Goal: Information Seeking & Learning: Check status

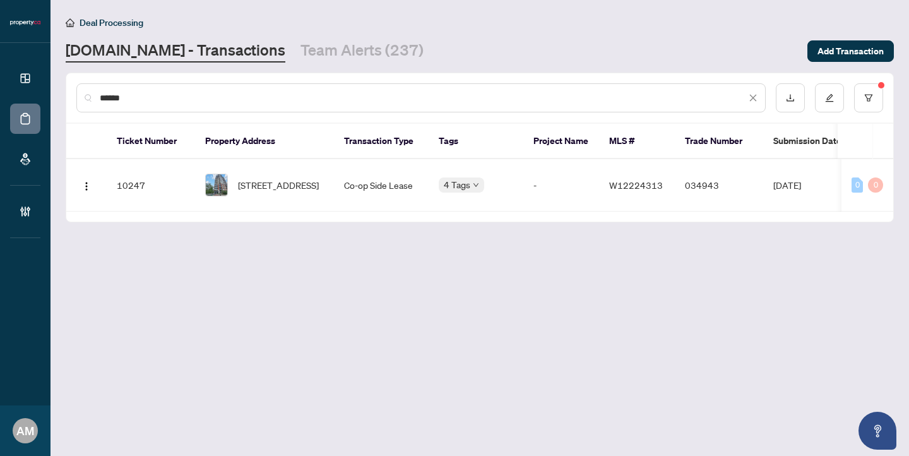
click at [164, 91] on input "******" at bounding box center [423, 98] width 646 height 14
drag, startPoint x: 146, startPoint y: 98, endPoint x: 51, endPoint y: 82, distance: 96.6
click at [51, 82] on main "Deal Processing Property.ca - Transactions Team Alerts (237) Add Transaction **…" at bounding box center [479, 228] width 858 height 456
click at [552, 174] on td "-" at bounding box center [561, 185] width 76 height 52
click at [222, 93] on input "*********" at bounding box center [423, 98] width 646 height 14
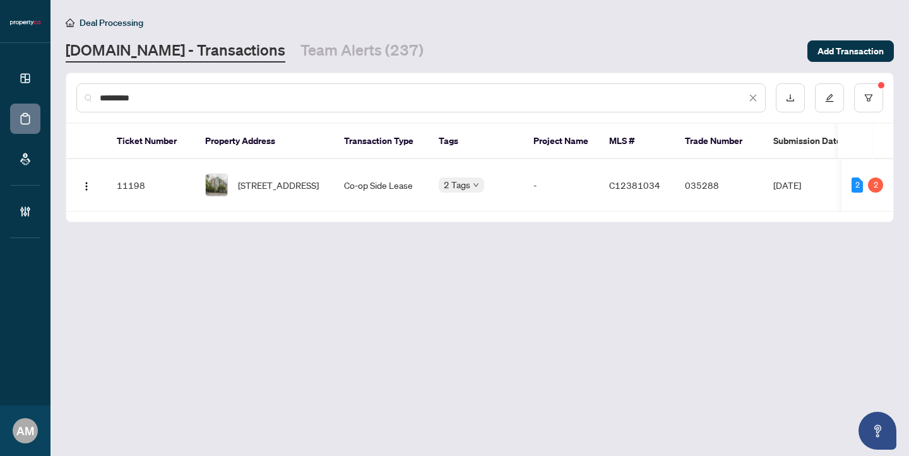
drag, startPoint x: 162, startPoint y: 98, endPoint x: 27, endPoint y: 79, distance: 135.8
click at [28, 79] on div "Dashboard Deal Processing Mortgage Referrals Brokerage Management AM Alexis Mac…" at bounding box center [454, 228] width 909 height 456
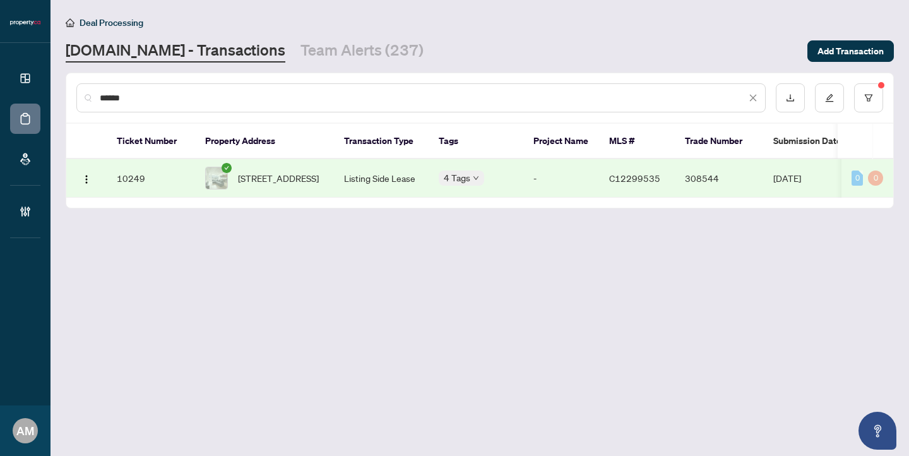
click at [308, 179] on span "408-318 King St, Toronto, Ontario M5A 0C1, Canada" at bounding box center [278, 178] width 81 height 14
drag, startPoint x: 152, startPoint y: 97, endPoint x: 50, endPoint y: 68, distance: 105.7
click at [50, 68] on main "Deal Processing Property.ca - Transactions Team Alerts (237) Add Transaction **…" at bounding box center [479, 228] width 858 height 456
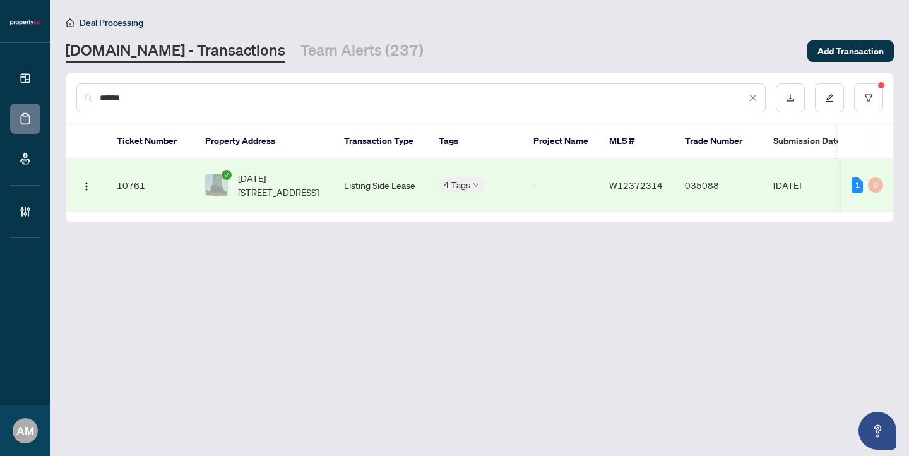
click at [259, 184] on span "1008-3079 Trafalgar Rd, Oakville, Ontario L6H 8C5, Canada" at bounding box center [281, 185] width 86 height 28
drag, startPoint x: 145, startPoint y: 95, endPoint x: 20, endPoint y: 75, distance: 126.6
click at [20, 75] on div "Dashboard Deal Processing Mortgage Referrals Brokerage Management AM Alexis Mac…" at bounding box center [454, 228] width 909 height 456
click at [375, 177] on td "Listing Side Lease" at bounding box center [381, 185] width 95 height 52
drag, startPoint x: 179, startPoint y: 97, endPoint x: 84, endPoint y: 93, distance: 95.4
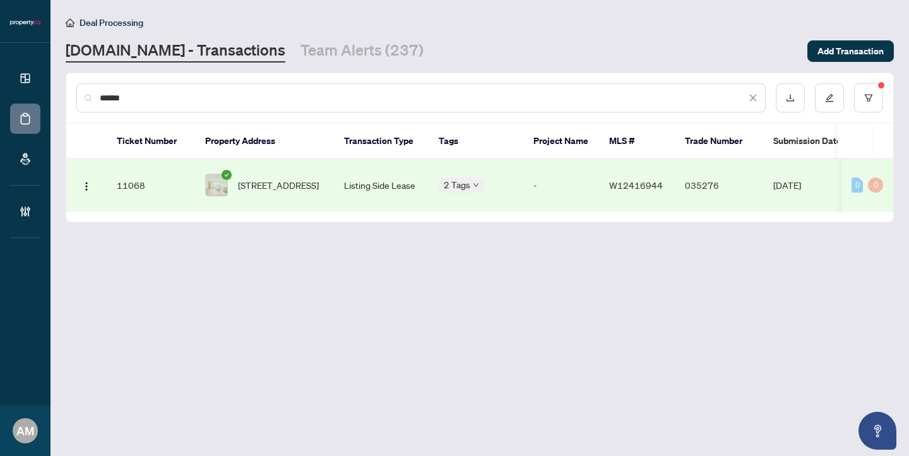
click at [84, 93] on div "******" at bounding box center [420, 97] width 689 height 29
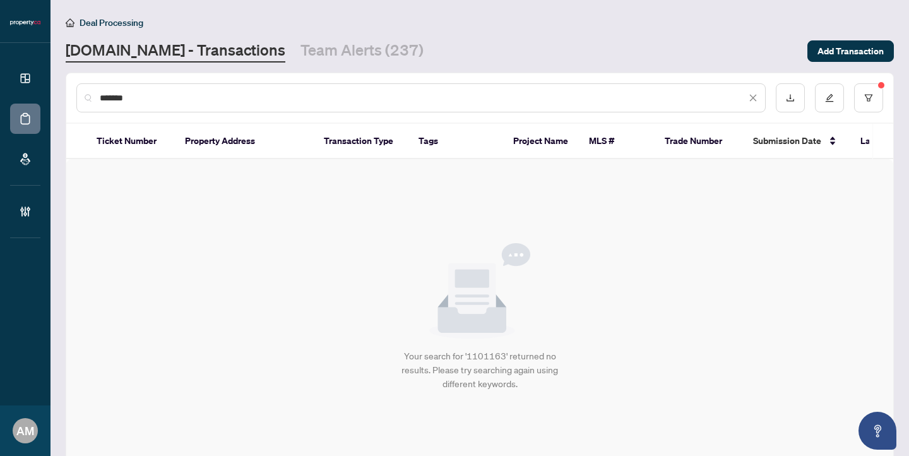
click at [117, 97] on input "*******" at bounding box center [423, 98] width 646 height 14
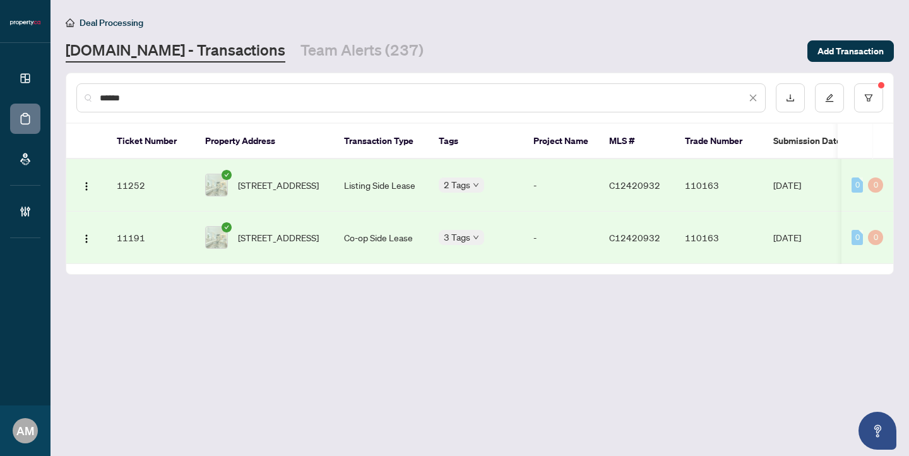
click at [387, 186] on td "Listing Side Lease" at bounding box center [381, 185] width 95 height 52
drag, startPoint x: 238, startPoint y: 97, endPoint x: 66, endPoint y: 94, distance: 171.7
click at [66, 94] on div "******" at bounding box center [479, 97] width 827 height 49
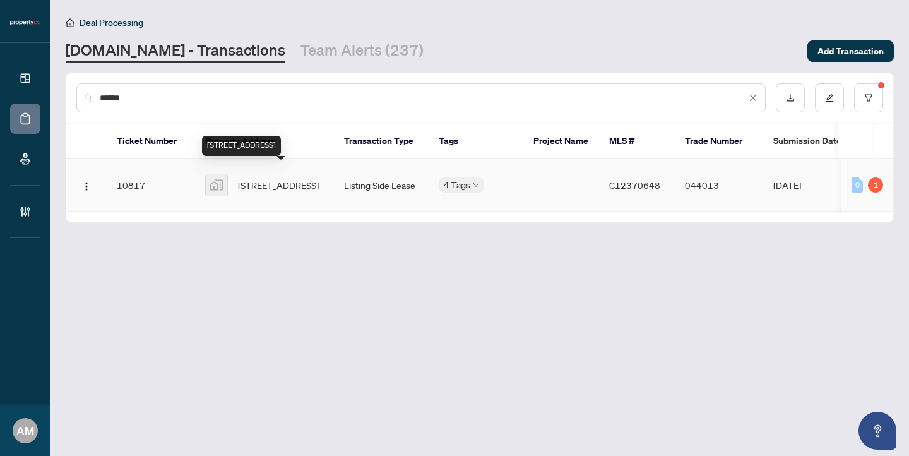
click at [291, 178] on span "303-301 Augusta Avenue, Toronto, ON, Canada" at bounding box center [278, 185] width 81 height 14
drag, startPoint x: 151, startPoint y: 96, endPoint x: 35, endPoint y: 94, distance: 116.1
click at [35, 94] on div "Dashboard Deal Processing Mortgage Referrals Brokerage Management AM Alexis Mac…" at bounding box center [454, 228] width 909 height 456
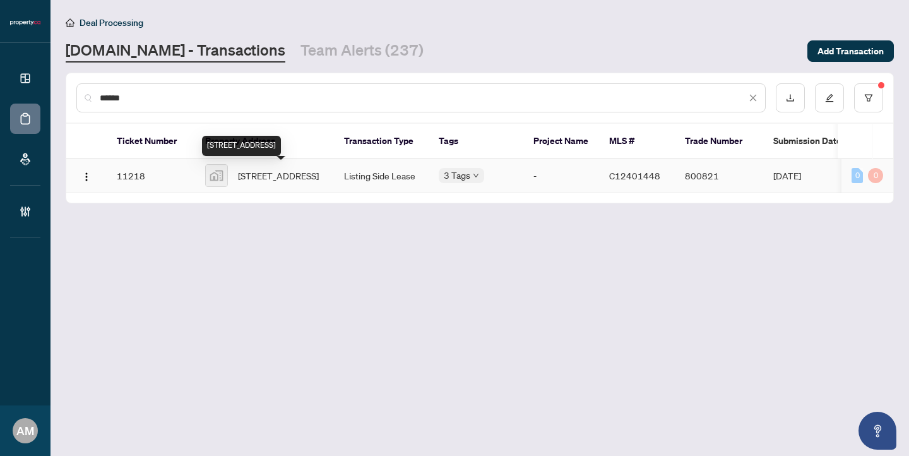
click at [264, 177] on span "803-127 Broadway Avenue, Toronto, ON, Canada" at bounding box center [278, 175] width 81 height 14
drag, startPoint x: 138, startPoint y: 96, endPoint x: 75, endPoint y: 83, distance: 64.5
click at [75, 83] on div "******" at bounding box center [479, 97] width 827 height 49
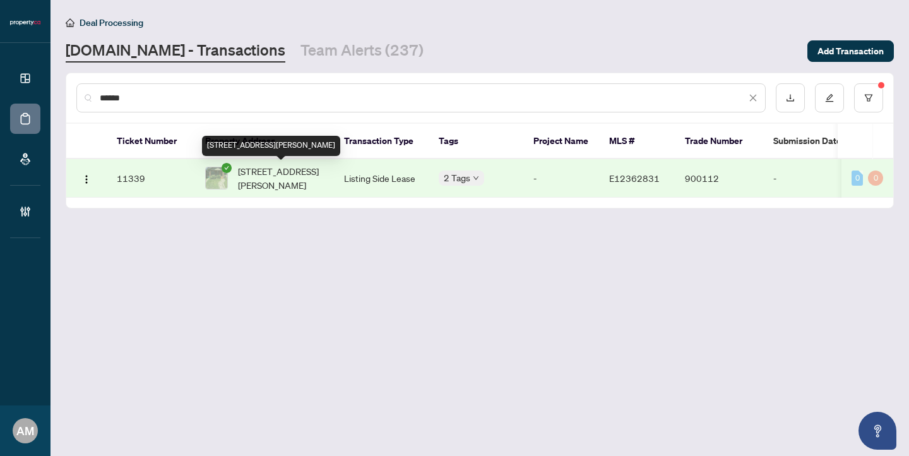
click at [288, 177] on span "[STREET_ADDRESS][PERSON_NAME]" at bounding box center [281, 178] width 86 height 28
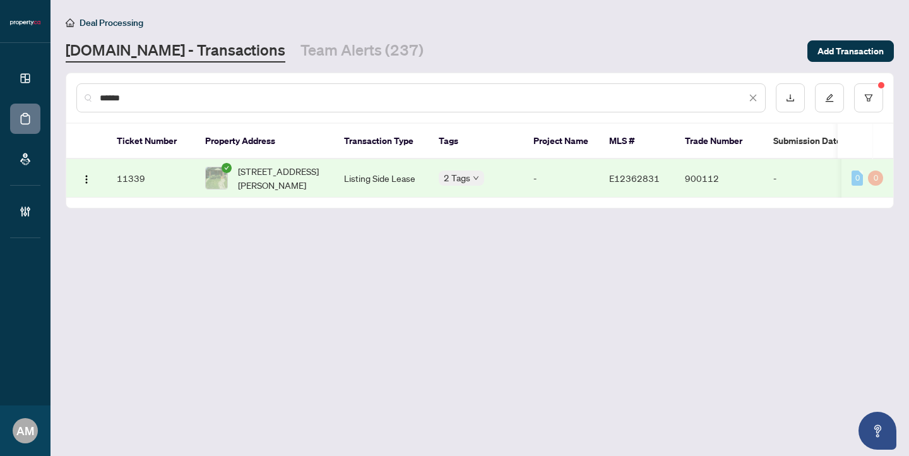
click at [139, 95] on input "******" at bounding box center [423, 98] width 646 height 14
drag, startPoint x: 139, startPoint y: 95, endPoint x: 86, endPoint y: 90, distance: 53.9
click at [86, 90] on div "******" at bounding box center [420, 97] width 689 height 29
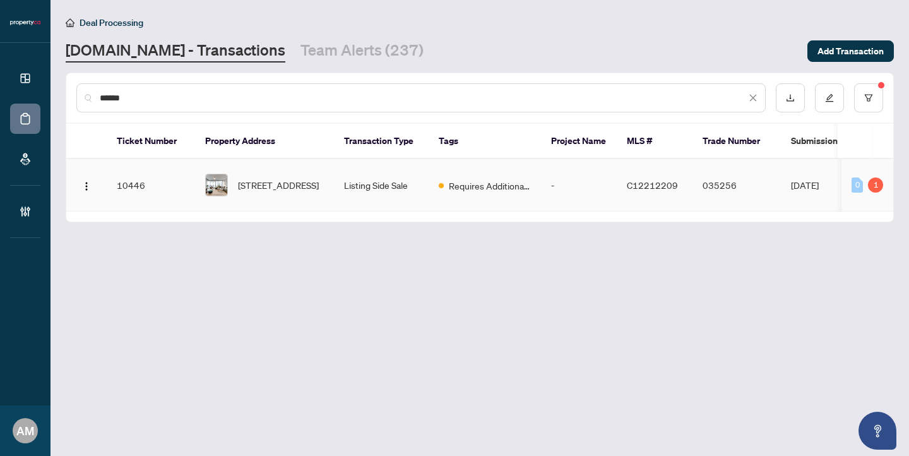
type input "******"
click at [286, 182] on span "3002-33 Mill St, Toronto, Ontario M5A 3R3, Canada" at bounding box center [278, 185] width 81 height 14
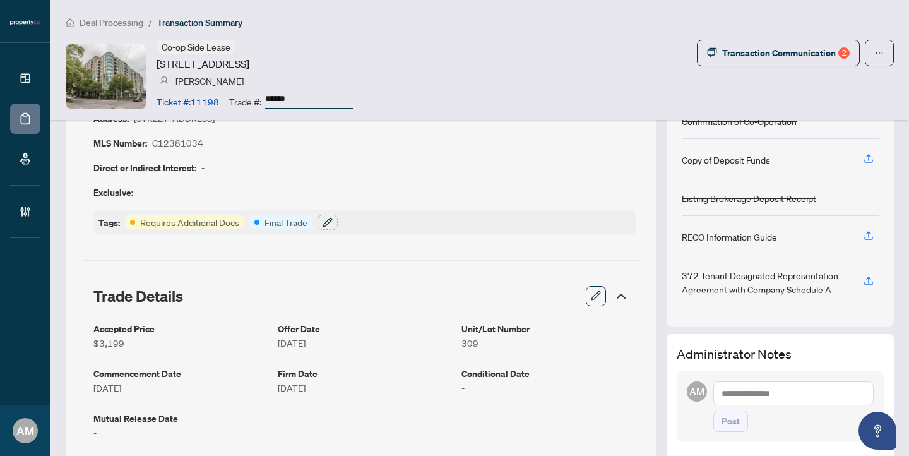
scroll to position [336, 0]
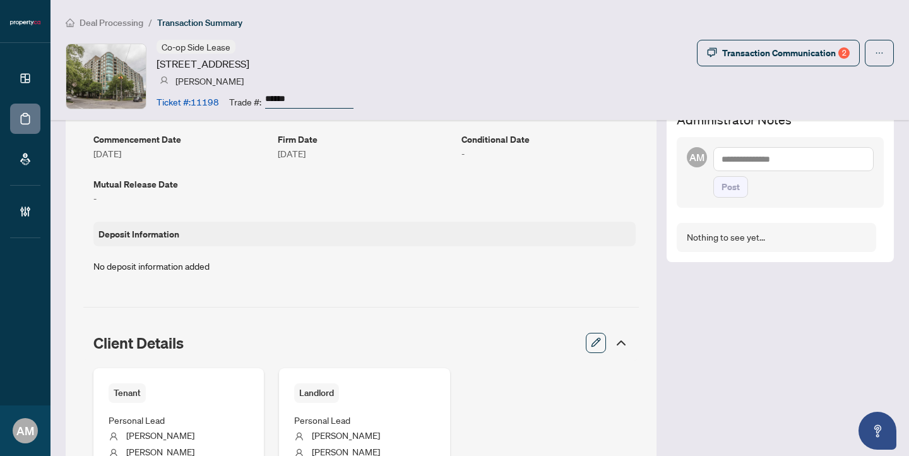
click at [779, 162] on textarea at bounding box center [793, 159] width 160 height 24
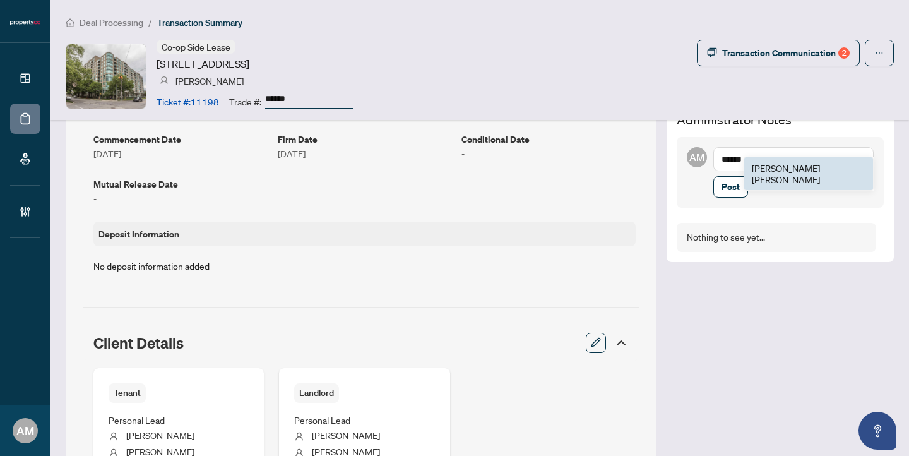
click at [764, 165] on b "[PERSON_NAME]" at bounding box center [786, 167] width 68 height 11
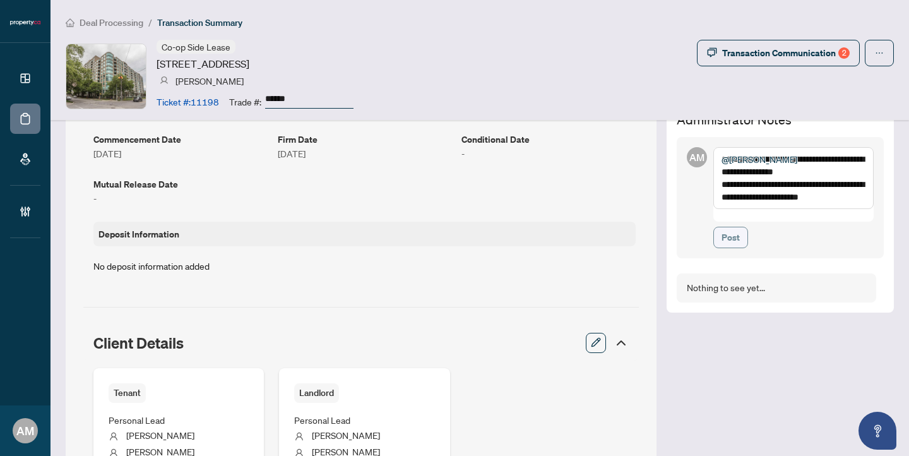
type textarea "**********"
click at [721, 231] on span "Post" at bounding box center [730, 237] width 18 height 20
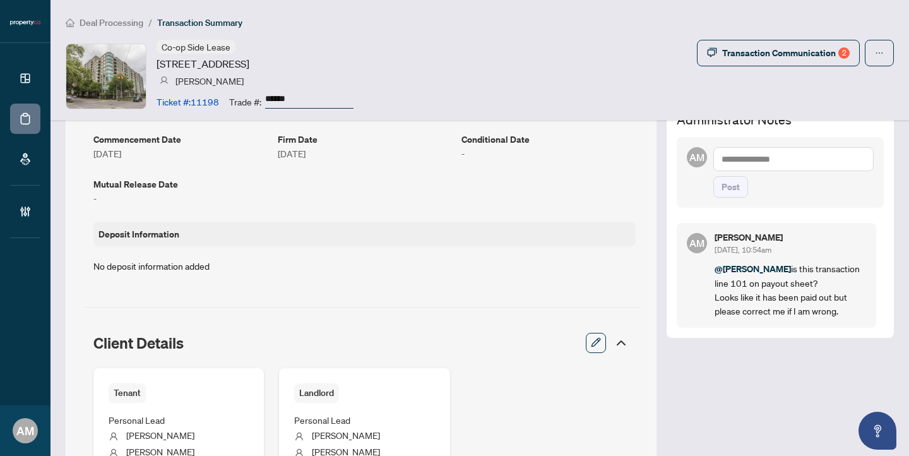
click at [135, 27] on span "Deal Processing" at bounding box center [112, 22] width 64 height 11
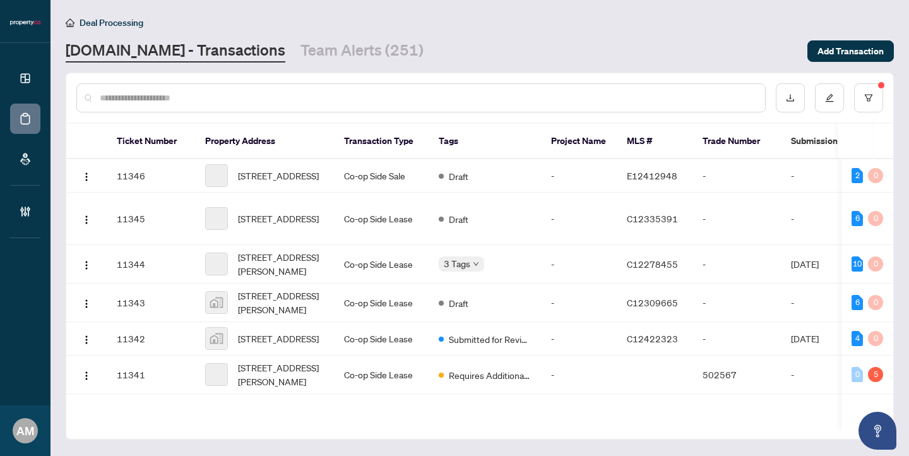
click at [360, 97] on input "text" at bounding box center [427, 98] width 655 height 14
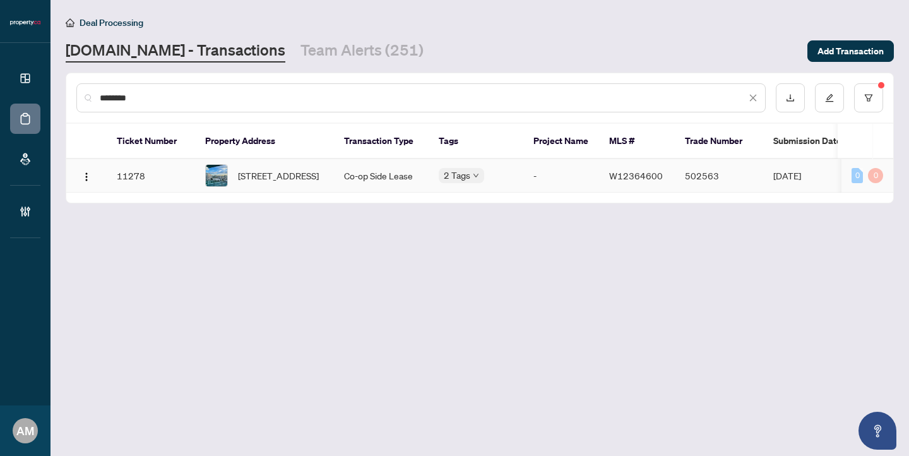
type input "********"
click at [367, 178] on td "Co-op Side Lease" at bounding box center [381, 175] width 95 height 33
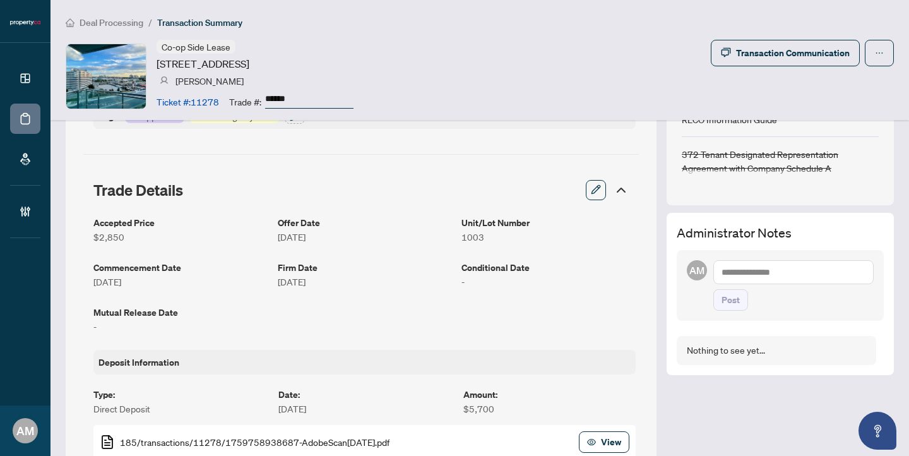
scroll to position [207, 0]
click at [767, 271] on textarea at bounding box center [793, 273] width 160 height 24
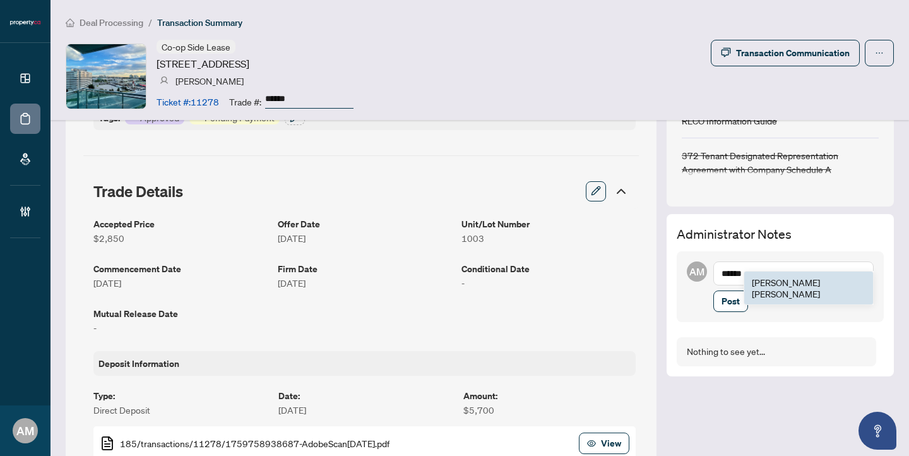
click at [760, 279] on b "Laura" at bounding box center [786, 281] width 68 height 11
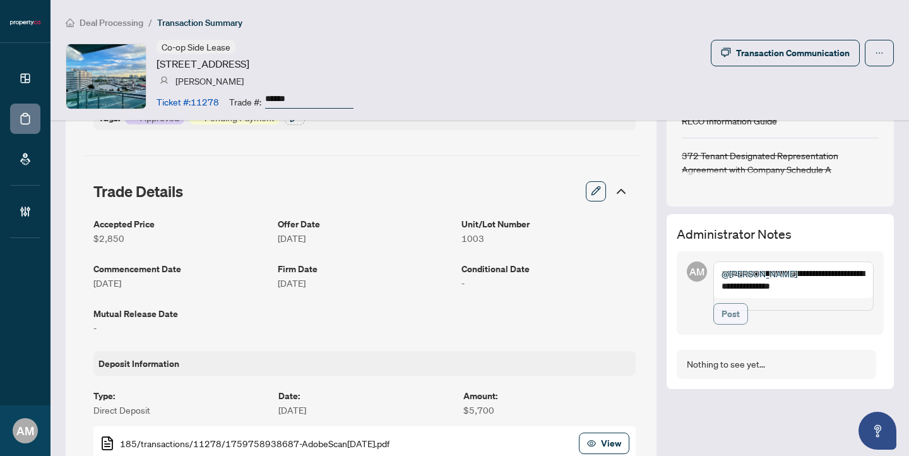
type textarea "**********"
click at [721, 324] on span "Post" at bounding box center [730, 314] width 18 height 20
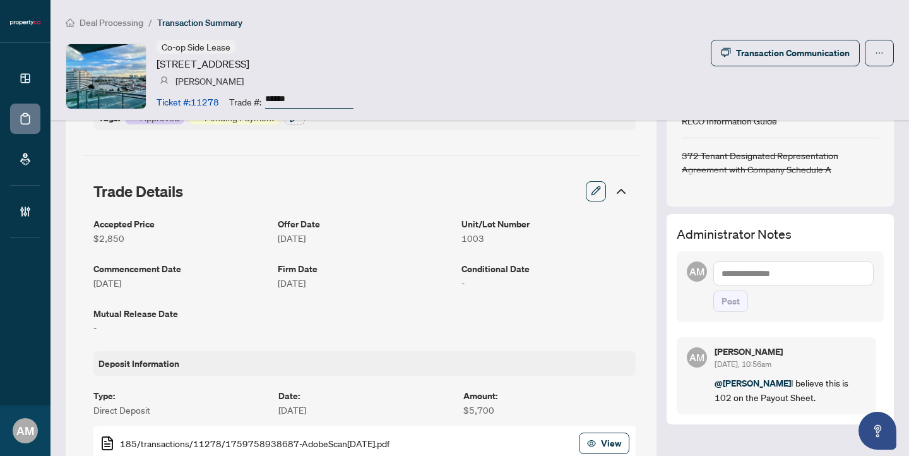
click at [755, 273] on textarea at bounding box center [793, 273] width 160 height 24
type textarea "**********"
click at [721, 311] on span "Post" at bounding box center [730, 301] width 18 height 20
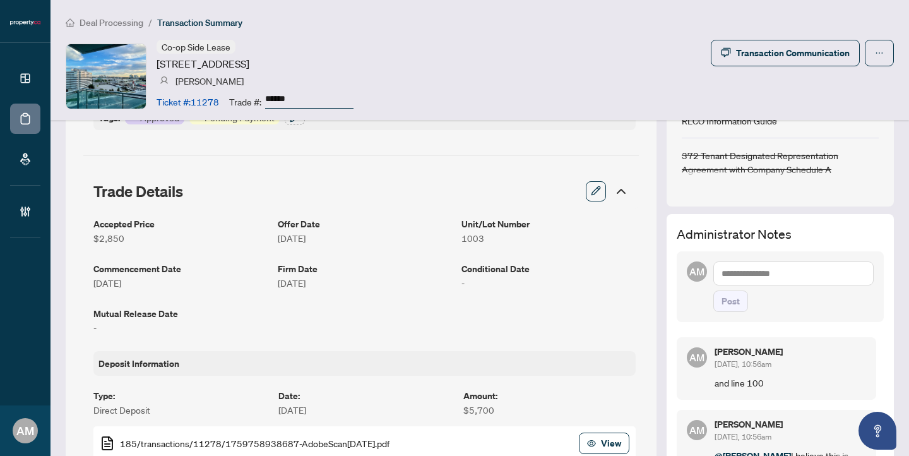
click at [115, 23] on span "Deal Processing" at bounding box center [112, 22] width 64 height 11
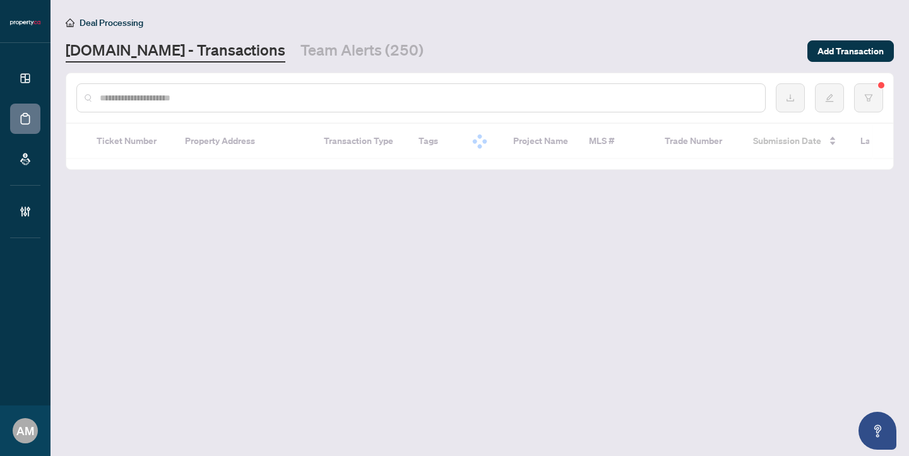
click at [253, 101] on input "text" at bounding box center [427, 98] width 655 height 14
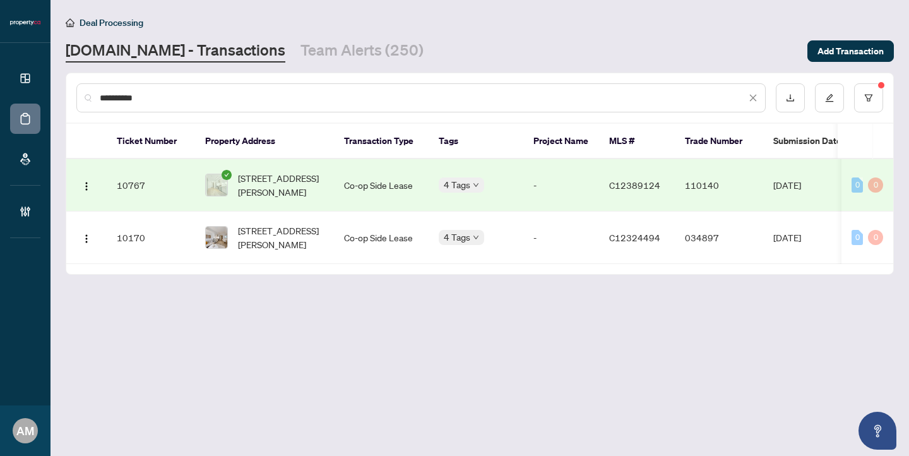
drag, startPoint x: 165, startPoint y: 92, endPoint x: 63, endPoint y: 80, distance: 103.0
click at [63, 80] on main "**********" at bounding box center [479, 228] width 858 height 456
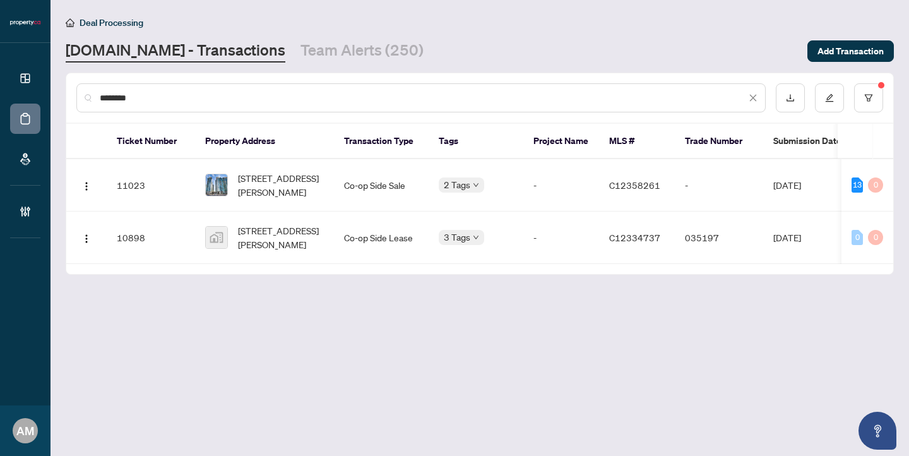
drag, startPoint x: 154, startPoint y: 100, endPoint x: 48, endPoint y: 85, distance: 107.1
click at [48, 85] on div "Dashboard Deal Processing Mortgage Referrals Brokerage Management AM Alexis Mac…" at bounding box center [454, 228] width 909 height 456
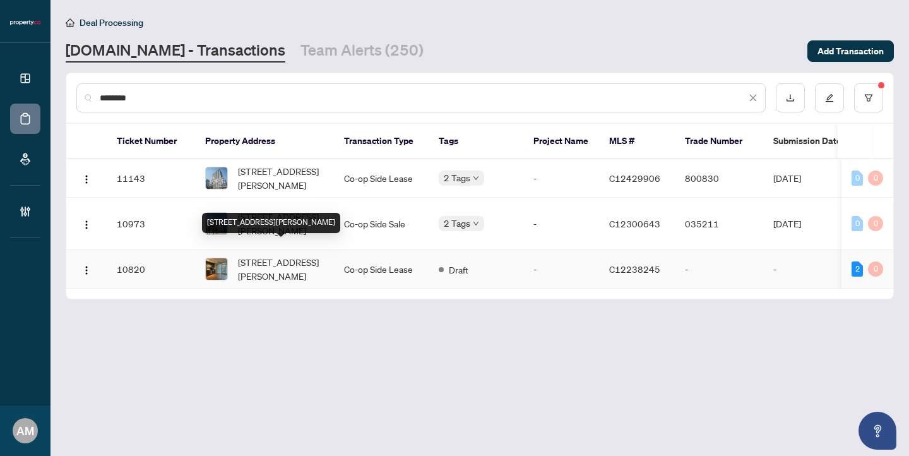
type input "********"
click at [288, 256] on span "506-68 Abell St, Toronto, Ontario M6J 0B1, Canada" at bounding box center [281, 269] width 86 height 28
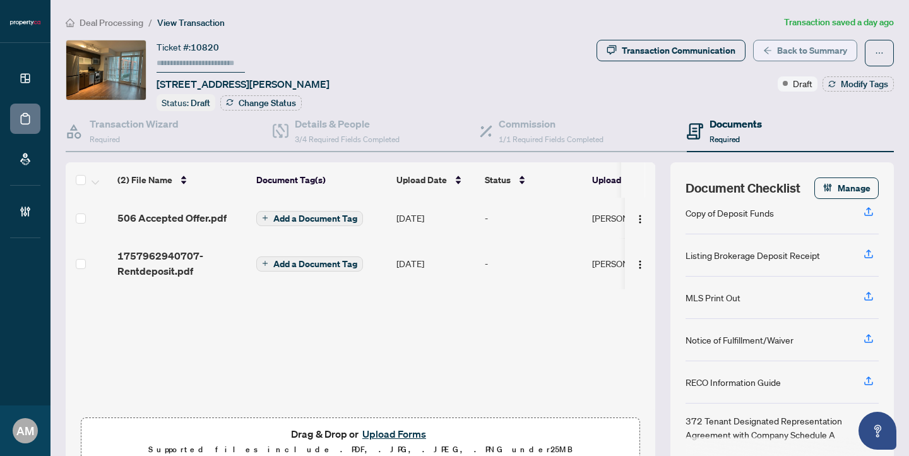
click at [796, 42] on span "Back to Summary" at bounding box center [812, 50] width 70 height 20
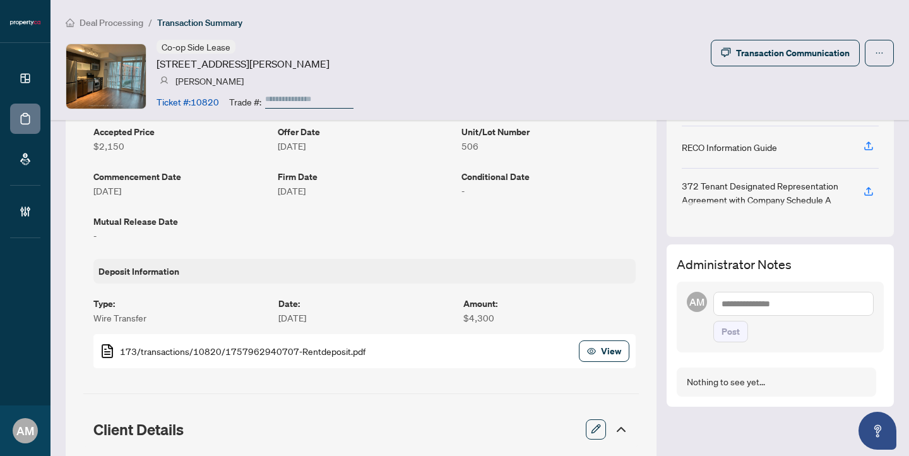
scroll to position [333, 0]
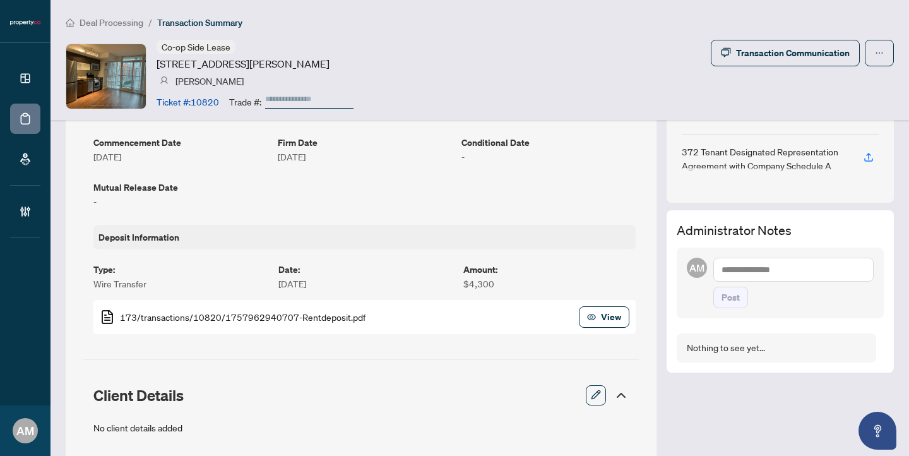
click at [752, 272] on textarea at bounding box center [793, 269] width 160 height 24
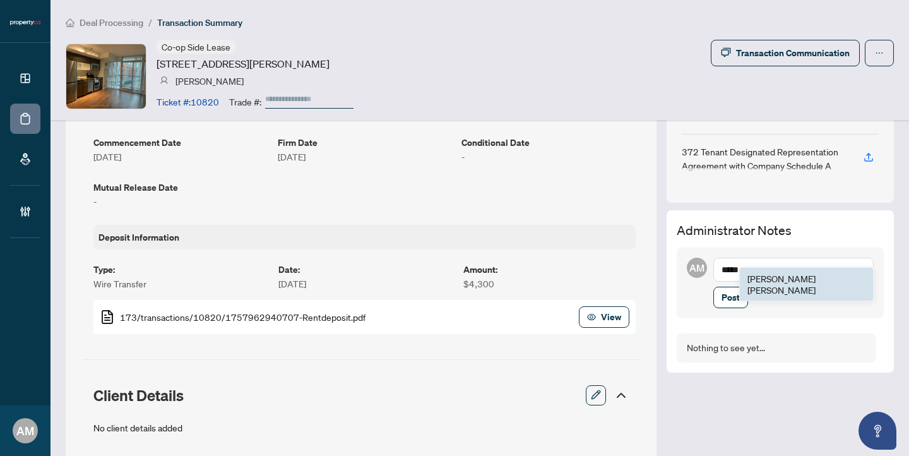
click at [759, 278] on span "Jean Belarde" at bounding box center [781, 284] width 68 height 23
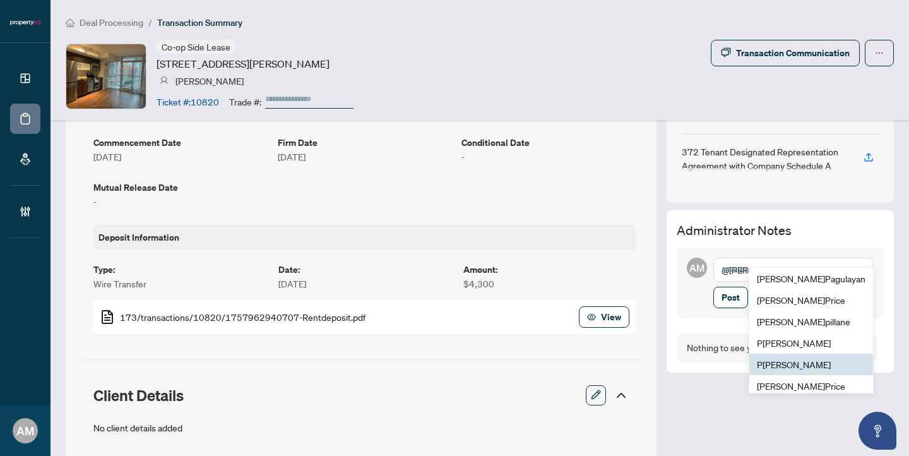
click at [811, 365] on span "P uvitha Ramachandran" at bounding box center [794, 363] width 74 height 11
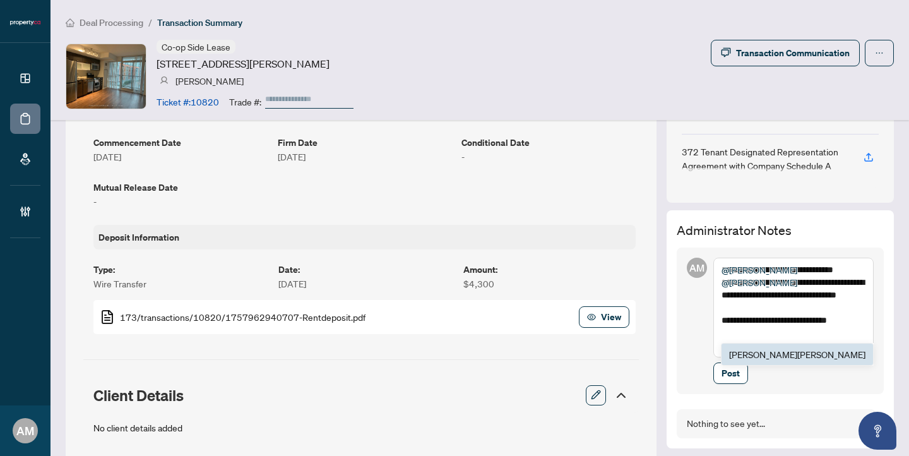
click at [828, 358] on span "Laura Spillane" at bounding box center [797, 353] width 136 height 11
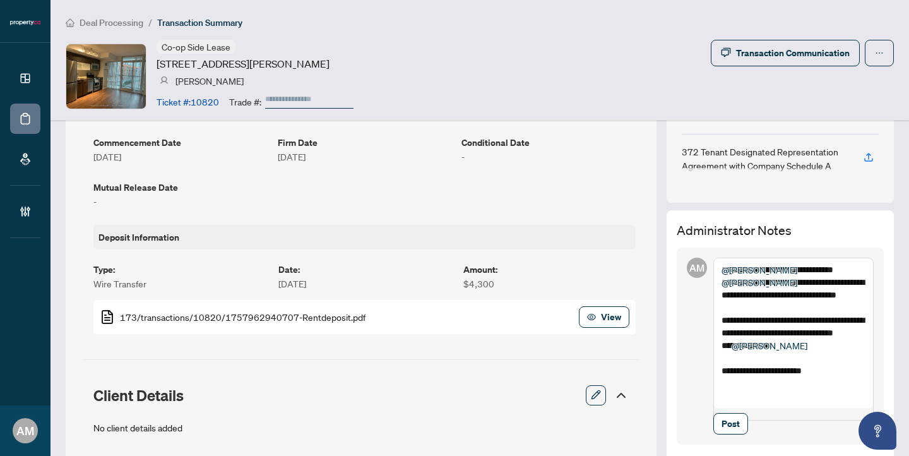
click at [713, 404] on textarea "**********" at bounding box center [793, 338] width 160 height 163
type textarea "**********"
click at [729, 434] on span "Post" at bounding box center [730, 423] width 18 height 20
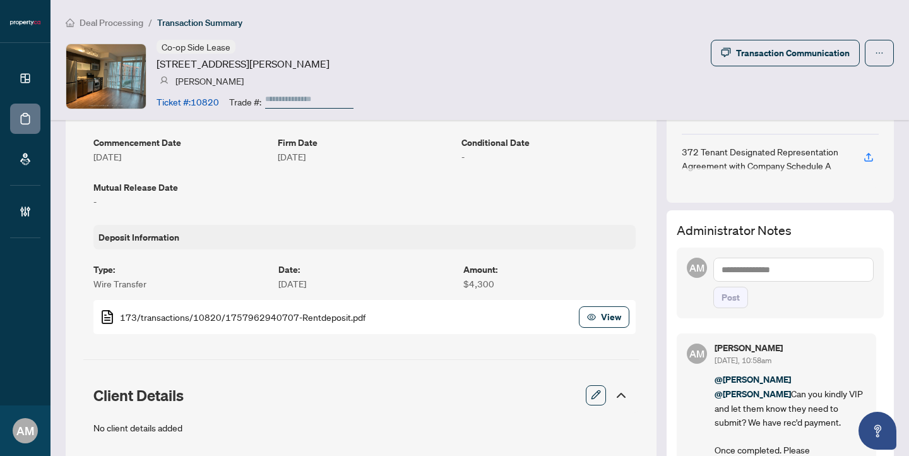
click at [105, 24] on span "Deal Processing" at bounding box center [112, 22] width 64 height 11
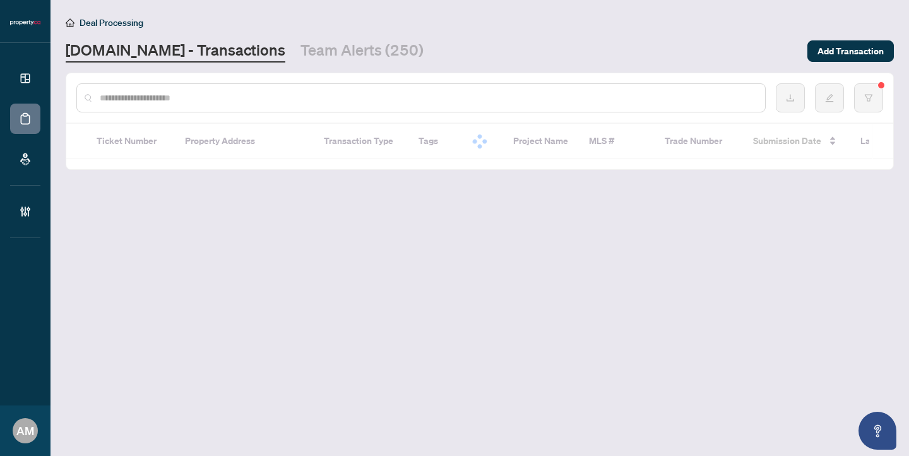
click at [275, 98] on input "text" at bounding box center [427, 98] width 655 height 14
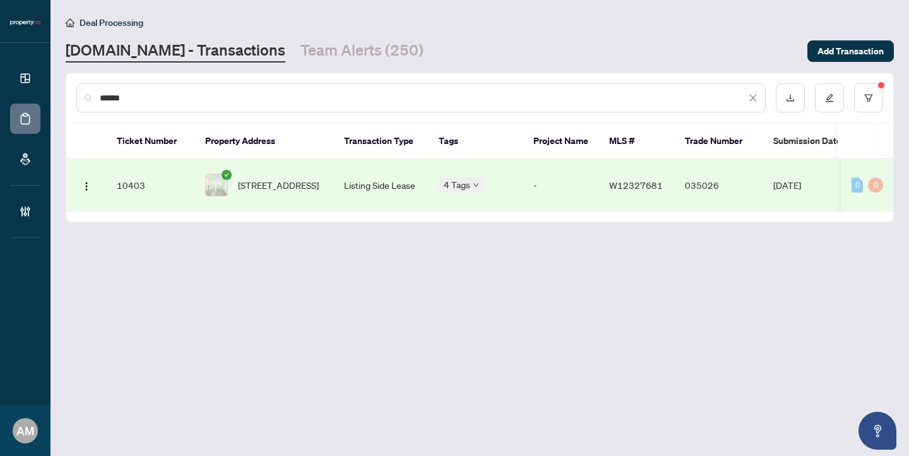
type input "******"
click at [307, 184] on span "[STREET_ADDRESS]" at bounding box center [278, 185] width 81 height 14
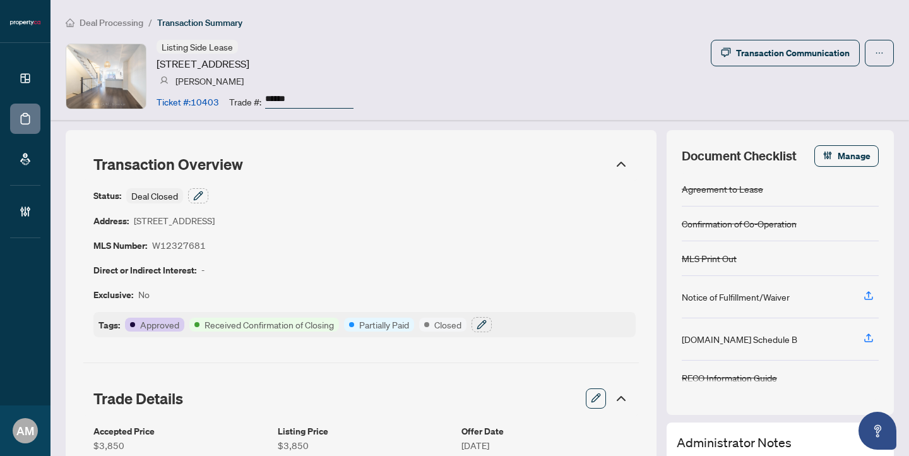
click at [98, 23] on span "Deal Processing" at bounding box center [112, 22] width 64 height 11
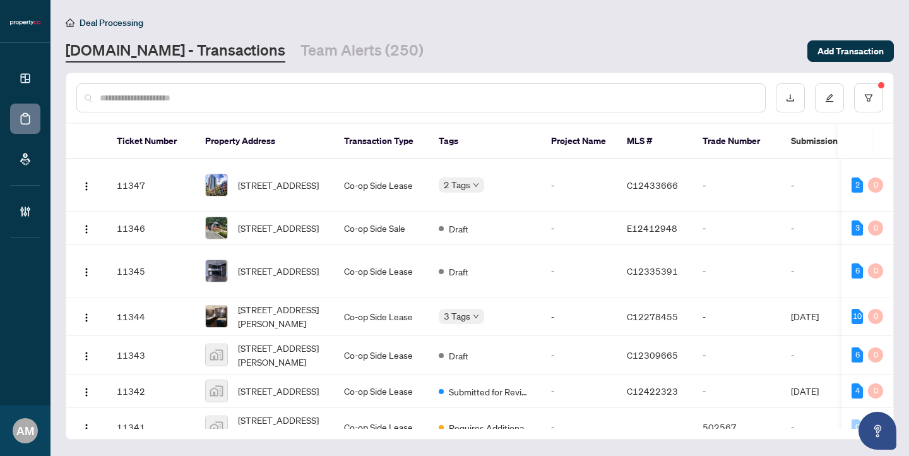
click at [290, 93] on input "text" at bounding box center [427, 98] width 655 height 14
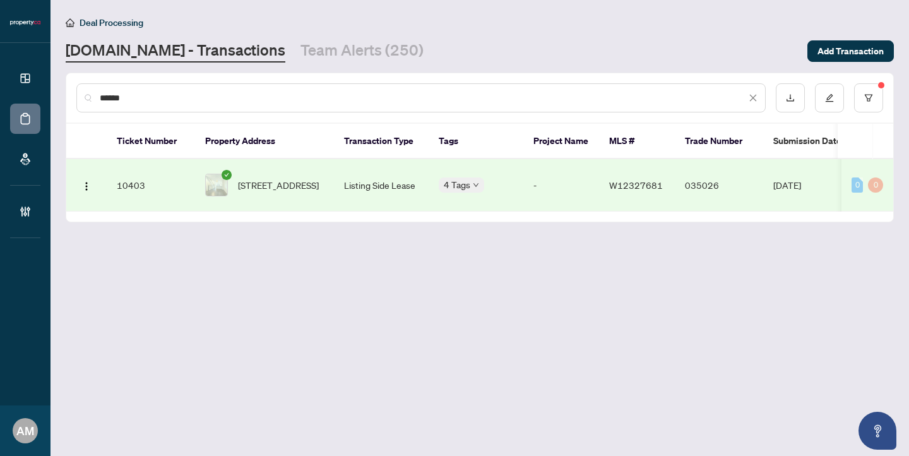
type input "******"
click at [396, 179] on td "Listing Side Lease" at bounding box center [381, 185] width 95 height 52
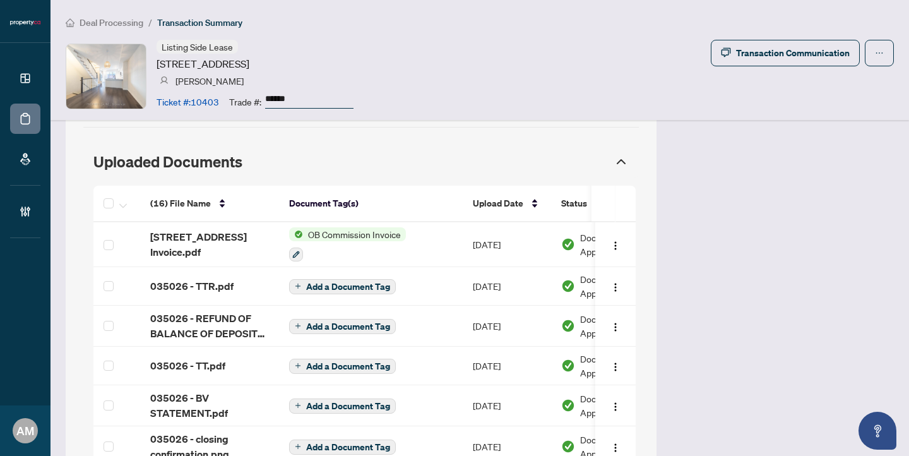
scroll to position [1217, 0]
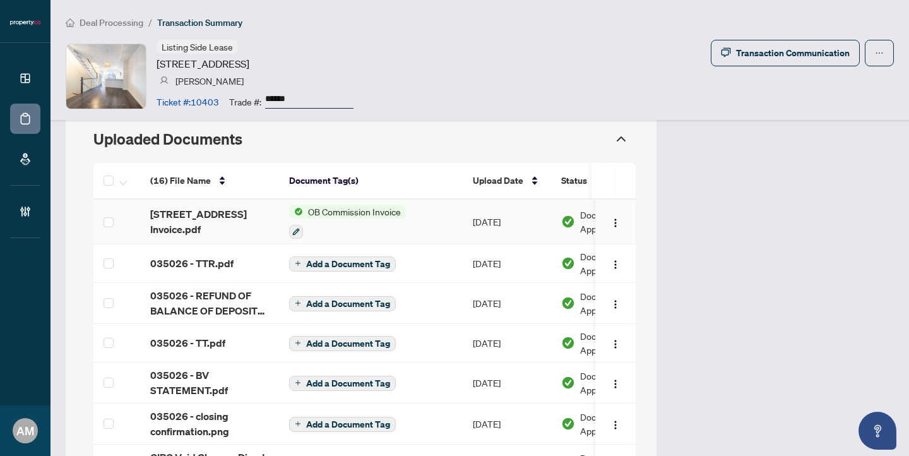
click at [341, 204] on span "OB Commission Invoice" at bounding box center [354, 211] width 103 height 14
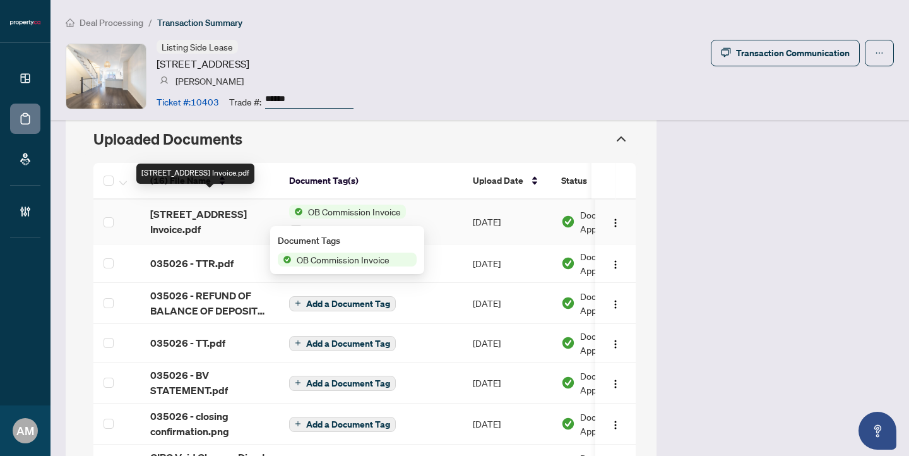
click at [210, 206] on span "80 Eastwood Park Gardens 9 Invoice.pdf" at bounding box center [209, 221] width 119 height 30
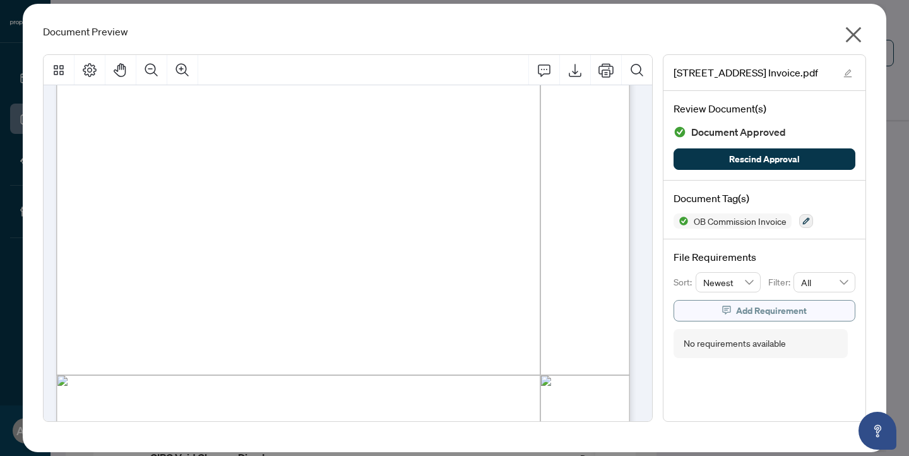
scroll to position [341, 0]
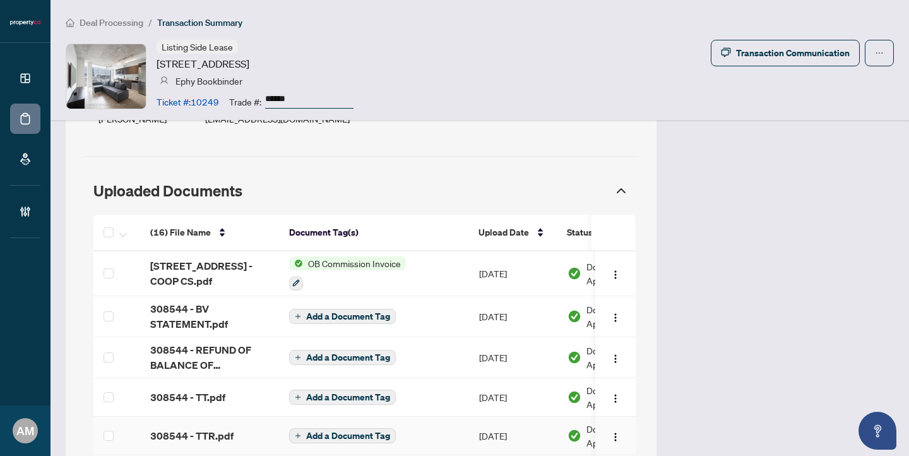
scroll to position [1119, 0]
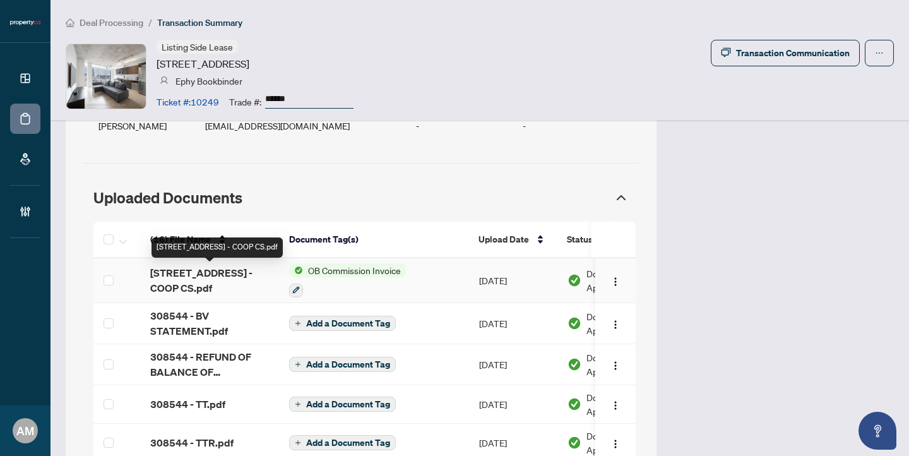
click at [212, 290] on span "[STREET_ADDRESS] - COOP CS.pdf" at bounding box center [209, 280] width 119 height 30
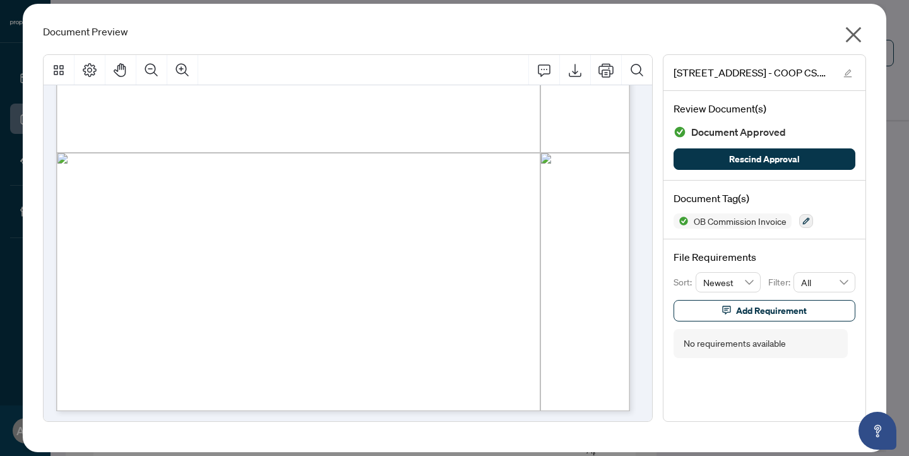
scroll to position [432, 0]
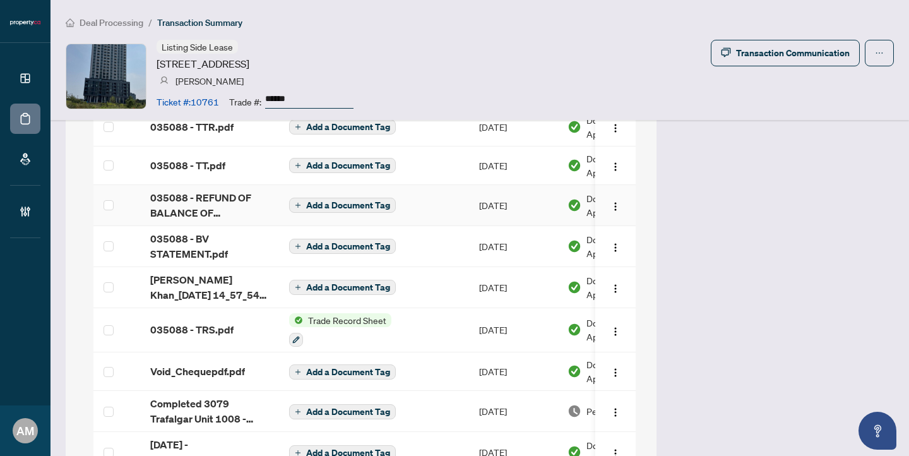
scroll to position [1101, 0]
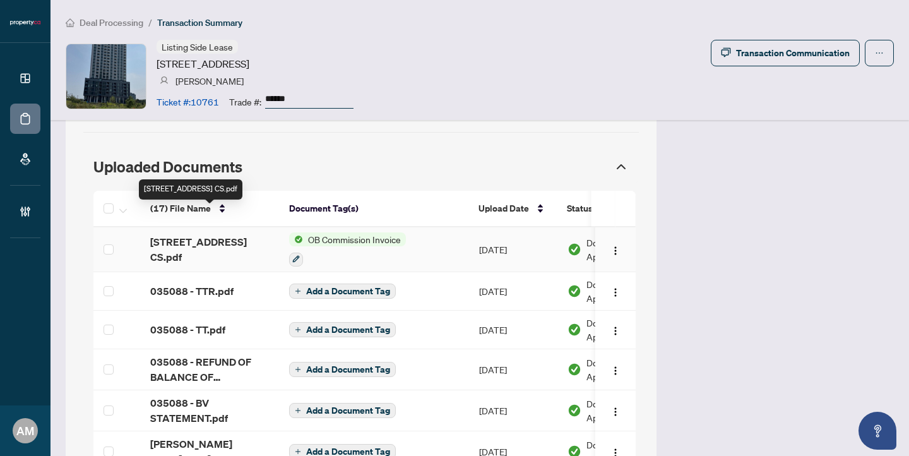
click at [223, 234] on span "[STREET_ADDRESS] CS.pdf" at bounding box center [209, 249] width 119 height 30
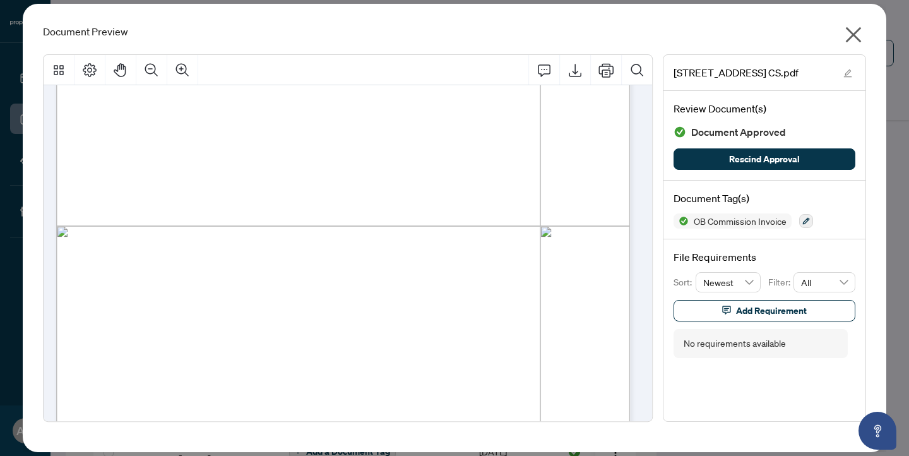
scroll to position [192, 0]
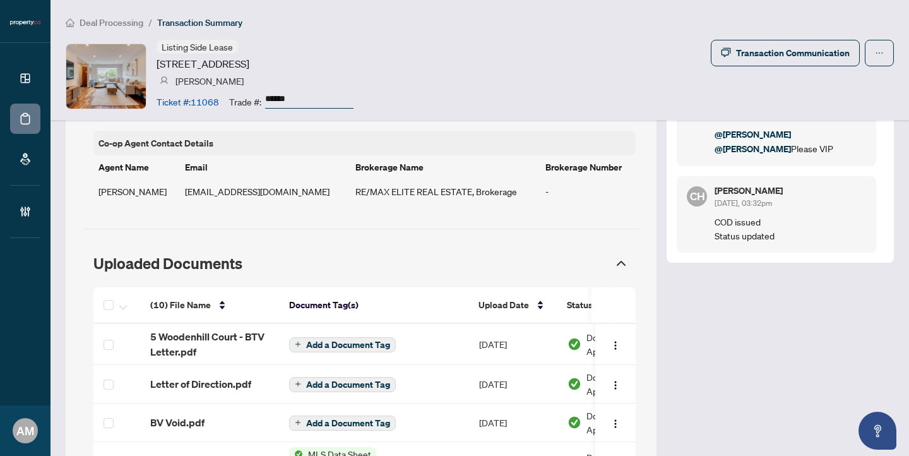
scroll to position [1075, 0]
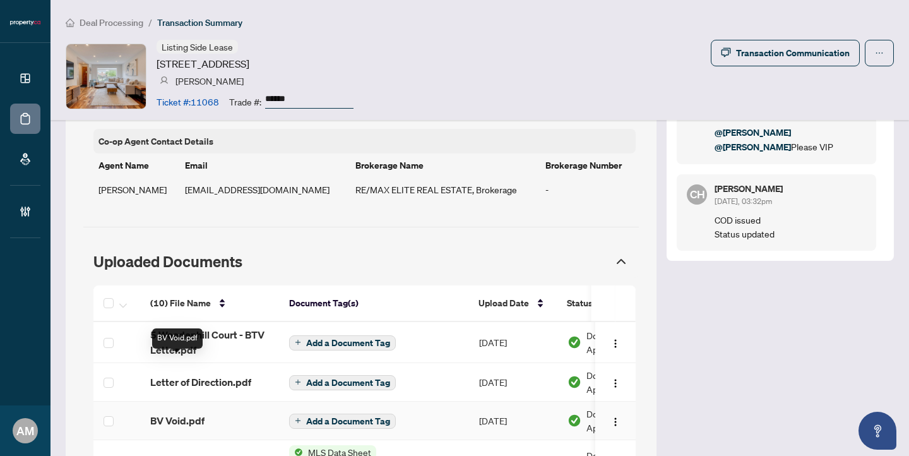
click at [179, 413] on span "BV Void.pdf" at bounding box center [177, 420] width 54 height 15
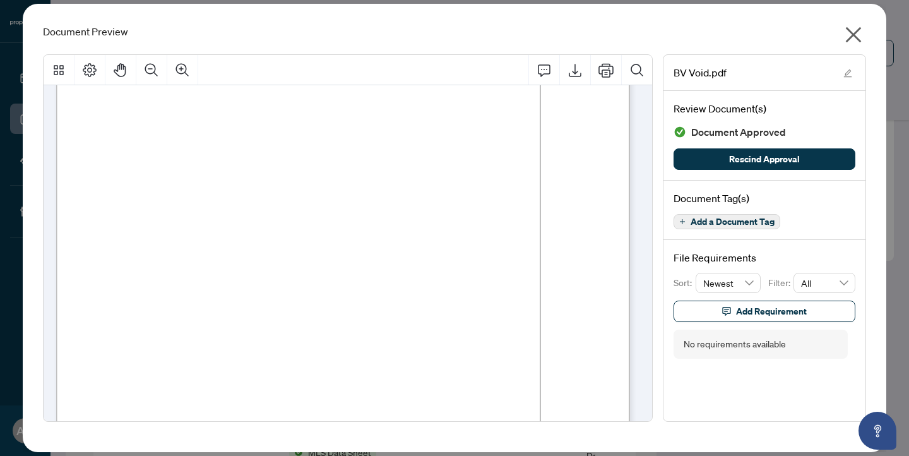
scroll to position [152, 0]
click at [857, 33] on icon "close" at bounding box center [853, 35] width 20 height 20
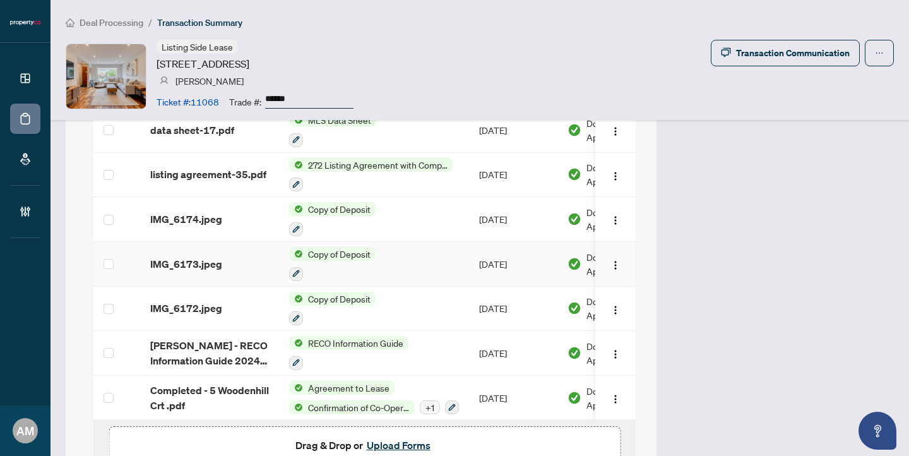
scroll to position [1415, 0]
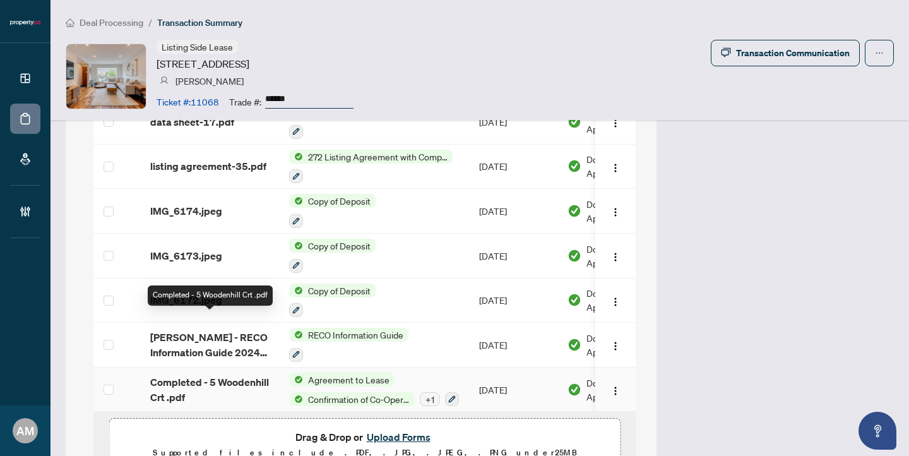
click at [232, 374] on span "Completed - 5 Woodenhill Crt .pdf" at bounding box center [209, 389] width 119 height 30
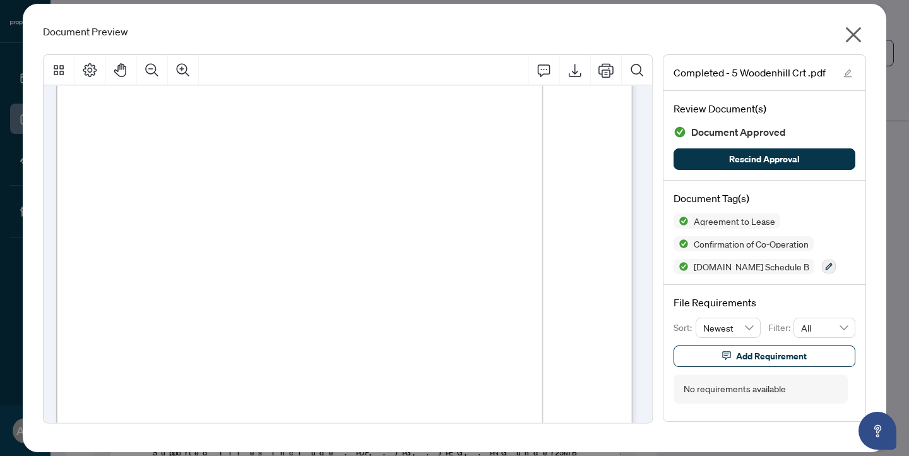
scroll to position [1687, 0]
click at [854, 35] on icon "close" at bounding box center [854, 35] width 16 height 16
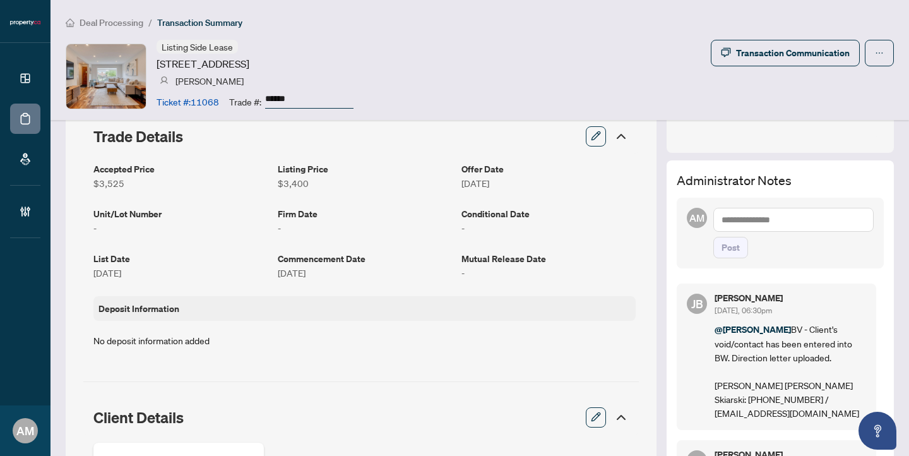
scroll to position [259, 0]
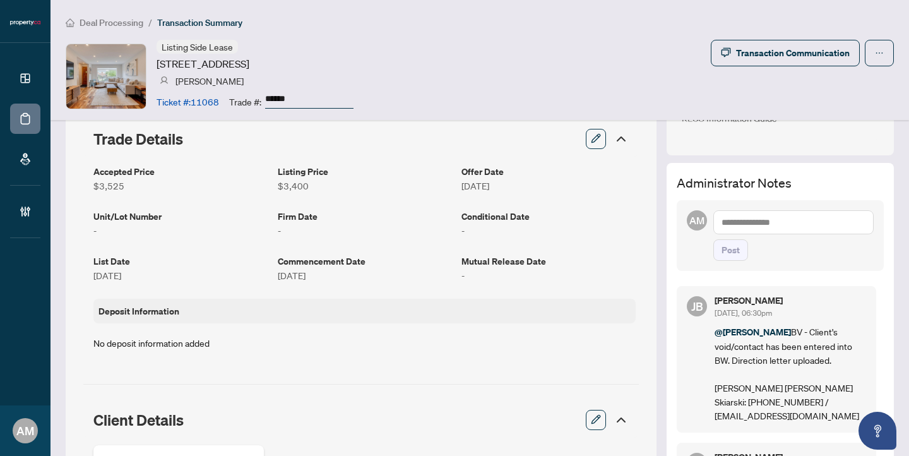
click at [784, 220] on textarea at bounding box center [793, 222] width 160 height 24
type textarea "*****"
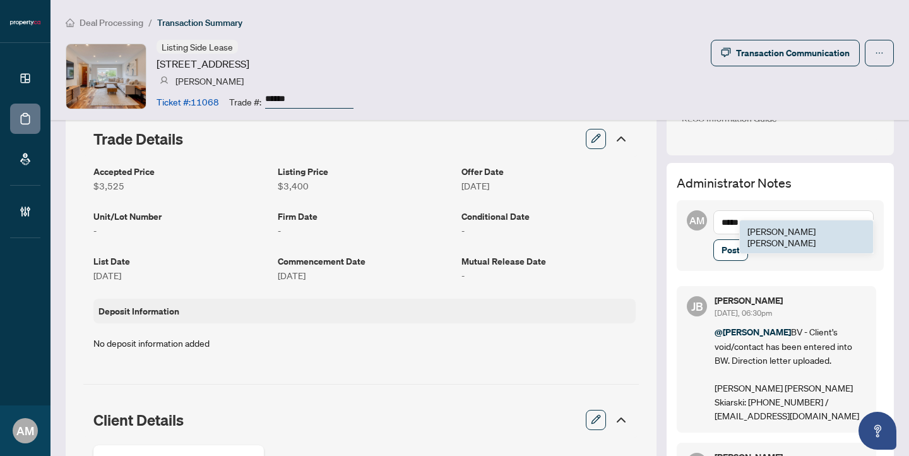
click at [823, 214] on textarea "*****" at bounding box center [793, 222] width 160 height 24
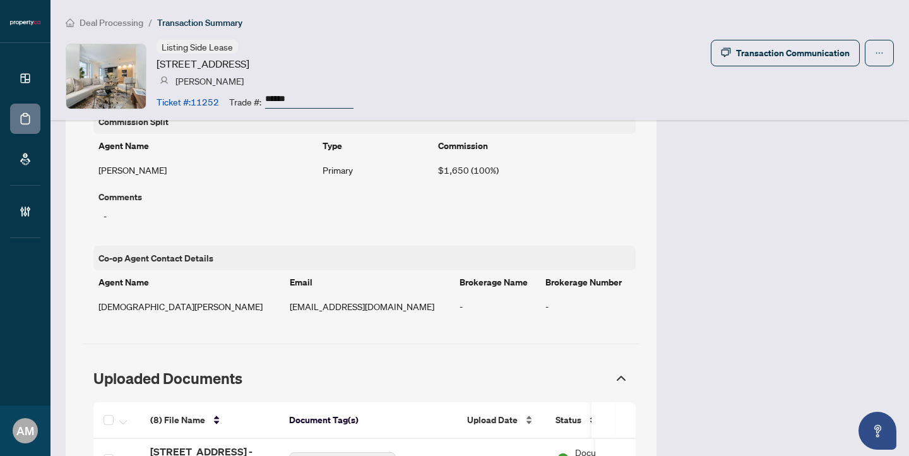
scroll to position [1054, 0]
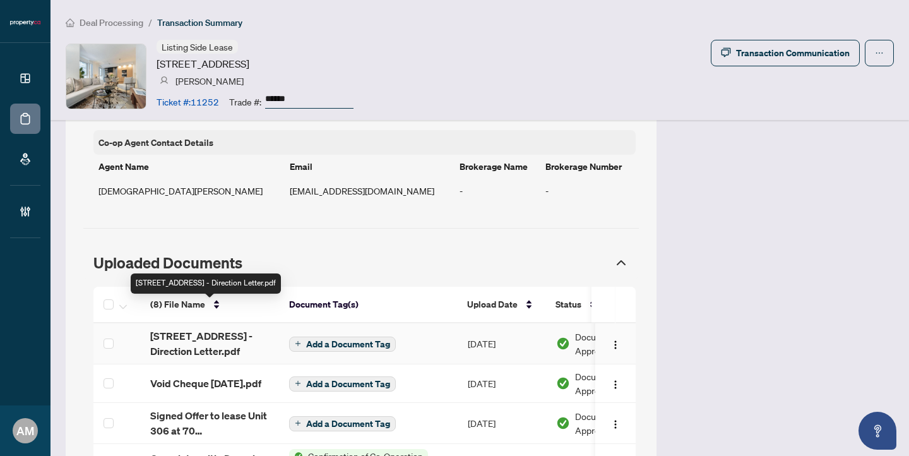
click at [203, 328] on span "[STREET_ADDRESS] - Direction Letter.pdf" at bounding box center [209, 343] width 119 height 30
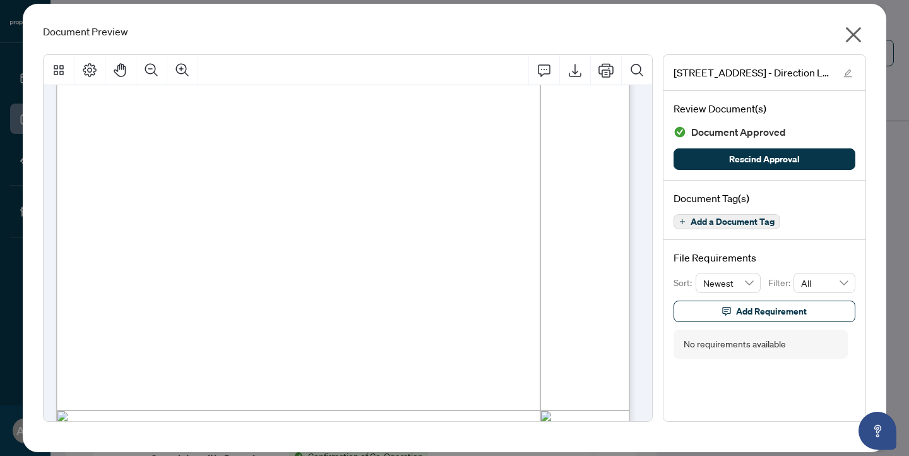
scroll to position [174, 0]
click at [849, 38] on icon "close" at bounding box center [854, 35] width 16 height 16
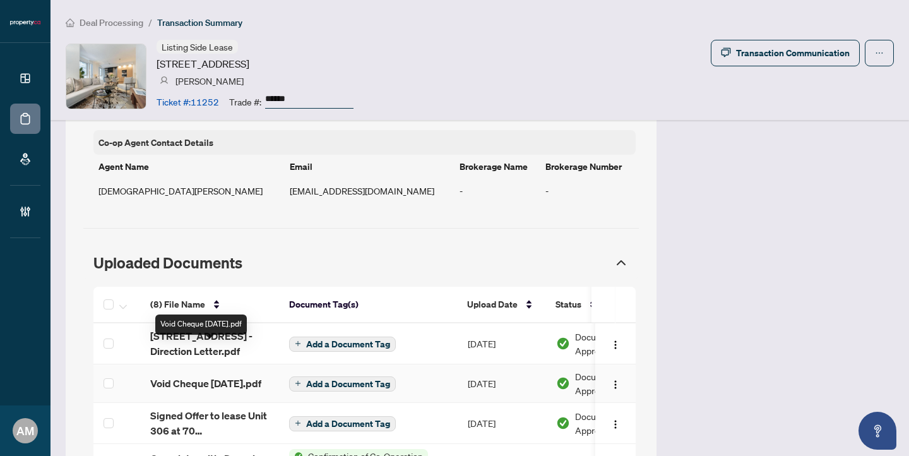
click at [203, 375] on span "Void Cheque [DATE].pdf" at bounding box center [205, 382] width 111 height 15
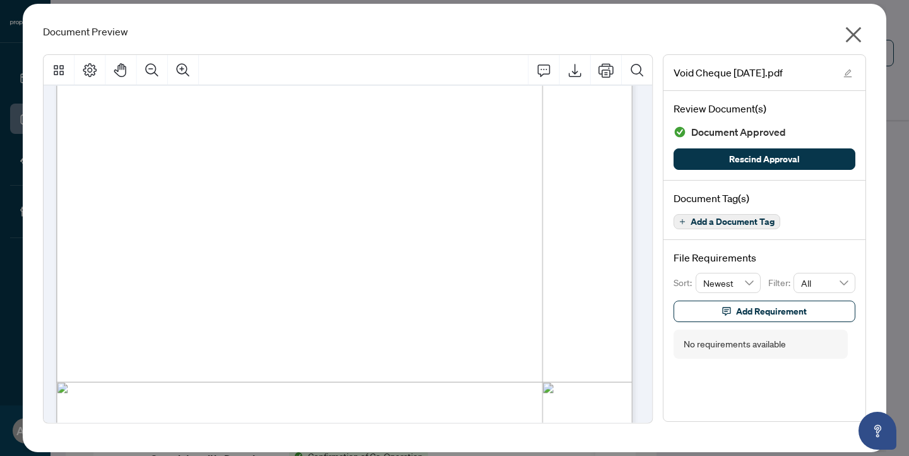
scroll to position [199, 0]
click at [854, 41] on icon "close" at bounding box center [853, 35] width 20 height 20
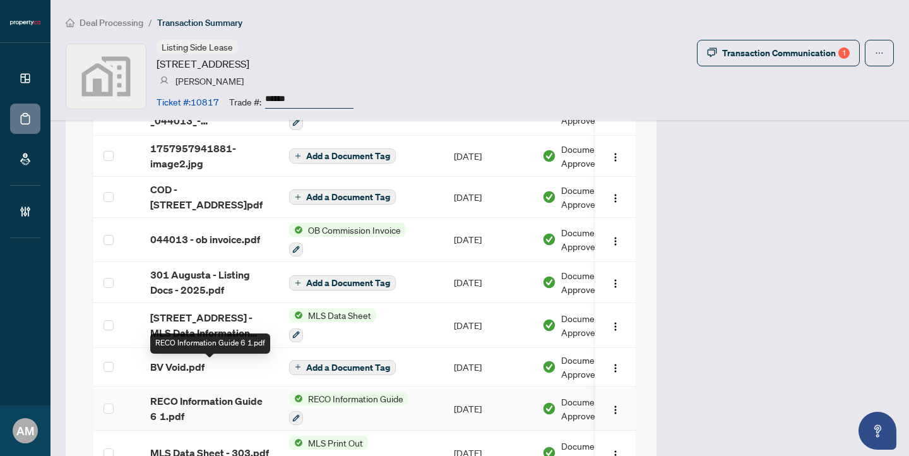
scroll to position [1485, 0]
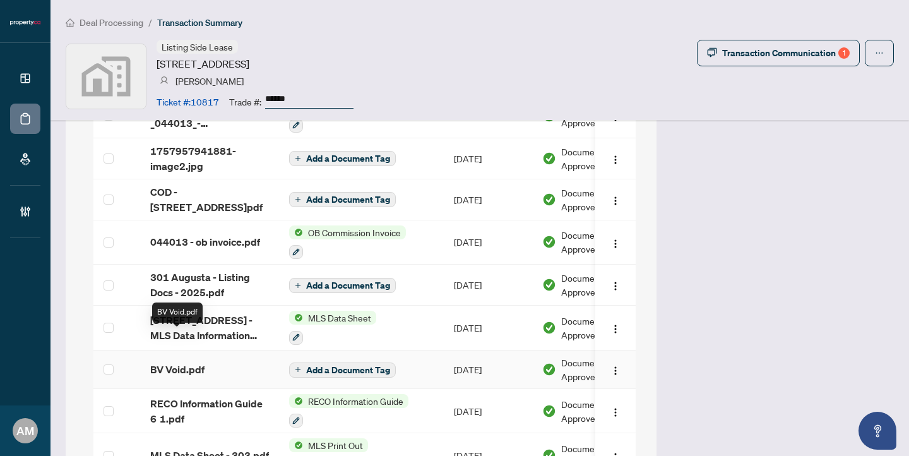
click at [192, 362] on span "BV Void.pdf" at bounding box center [177, 369] width 54 height 15
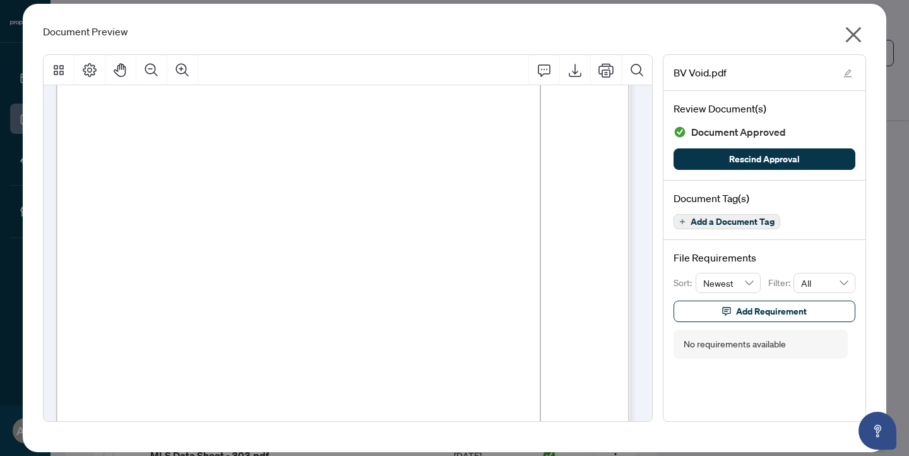
scroll to position [170, 0]
click at [857, 36] on icon "close" at bounding box center [853, 35] width 20 height 20
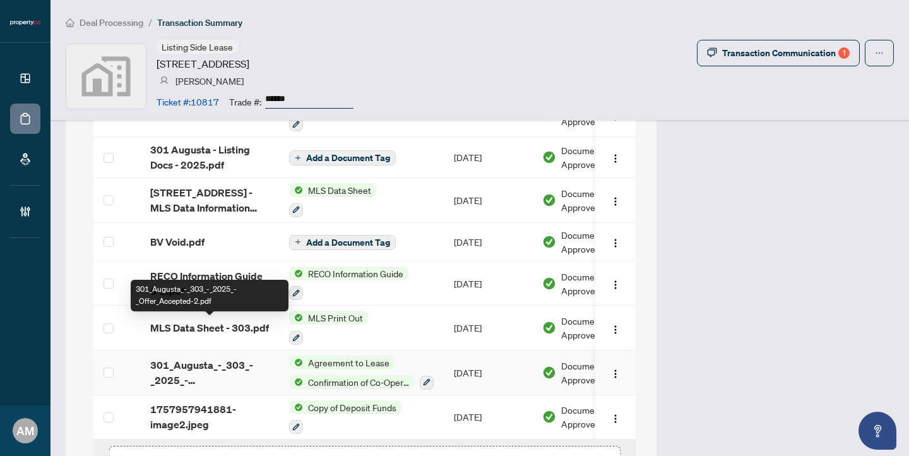
scroll to position [1607, 0]
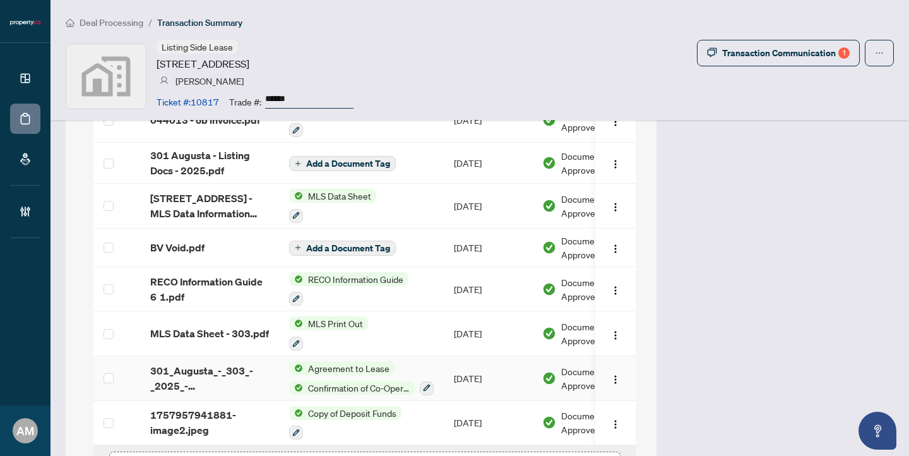
click at [223, 363] on span "301_Augusta_-_303_-_2025_-_Offer_Accepted-2.pdf" at bounding box center [209, 378] width 119 height 30
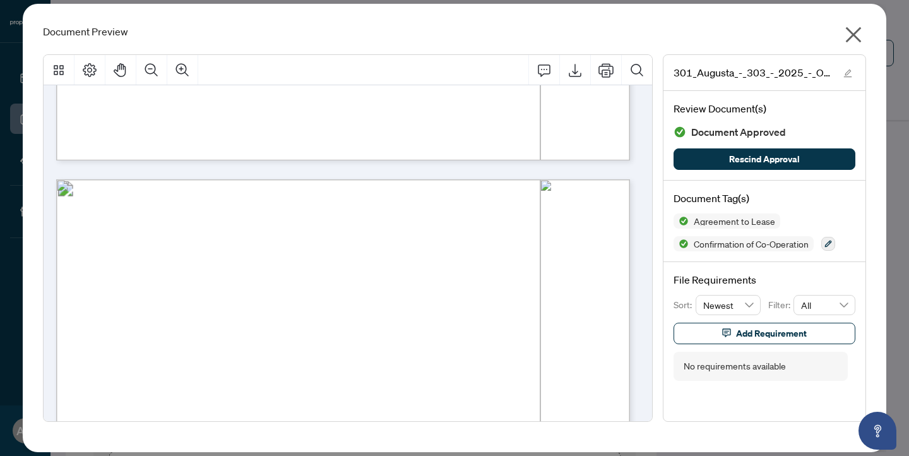
scroll to position [1446, 0]
click at [851, 35] on icon "close" at bounding box center [853, 35] width 20 height 20
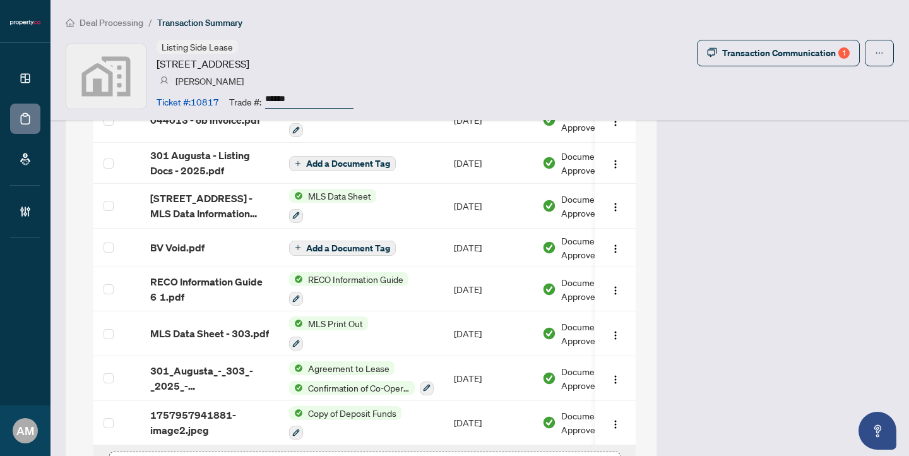
click at [110, 25] on span "Deal Processing" at bounding box center [112, 22] width 64 height 11
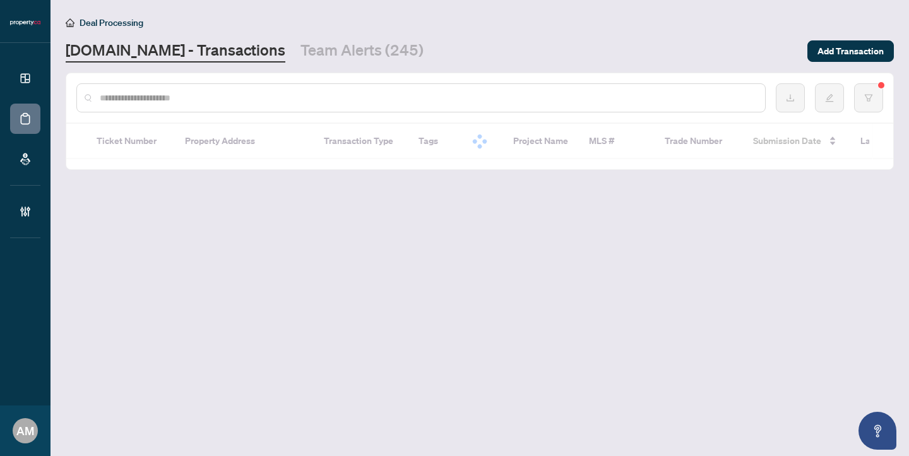
click at [214, 96] on input "text" at bounding box center [427, 98] width 655 height 14
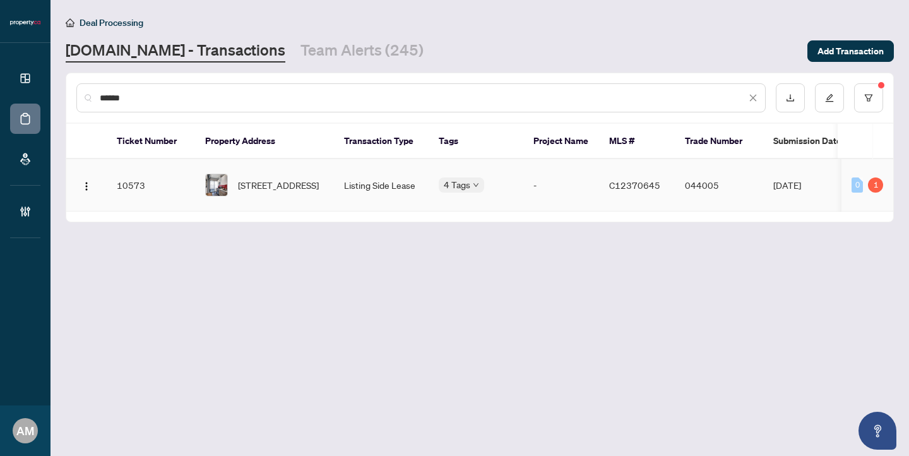
type input "******"
click at [240, 178] on span "301-301 Augusta Ave, Toronto, Ontario M5T 2M2, Canada" at bounding box center [278, 185] width 81 height 14
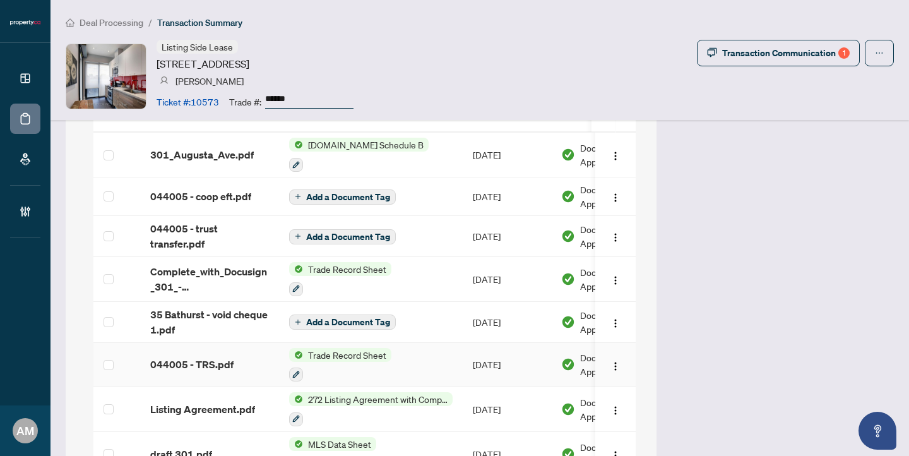
scroll to position [1241, 0]
click at [222, 307] on span "35 Bathurst - void cheque 1.pdf" at bounding box center [209, 322] width 119 height 30
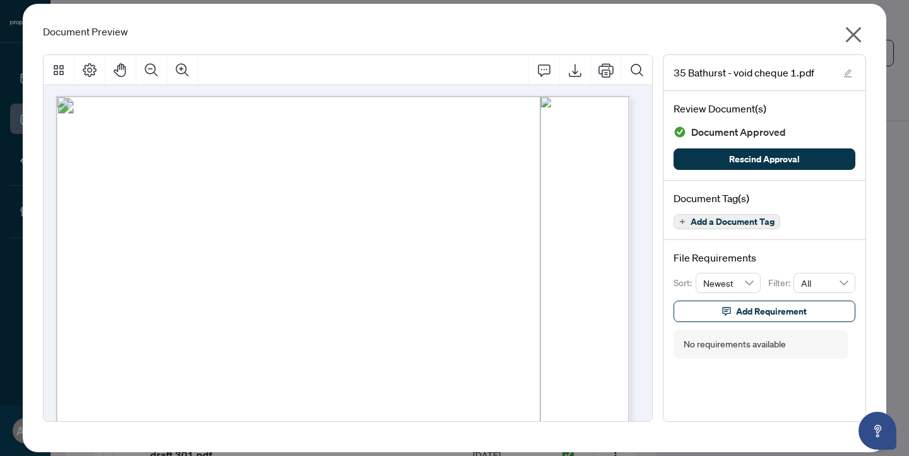
scroll to position [3, 0]
click at [851, 27] on icon "close" at bounding box center [853, 35] width 20 height 20
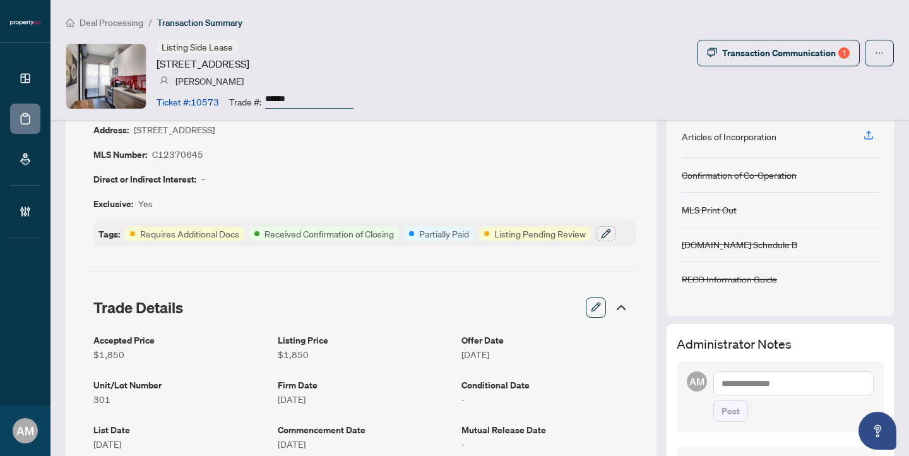
scroll to position [4, 0]
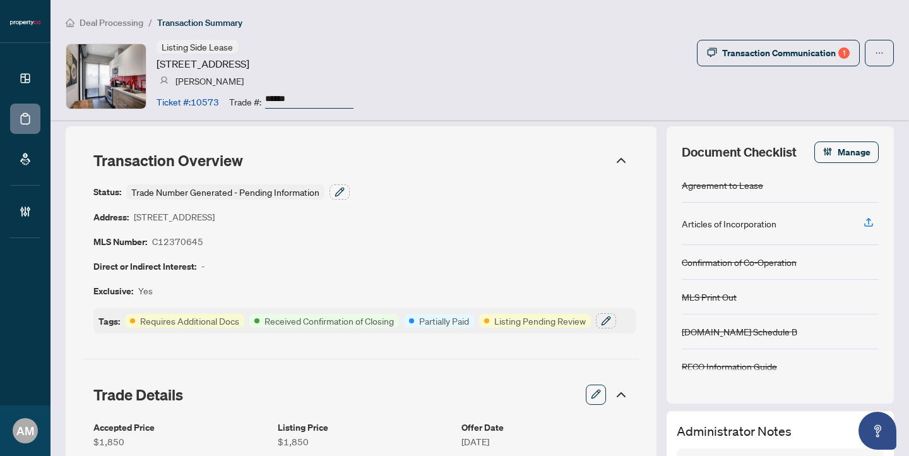
click at [119, 25] on span "Deal Processing" at bounding box center [112, 22] width 64 height 11
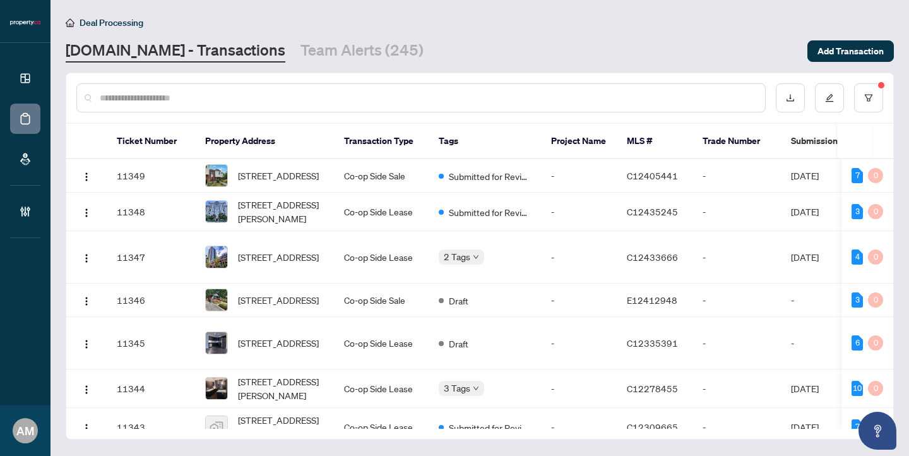
click at [177, 95] on input "text" at bounding box center [427, 98] width 655 height 14
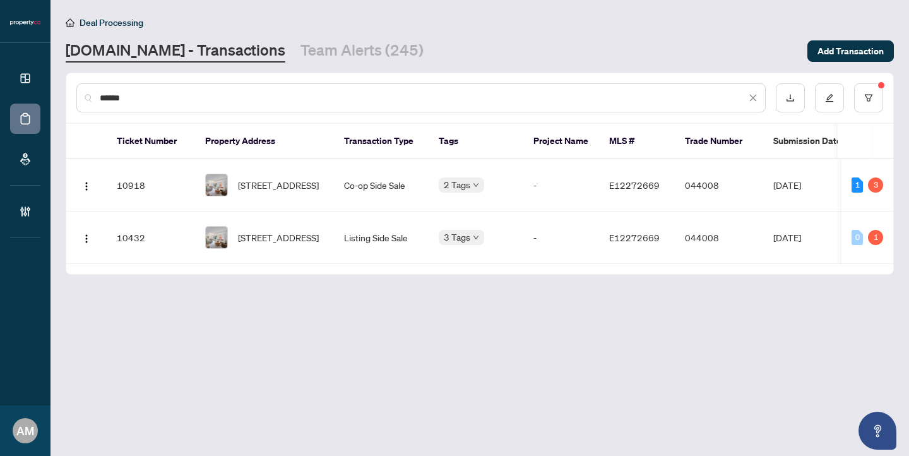
type input "******"
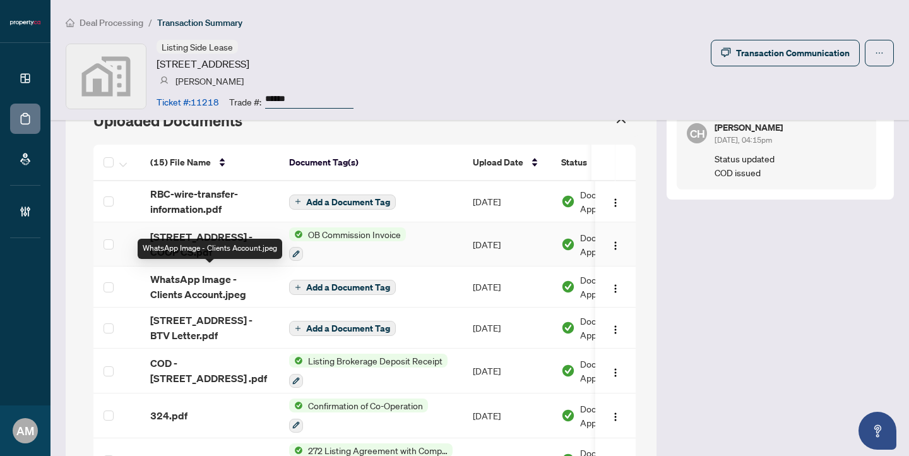
scroll to position [1089, 0]
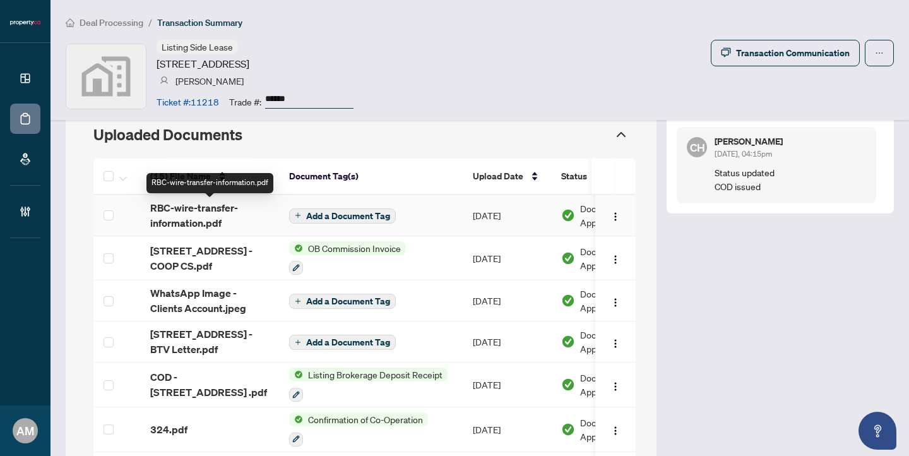
click at [218, 211] on span "RBC-wire-transfer-information.pdf" at bounding box center [209, 215] width 119 height 30
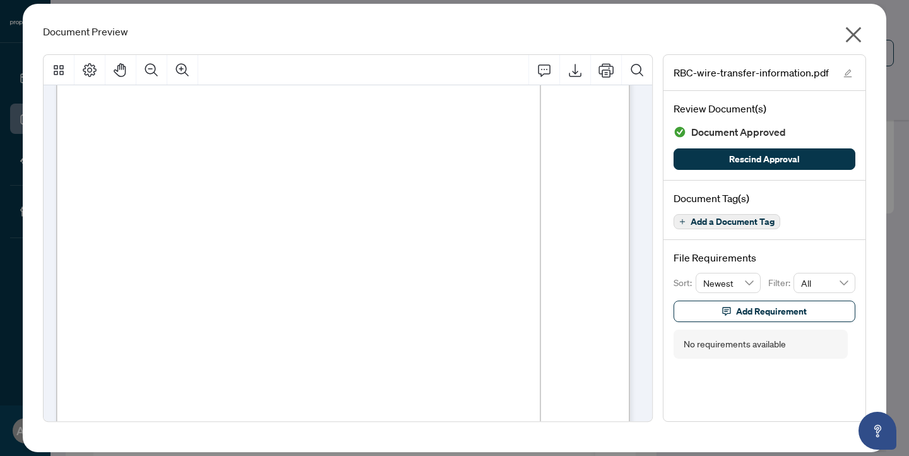
scroll to position [0, 0]
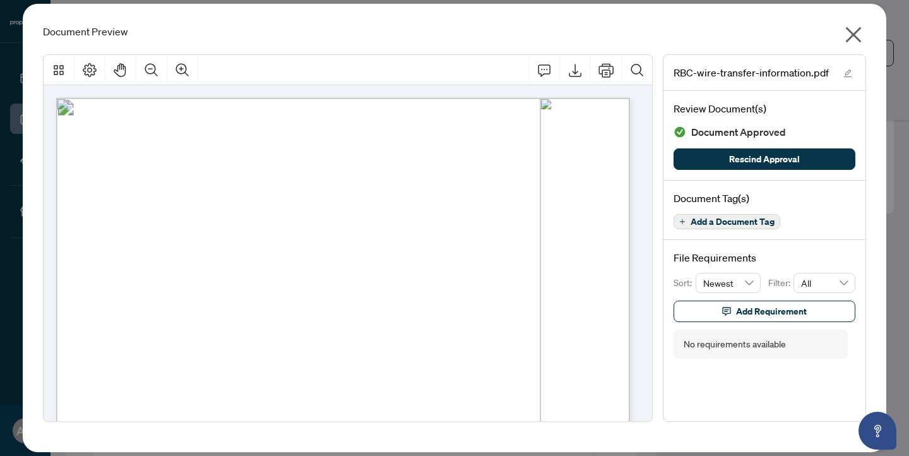
click at [858, 35] on icon "close" at bounding box center [853, 35] width 20 height 20
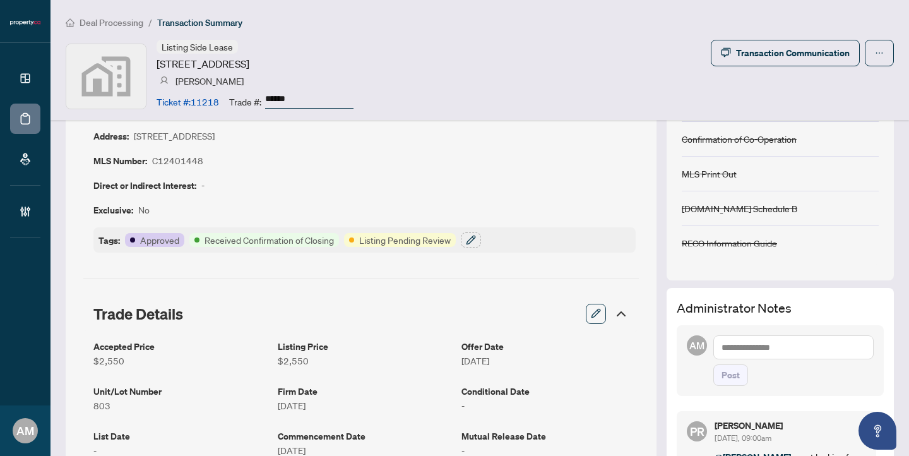
scroll to position [206, 0]
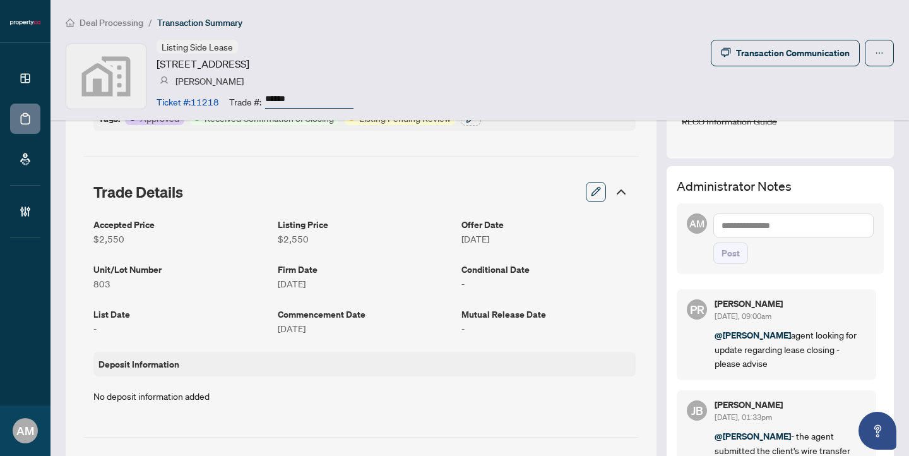
click at [757, 230] on textarea at bounding box center [793, 225] width 160 height 24
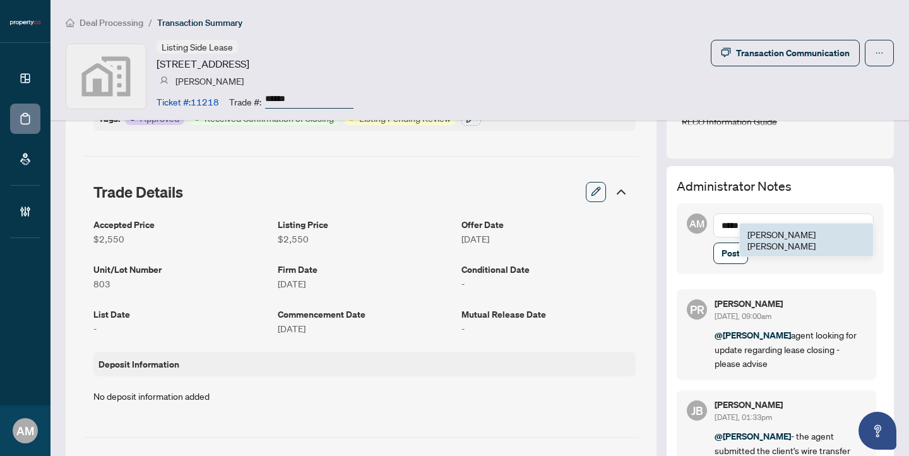
click at [760, 230] on span "[PERSON_NAME]" at bounding box center [781, 239] width 68 height 23
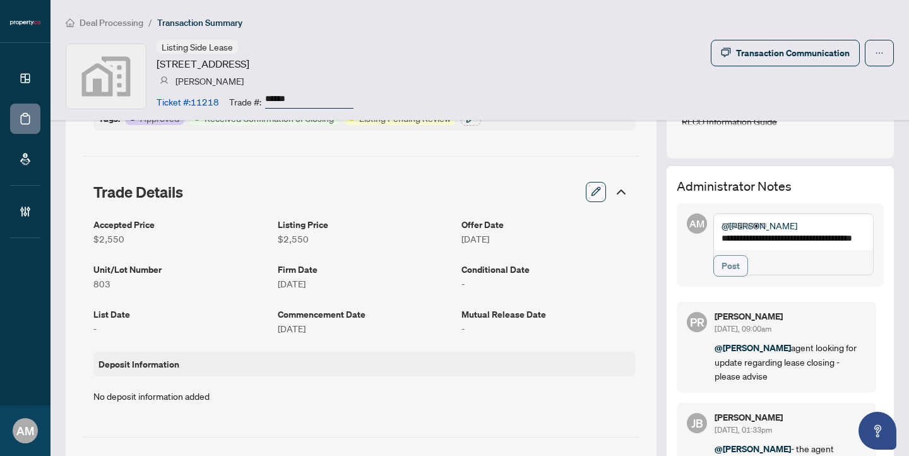
type textarea "**********"
click at [730, 276] on button "Post" at bounding box center [730, 265] width 35 height 21
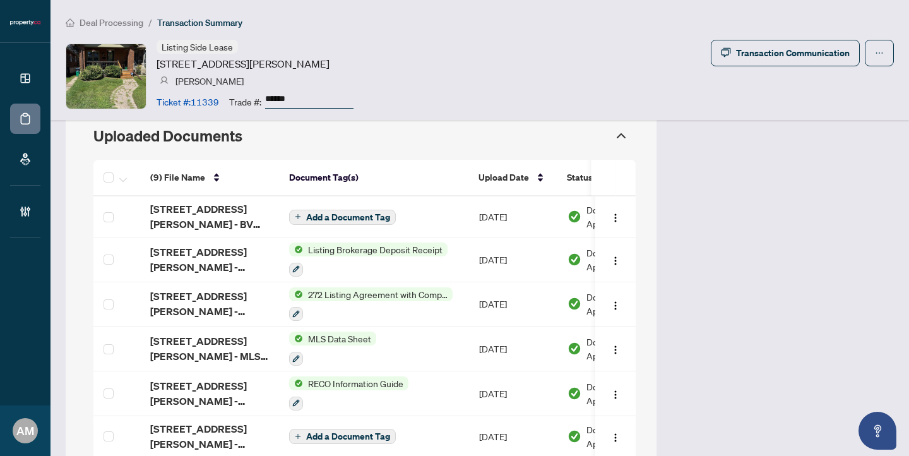
scroll to position [972, 0]
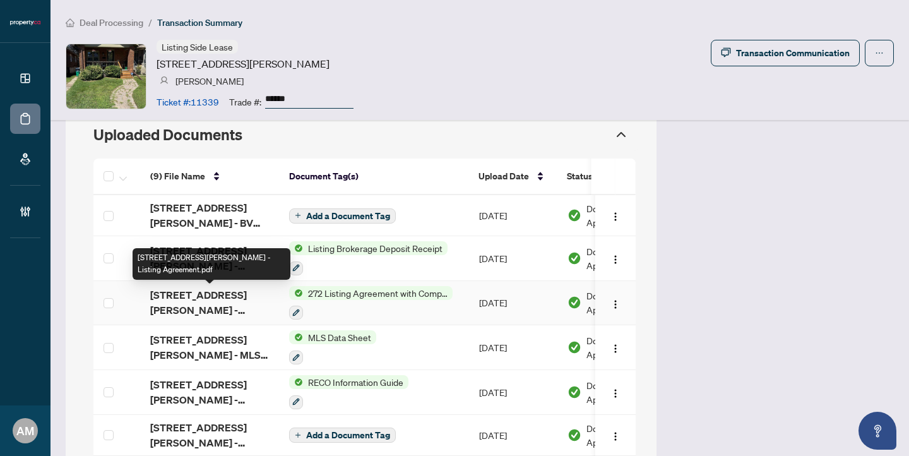
click at [212, 303] on span "[STREET_ADDRESS][PERSON_NAME] - Listing Agreement.pdf" at bounding box center [209, 302] width 119 height 30
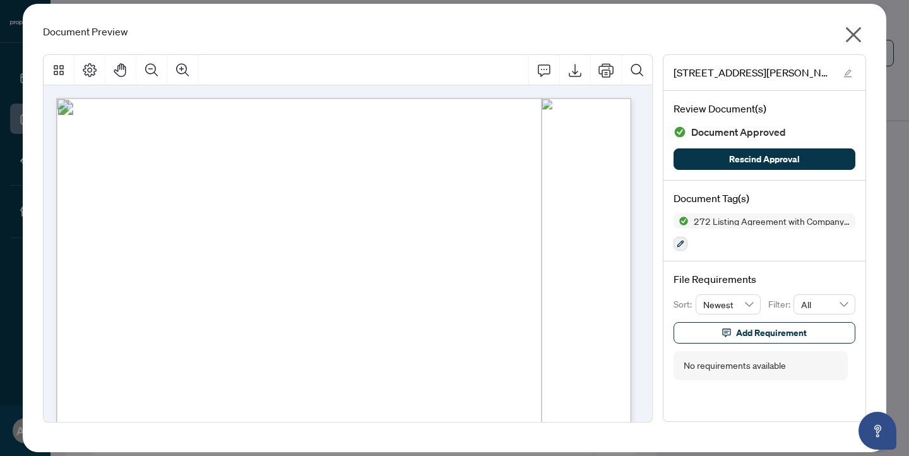
click at [853, 41] on icon "close" at bounding box center [853, 35] width 20 height 20
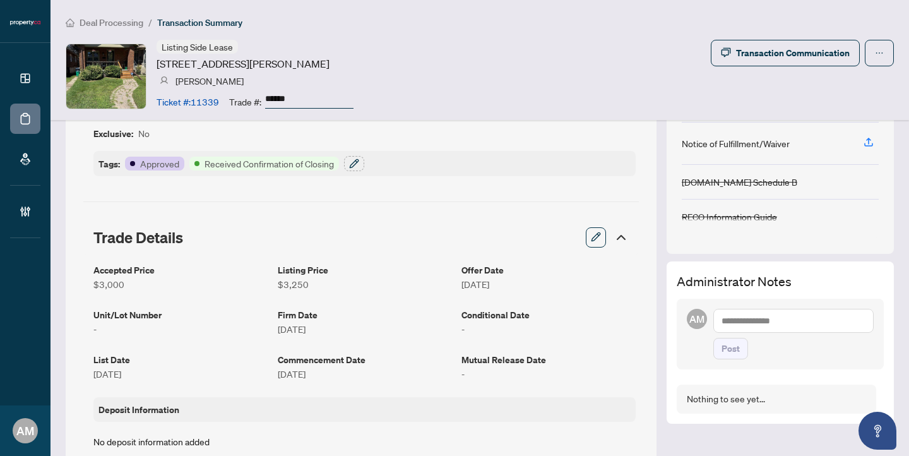
scroll to position [162, 0]
click at [766, 324] on textarea at bounding box center [793, 319] width 160 height 24
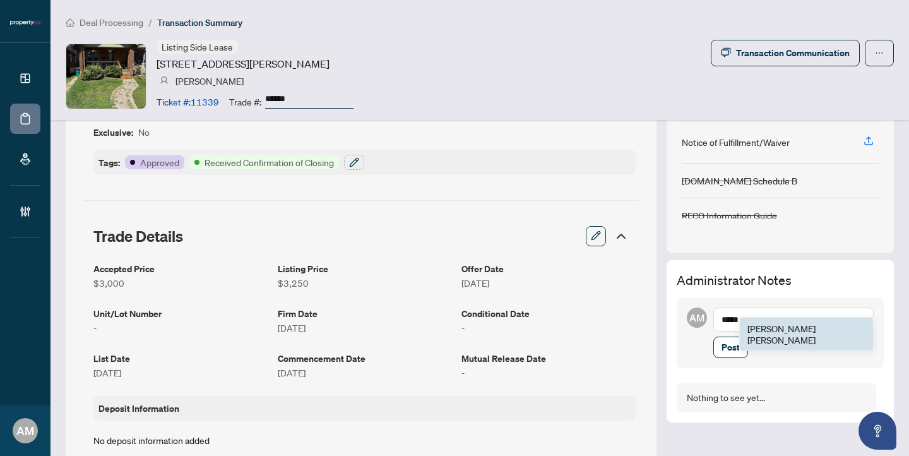
click at [761, 331] on span "Jean Belarde" at bounding box center [781, 333] width 68 height 23
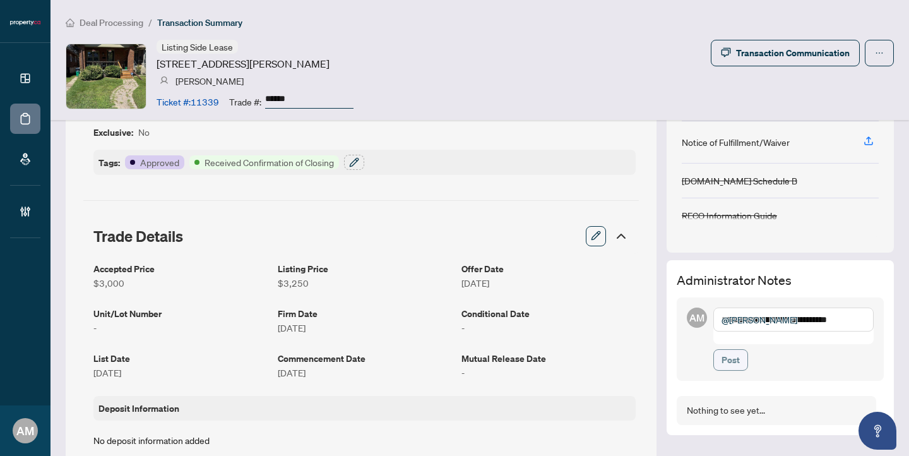
type textarea "**********"
click at [722, 350] on span "Post" at bounding box center [730, 360] width 18 height 20
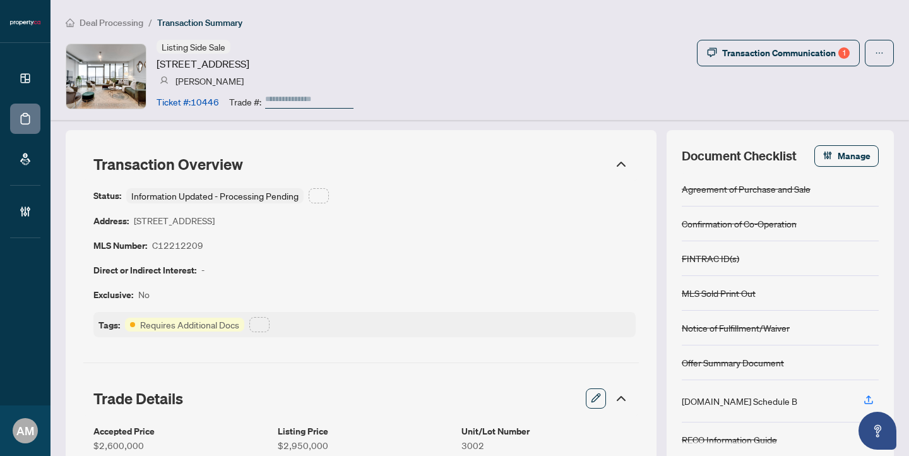
type input "******"
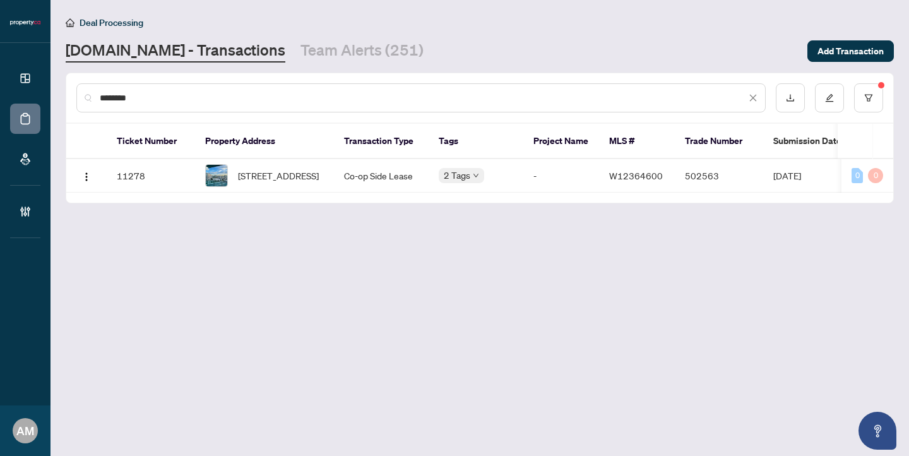
drag, startPoint x: 167, startPoint y: 95, endPoint x: -1, endPoint y: 32, distance: 179.5
click at [0, 32] on html "Dashboard Deal Processing Mortgage Referrals Brokerage Management AM [PERSON_NA…" at bounding box center [454, 228] width 909 height 456
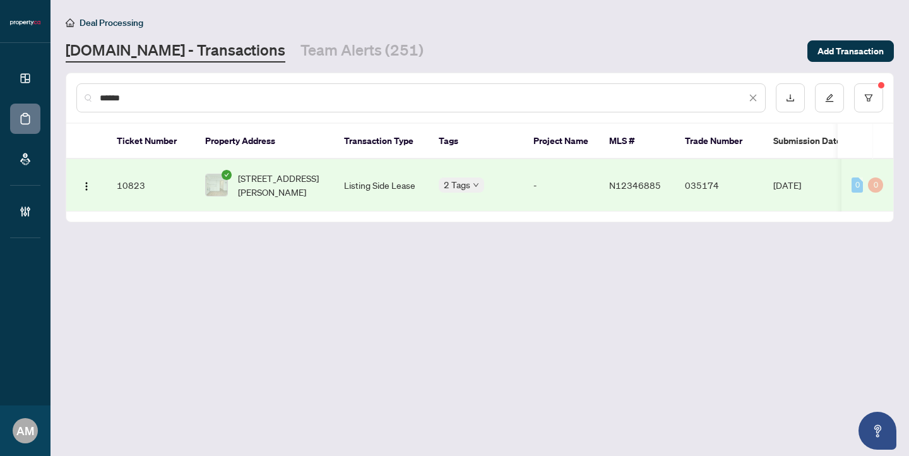
type input "******"
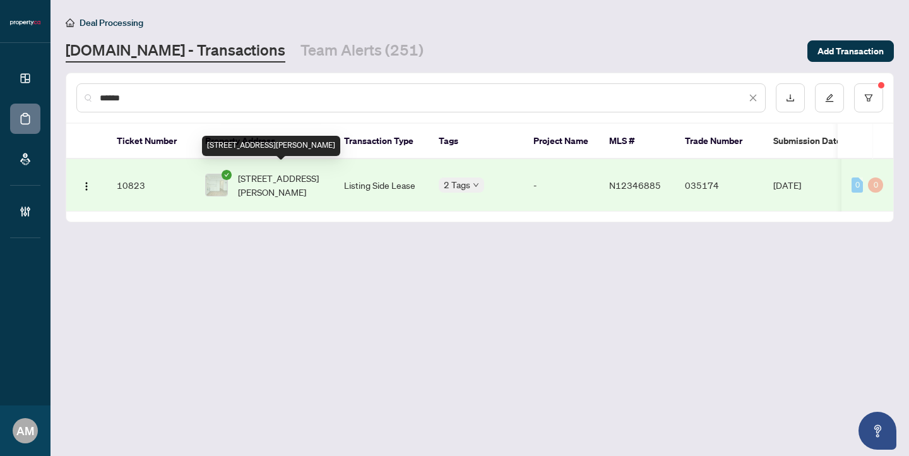
click at [283, 179] on span "[STREET_ADDRESS][PERSON_NAME]" at bounding box center [281, 185] width 86 height 28
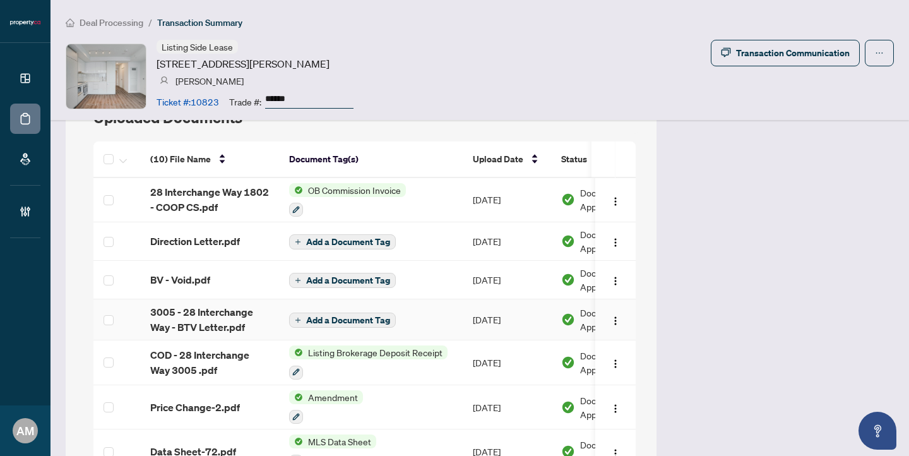
scroll to position [1082, 0]
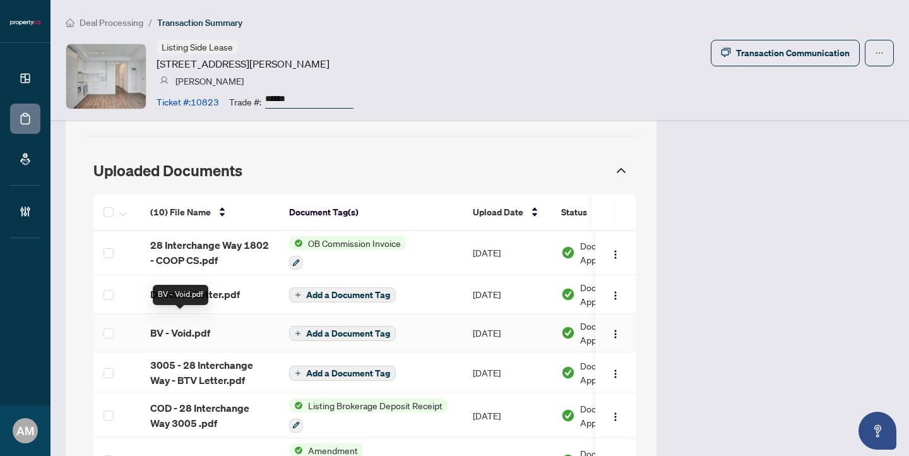
click at [214, 325] on div "BV - Void.pdf" at bounding box center [209, 332] width 119 height 15
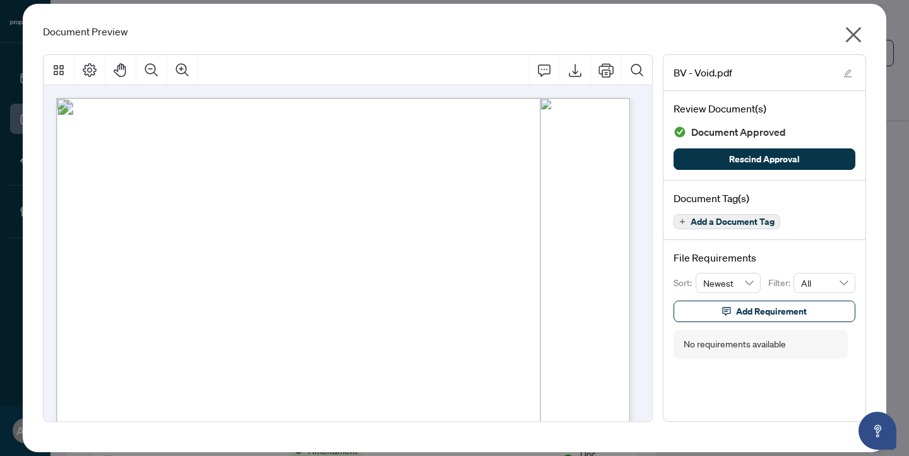
scroll to position [205, 0]
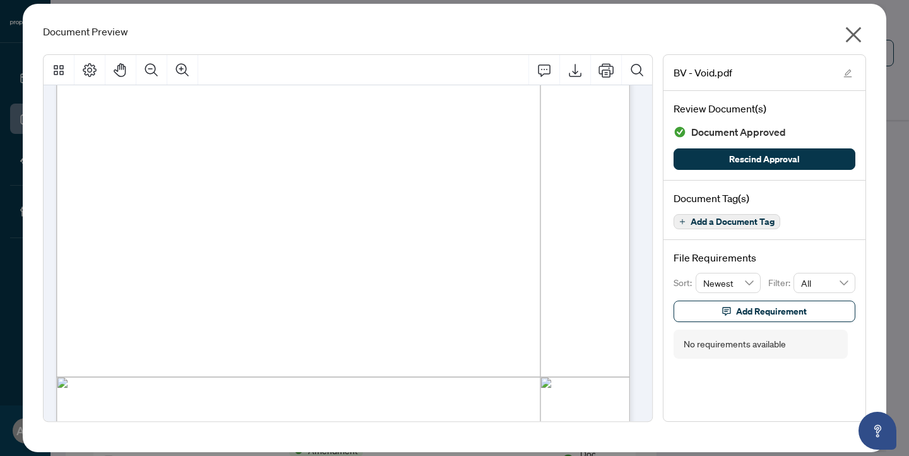
click at [850, 38] on icon "close" at bounding box center [853, 35] width 20 height 20
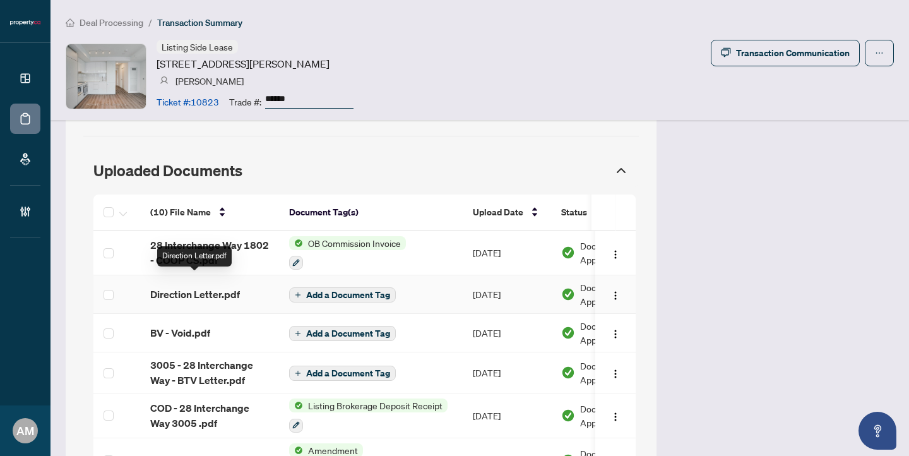
click at [230, 286] on span "Direction Letter.pdf" at bounding box center [195, 293] width 90 height 15
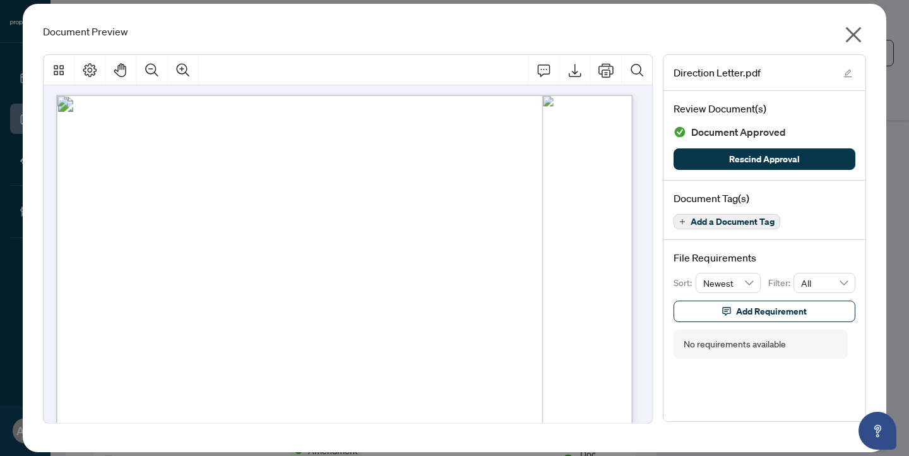
scroll to position [0, 0]
click at [857, 34] on icon "close" at bounding box center [853, 35] width 20 height 20
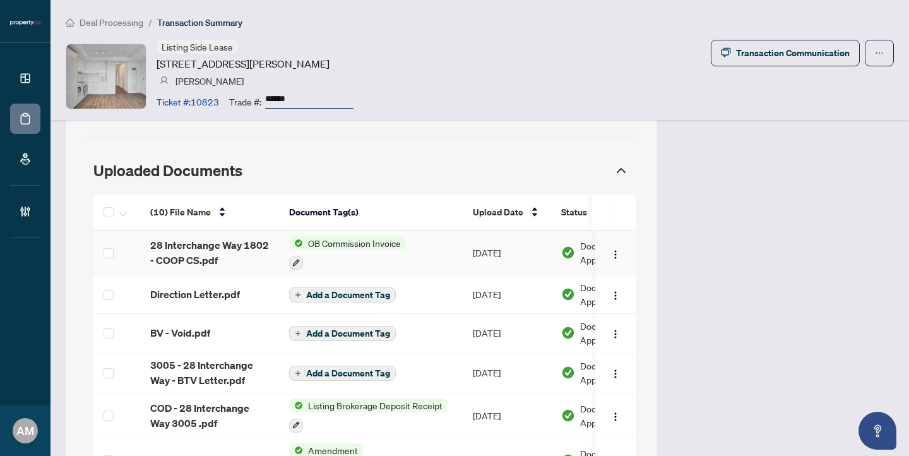
click at [194, 244] on span "28 Interchange Way 1802 - COOP CS.pdf" at bounding box center [209, 252] width 119 height 30
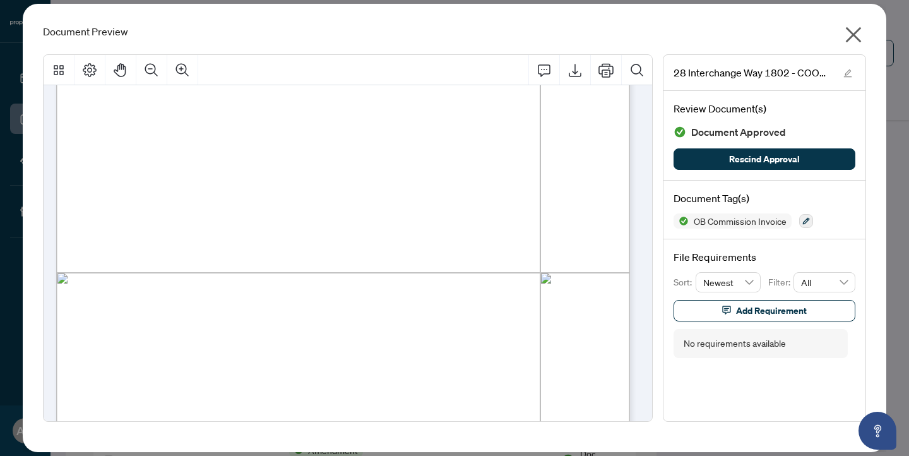
scroll to position [323, 0]
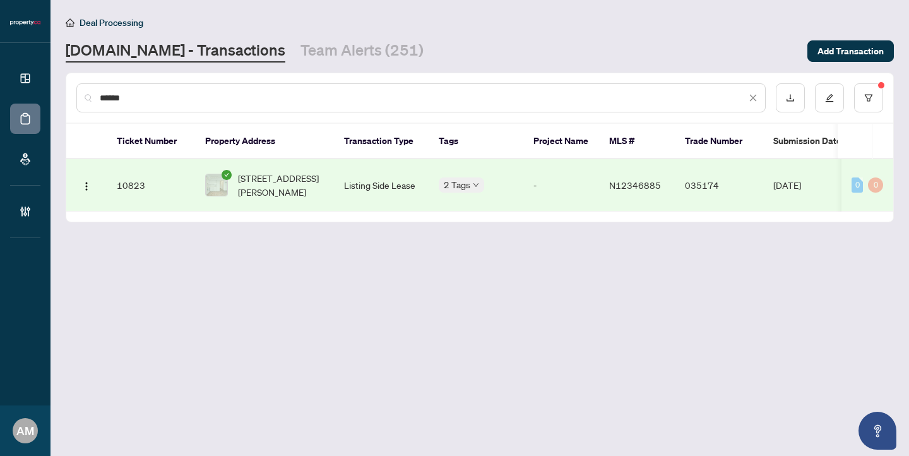
click at [150, 98] on input "******" at bounding box center [423, 98] width 646 height 14
drag, startPoint x: 158, startPoint y: 97, endPoint x: 88, endPoint y: 92, distance: 70.9
click at [102, 96] on input "******" at bounding box center [423, 98] width 646 height 14
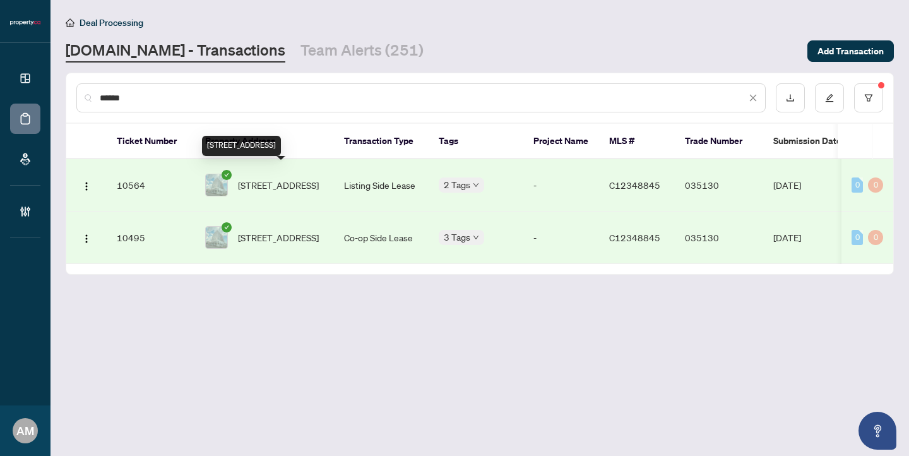
click at [271, 178] on span "[STREET_ADDRESS]" at bounding box center [278, 185] width 81 height 14
drag, startPoint x: 159, startPoint y: 95, endPoint x: 58, endPoint y: 71, distance: 103.6
click at [58, 71] on main "Deal Processing [DOMAIN_NAME] - Transactions Team Alerts (251) Add Transaction …" at bounding box center [479, 228] width 858 height 456
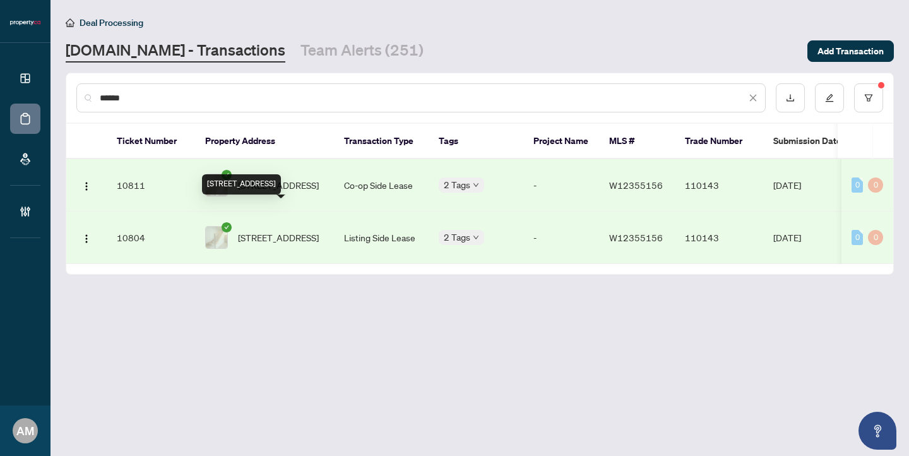
click at [284, 230] on span "[STREET_ADDRESS]" at bounding box center [278, 237] width 81 height 14
drag, startPoint x: 153, startPoint y: 98, endPoint x: 79, endPoint y: 78, distance: 77.2
click at [89, 80] on div "******" at bounding box center [479, 97] width 827 height 49
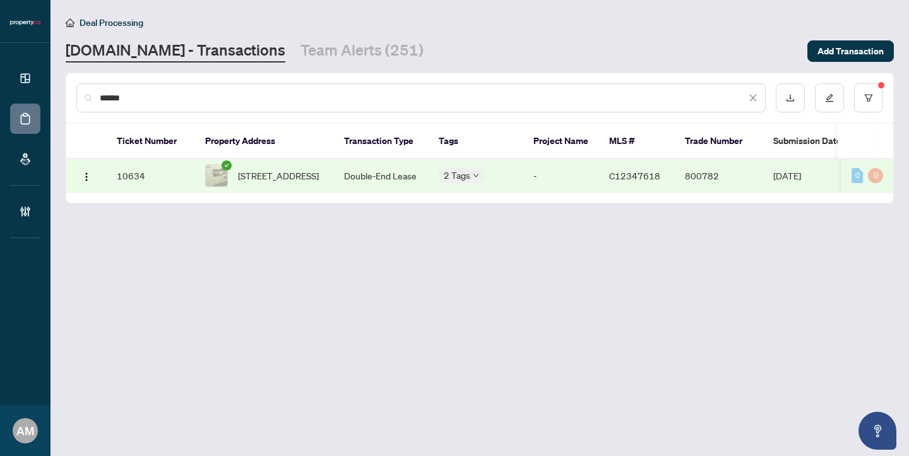
click at [280, 179] on span "[STREET_ADDRESS]" at bounding box center [278, 175] width 81 height 14
drag, startPoint x: 148, startPoint y: 98, endPoint x: 56, endPoint y: 79, distance: 93.6
click at [56, 79] on main "Deal Processing [DOMAIN_NAME] - Transactions Team Alerts (251) Add Transaction …" at bounding box center [479, 228] width 858 height 456
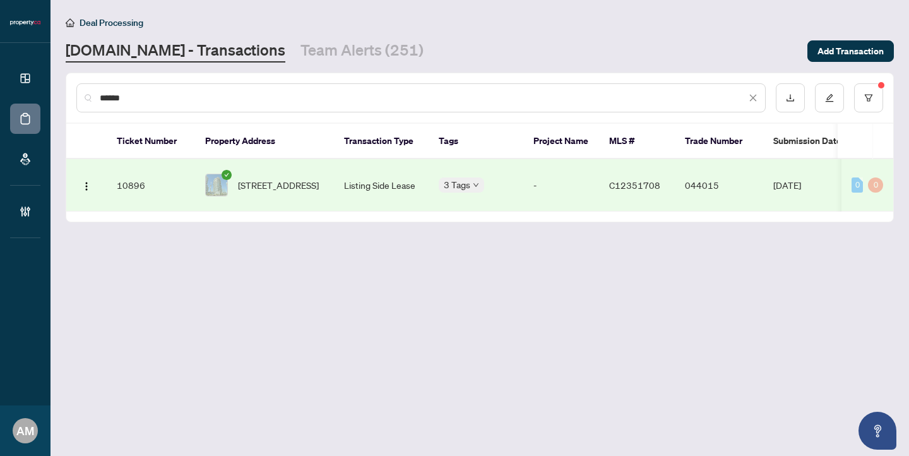
click at [371, 181] on td "Listing Side Lease" at bounding box center [381, 185] width 95 height 52
click at [309, 105] on div "******" at bounding box center [420, 97] width 689 height 29
drag, startPoint x: 109, startPoint y: 86, endPoint x: 73, endPoint y: 76, distance: 37.2
click at [73, 76] on div "******" at bounding box center [479, 97] width 827 height 49
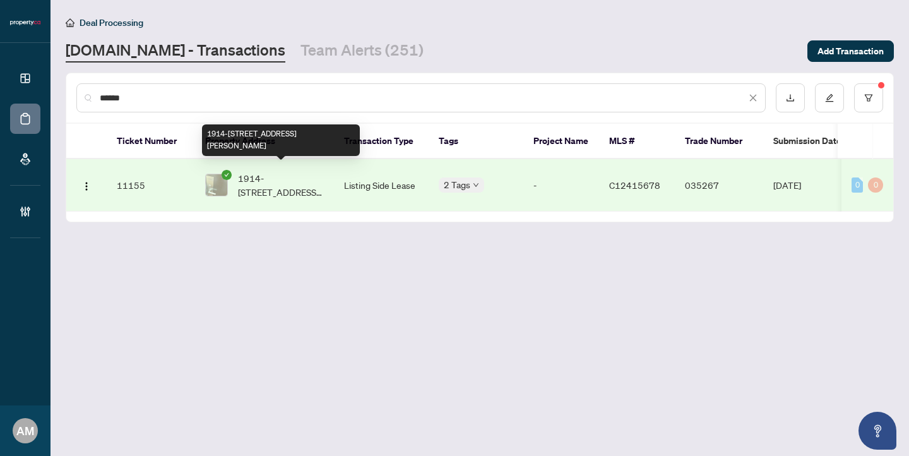
click at [285, 171] on span "1914-[STREET_ADDRESS][PERSON_NAME]" at bounding box center [281, 185] width 86 height 28
click at [292, 175] on span "1914-[STREET_ADDRESS][PERSON_NAME]" at bounding box center [281, 185] width 86 height 28
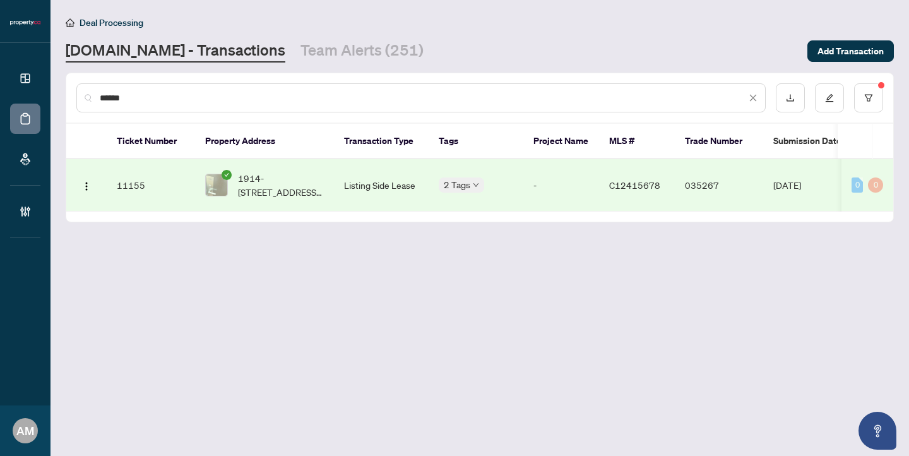
drag, startPoint x: 290, startPoint y: 93, endPoint x: 27, endPoint y: 85, distance: 263.9
click at [27, 85] on div "Dashboard Deal Processing Mortgage Referrals Brokerage Management AM [PERSON_NA…" at bounding box center [454, 228] width 909 height 456
click at [293, 175] on span "522-[STREET_ADDRESS]" at bounding box center [281, 185] width 86 height 28
click at [295, 175] on span "522-[STREET_ADDRESS]" at bounding box center [281, 185] width 86 height 28
drag, startPoint x: 137, startPoint y: 92, endPoint x: 50, endPoint y: 79, distance: 88.0
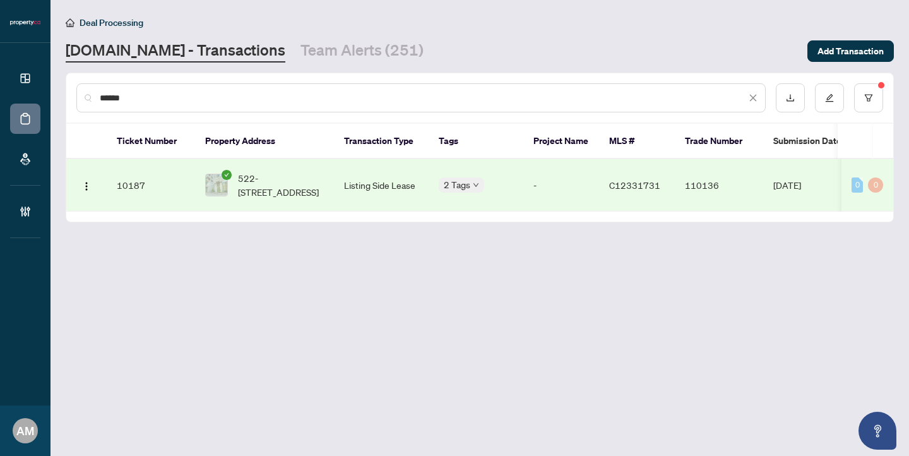
click at [50, 79] on div "Dashboard Deal Processing Mortgage Referrals Brokerage Management AM [PERSON_NA…" at bounding box center [454, 228] width 909 height 456
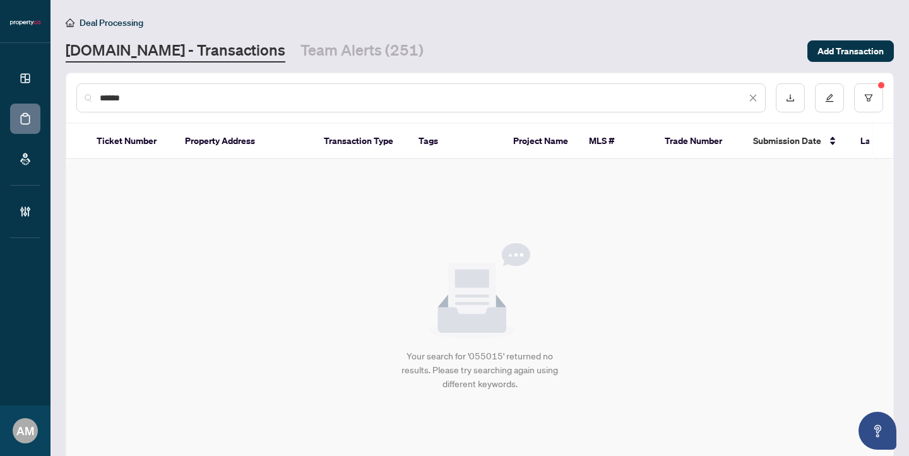
drag, startPoint x: 115, startPoint y: 83, endPoint x: 85, endPoint y: 69, distance: 33.6
click at [85, 69] on main "Deal Processing [DOMAIN_NAME] - Transactions Team Alerts (251) Add Transaction …" at bounding box center [479, 228] width 858 height 456
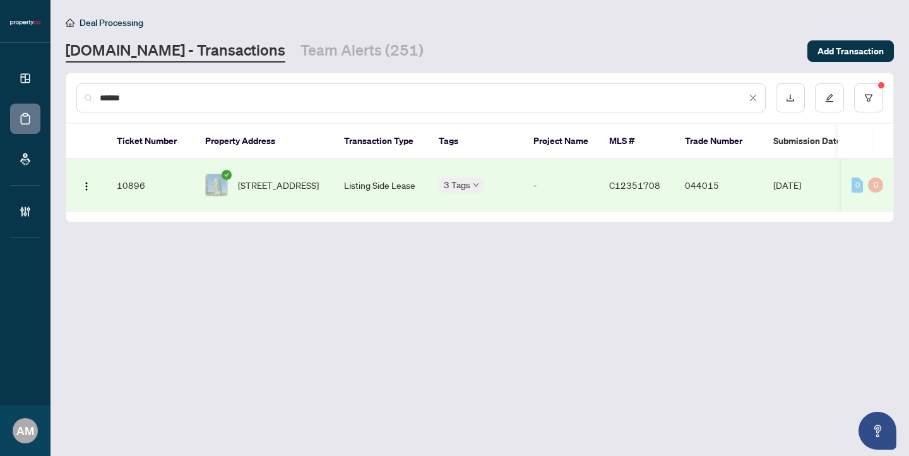
click at [281, 178] on span "[STREET_ADDRESS]" at bounding box center [278, 185] width 81 height 14
click at [285, 179] on span "[STREET_ADDRESS]" at bounding box center [278, 185] width 81 height 14
click at [280, 190] on span "[STREET_ADDRESS]" at bounding box center [278, 185] width 81 height 14
click at [210, 100] on input "******" at bounding box center [423, 98] width 646 height 14
drag, startPoint x: 156, startPoint y: 102, endPoint x: 95, endPoint y: 97, distance: 60.7
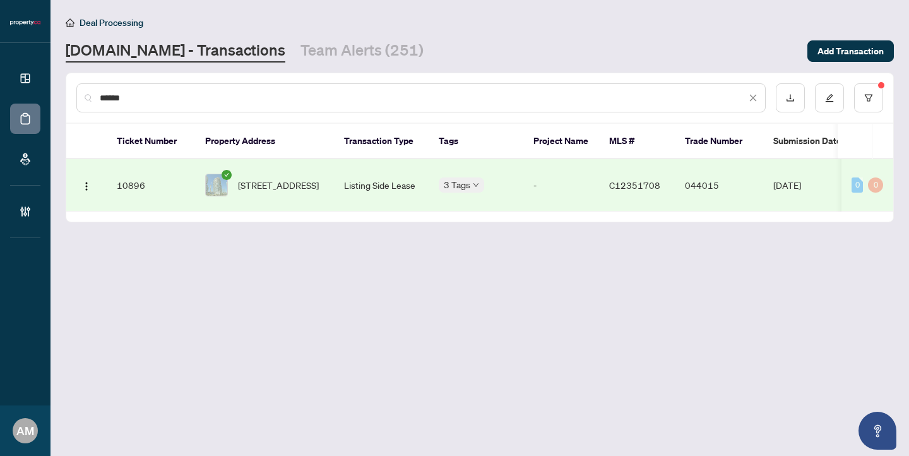
click at [95, 97] on div "******" at bounding box center [420, 97] width 689 height 29
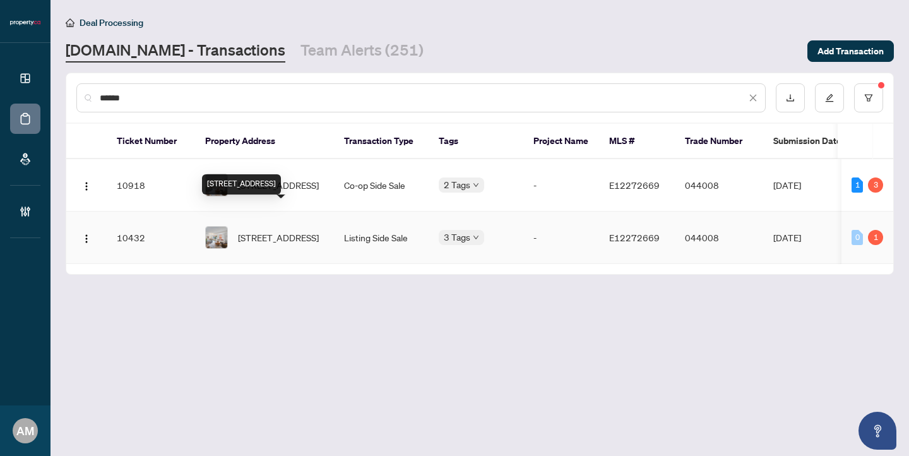
type input "******"
click at [288, 230] on span "4-819 Dundas St, Toronto, Ontario M4M 1P9, Canada" at bounding box center [278, 237] width 81 height 14
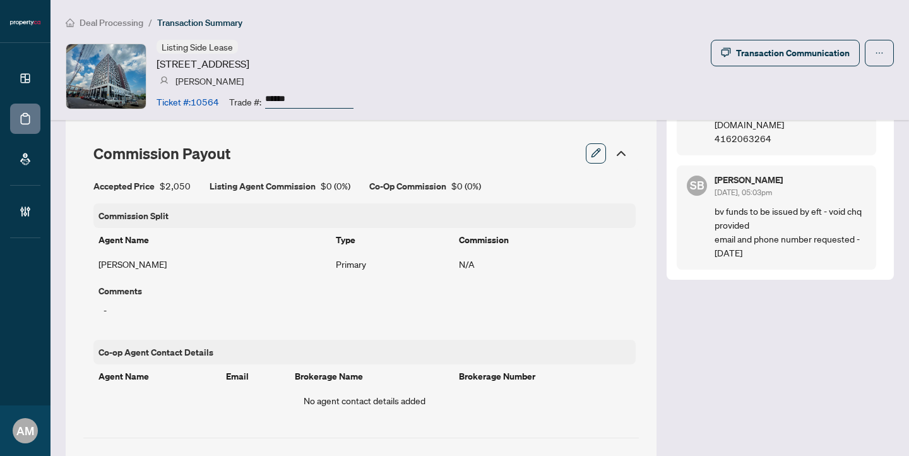
scroll to position [1137, 0]
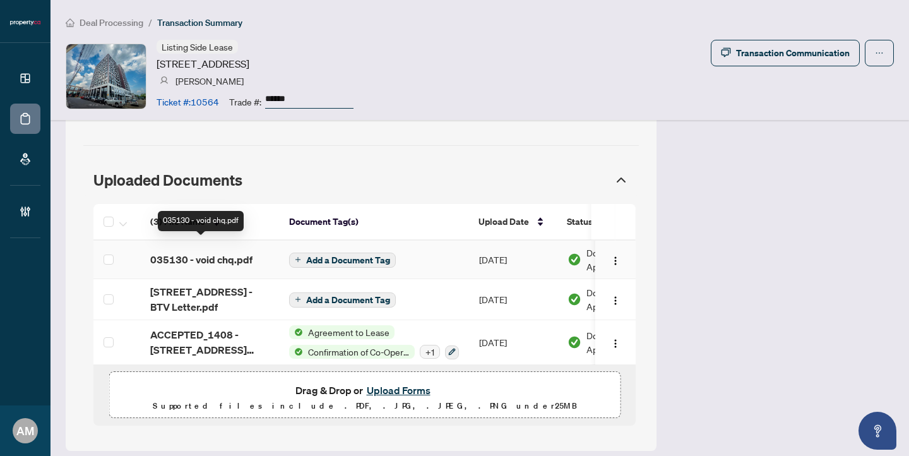
click at [225, 252] on span "035130 - void chq.pdf" at bounding box center [201, 259] width 102 height 15
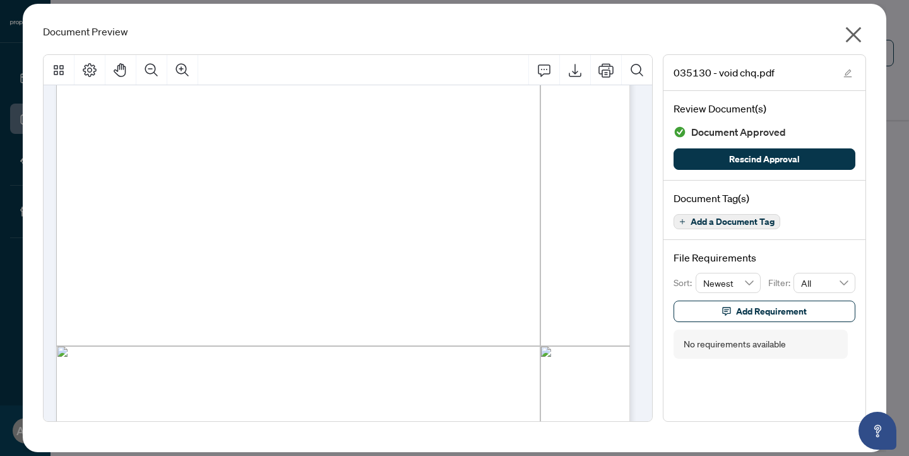
scroll to position [235, 0]
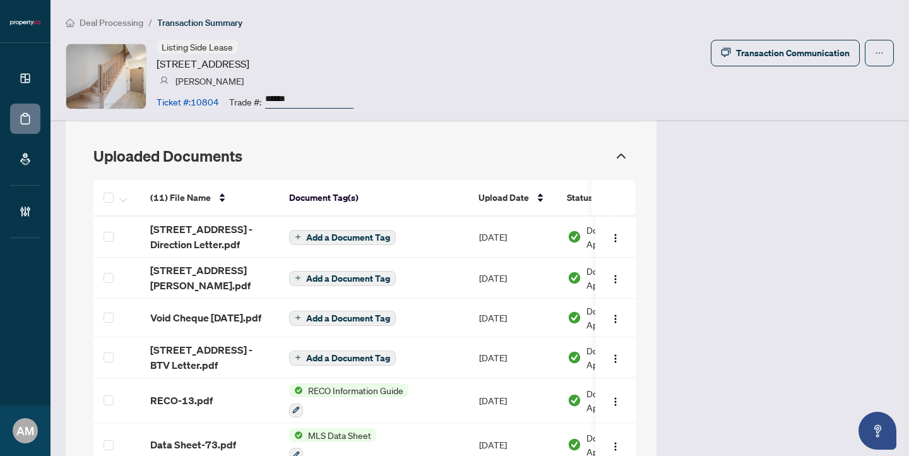
scroll to position [1256, 0]
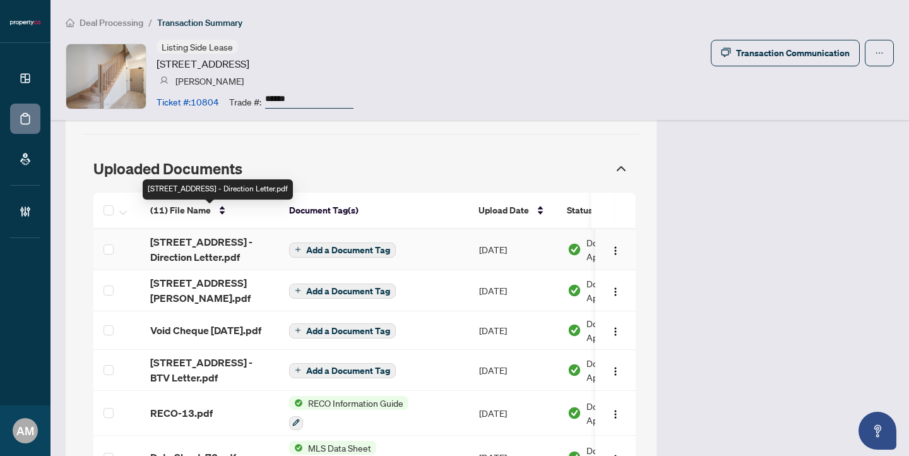
click at [174, 234] on span "[STREET_ADDRESS] - Direction Letter.pdf" at bounding box center [209, 249] width 119 height 30
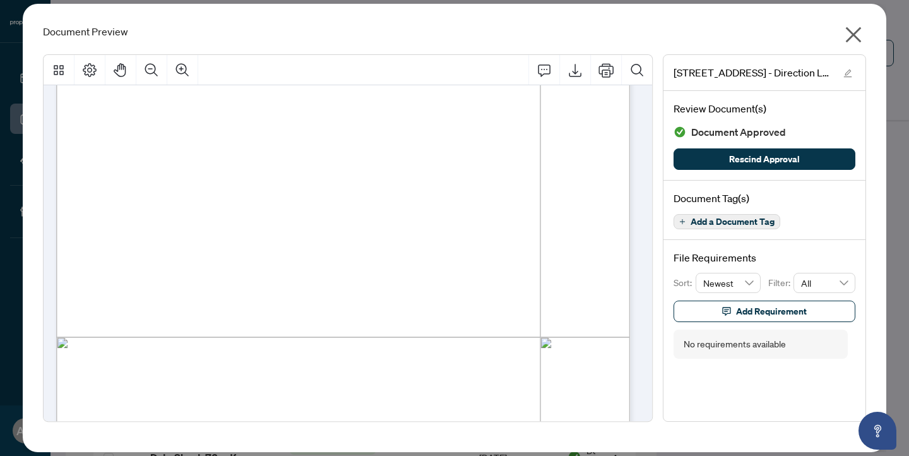
scroll to position [244, 0]
click at [851, 33] on icon "close" at bounding box center [854, 35] width 16 height 16
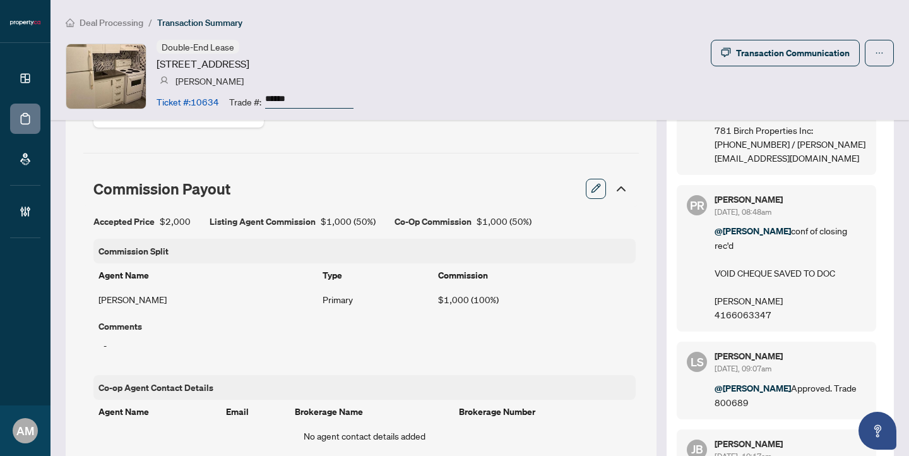
scroll to position [1024, 0]
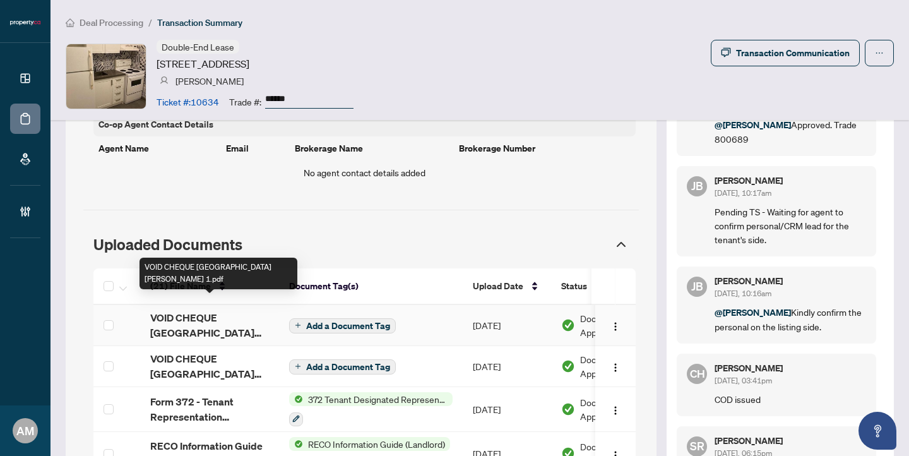
click at [212, 311] on span "VOID CHEQUE 781 StClair AveW 1.pdf" at bounding box center [209, 325] width 119 height 30
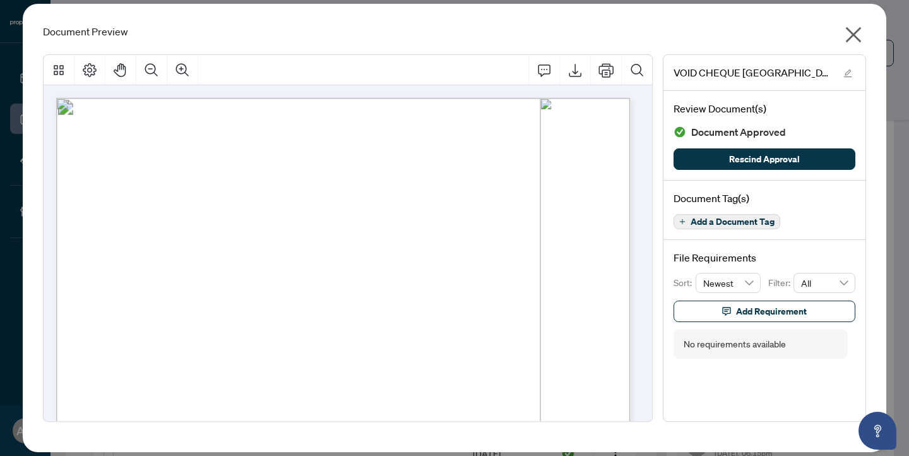
click at [856, 27] on icon "close" at bounding box center [853, 35] width 20 height 20
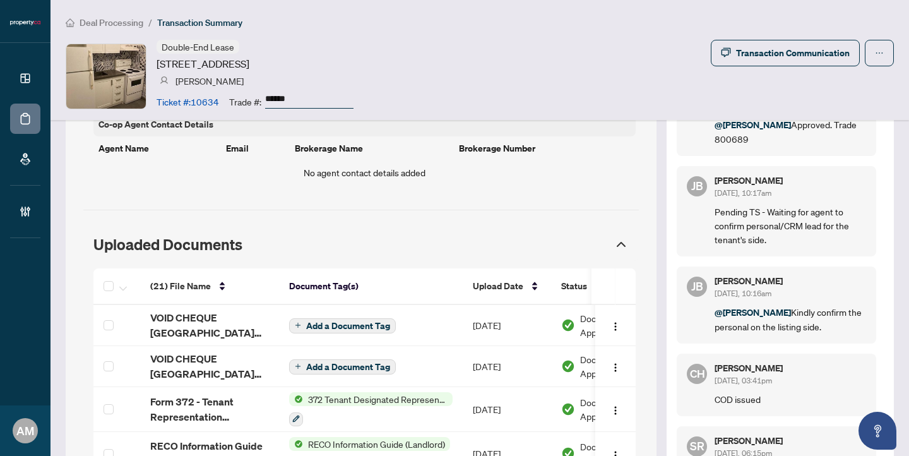
click at [111, 14] on div "Deal Processing / Transaction Summary Double-End Lease 781 St Clair Ave, Toront…" at bounding box center [479, 60] width 858 height 120
click at [110, 17] on span "Deal Processing" at bounding box center [112, 22] width 64 height 11
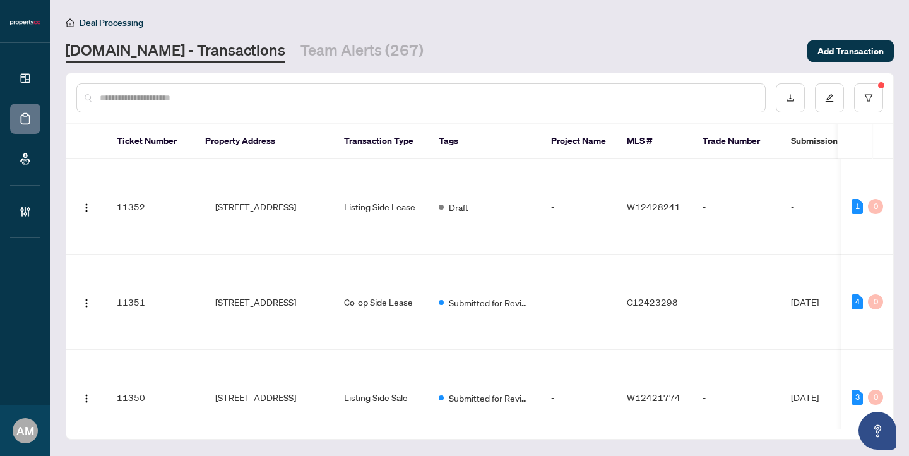
click at [193, 97] on input "text" at bounding box center [427, 98] width 655 height 14
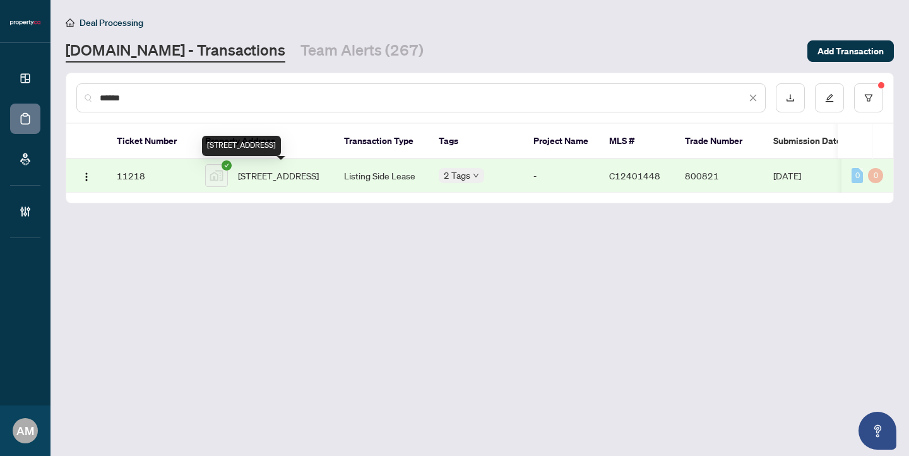
type input "******"
click at [291, 168] on span "803-127 Broadway Avenue, Toronto, ON, Canada" at bounding box center [278, 175] width 81 height 14
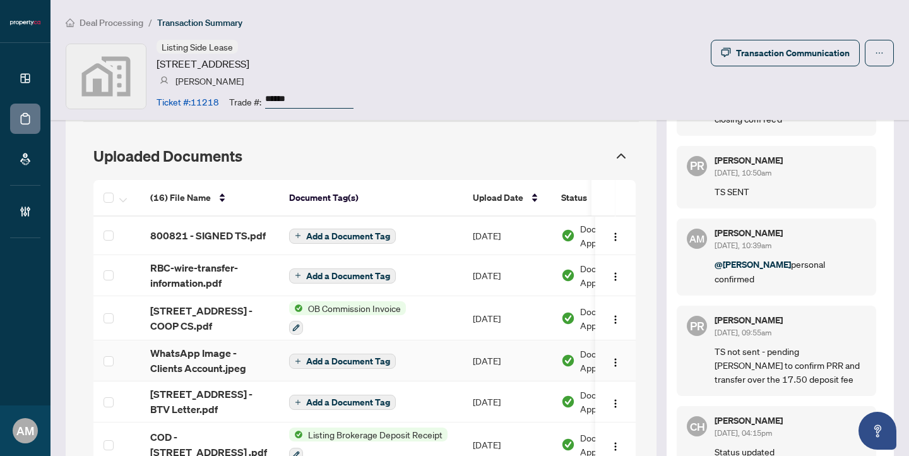
scroll to position [1063, 0]
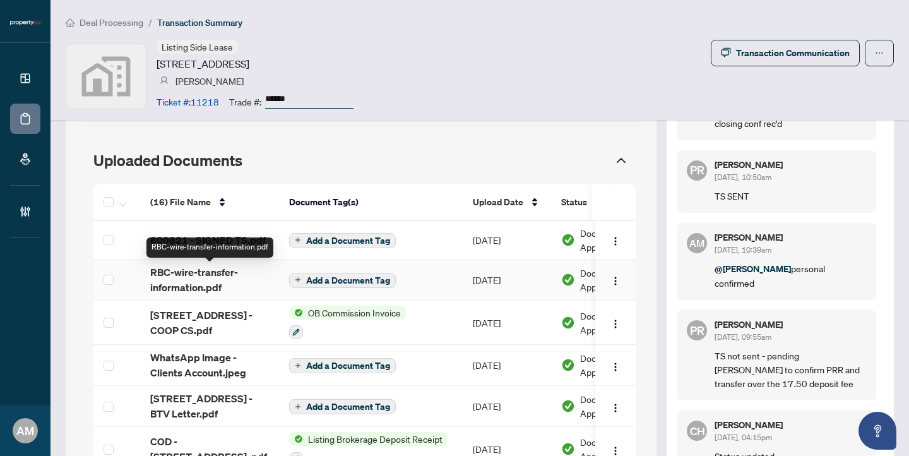
click at [218, 286] on span "RBC-wire-transfer-information.pdf" at bounding box center [209, 279] width 119 height 30
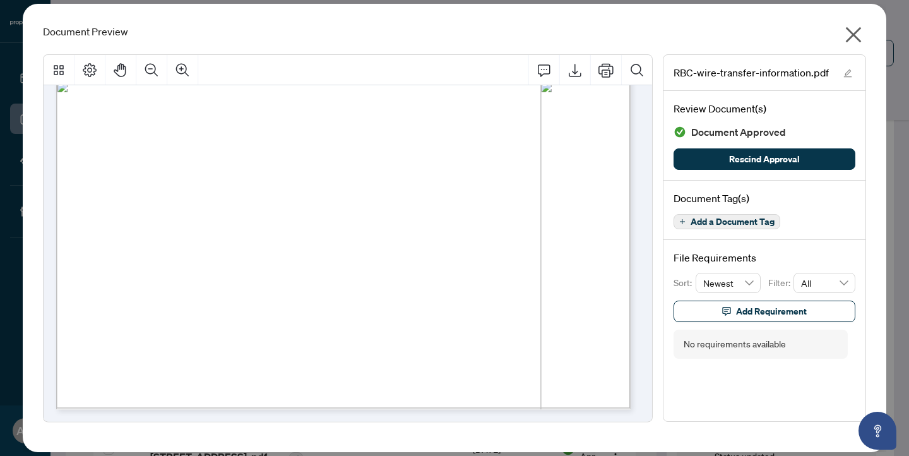
scroll to position [0, 0]
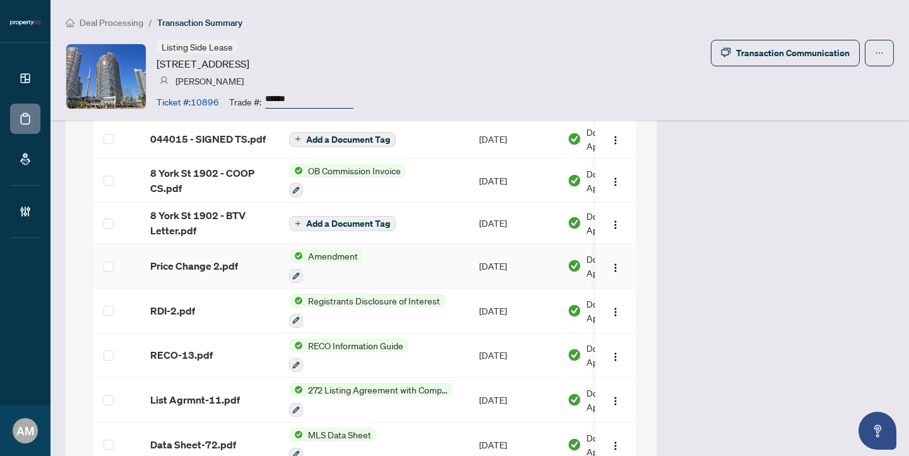
scroll to position [1155, 0]
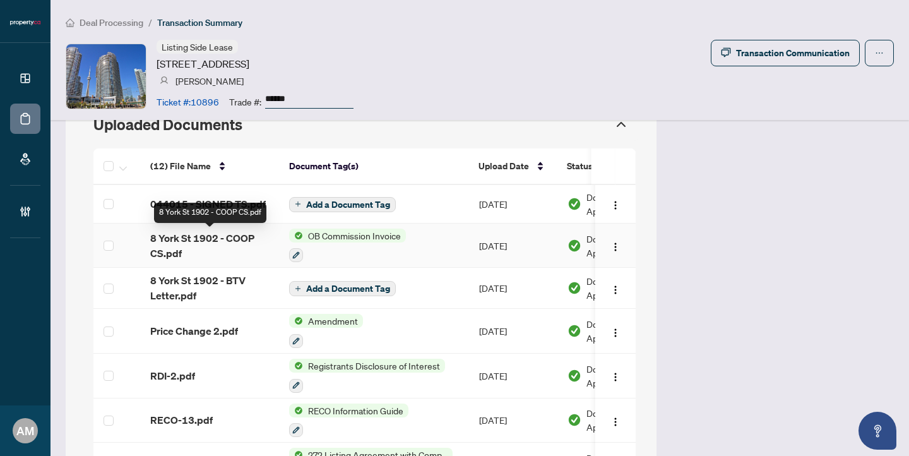
click at [179, 239] on span "8 York St 1902 - COOP CS.pdf" at bounding box center [209, 245] width 119 height 30
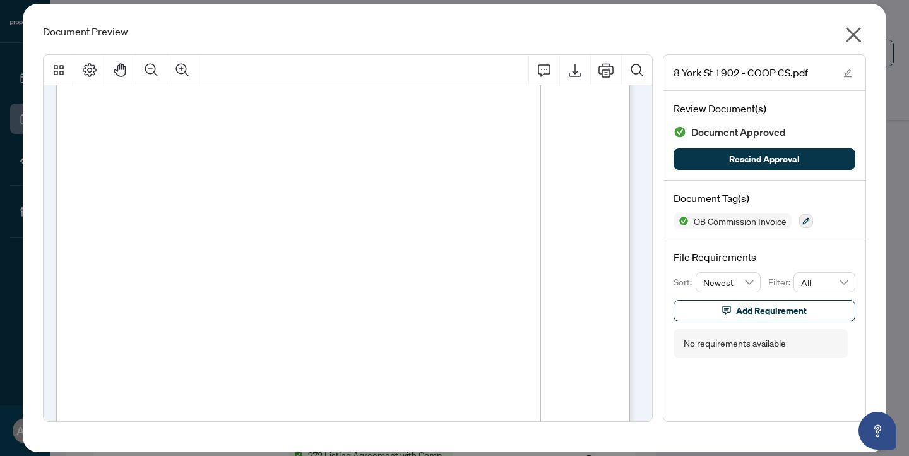
scroll to position [0, 0]
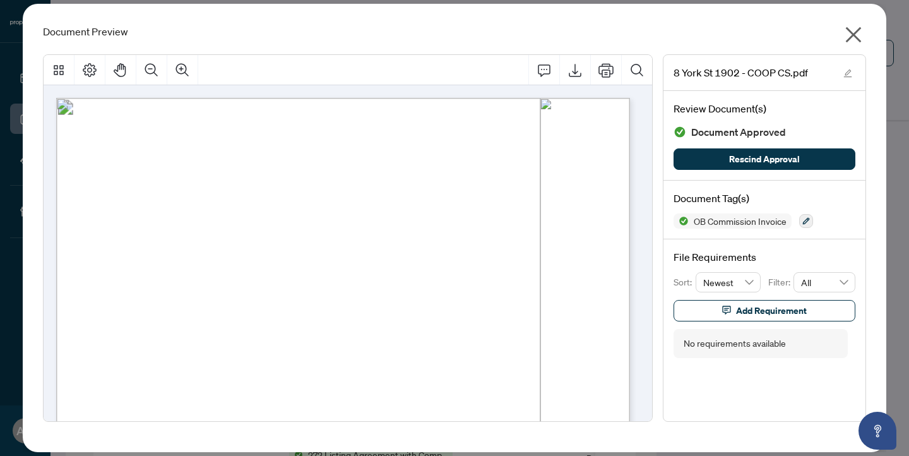
click at [858, 41] on icon "close" at bounding box center [853, 35] width 20 height 20
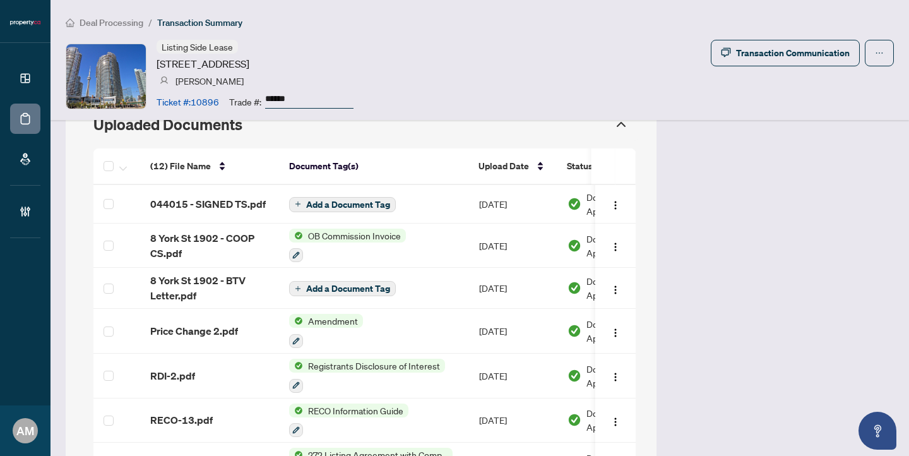
click at [131, 26] on span "Deal Processing" at bounding box center [112, 22] width 64 height 11
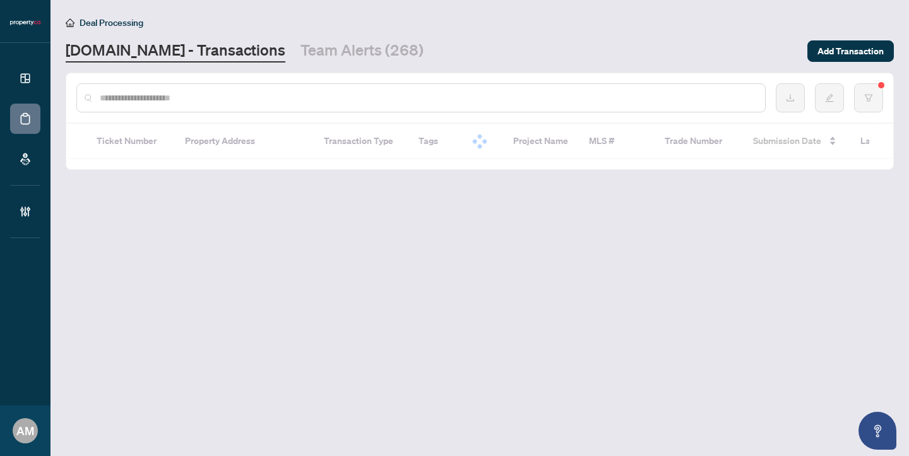
click at [242, 92] on input "text" at bounding box center [427, 98] width 655 height 14
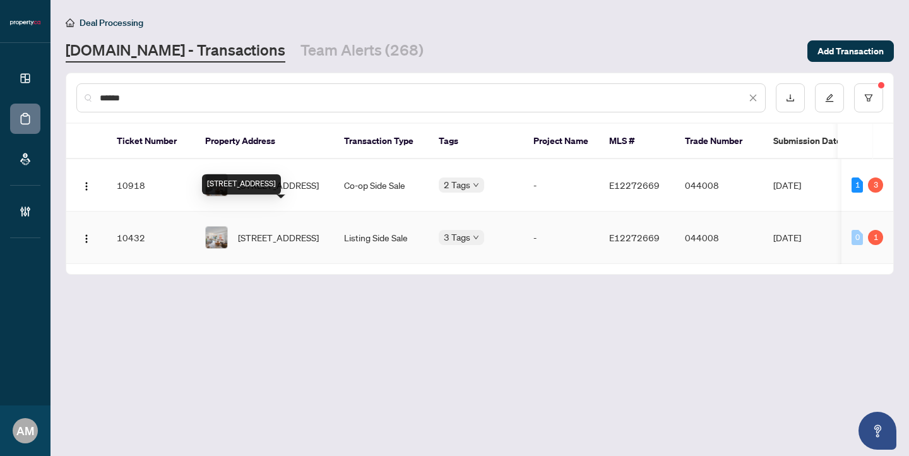
type input "******"
click at [291, 230] on span "4-819 Dundas St, Toronto, Ontario M4M 1P9, Canada" at bounding box center [278, 237] width 81 height 14
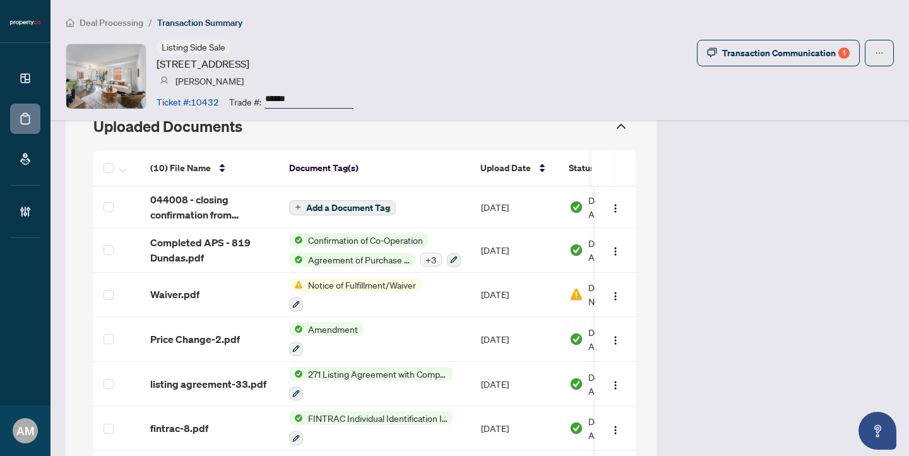
scroll to position [1236, 0]
click at [122, 22] on span "Deal Processing" at bounding box center [112, 22] width 64 height 11
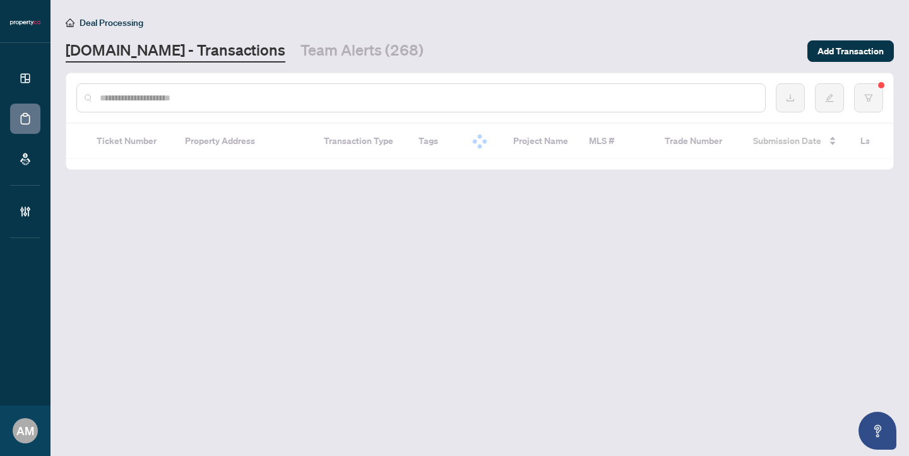
click at [261, 95] on input "text" at bounding box center [427, 98] width 655 height 14
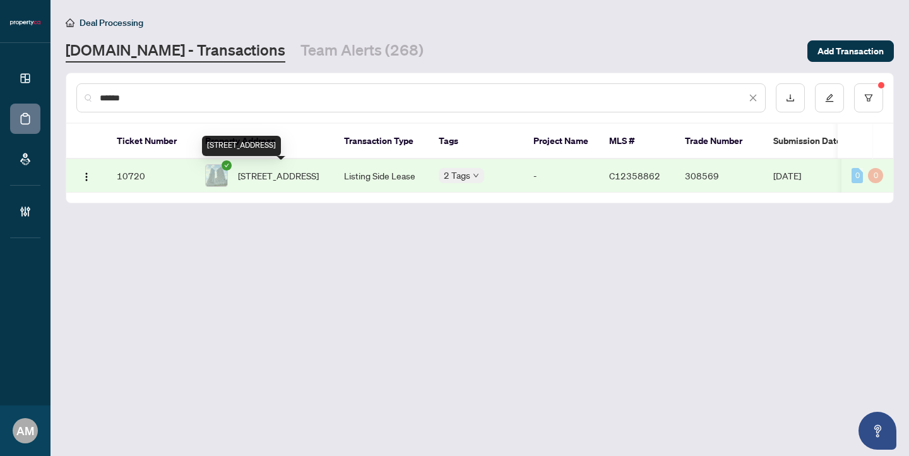
type input "******"
click at [309, 178] on span "[STREET_ADDRESS]" at bounding box center [278, 175] width 81 height 14
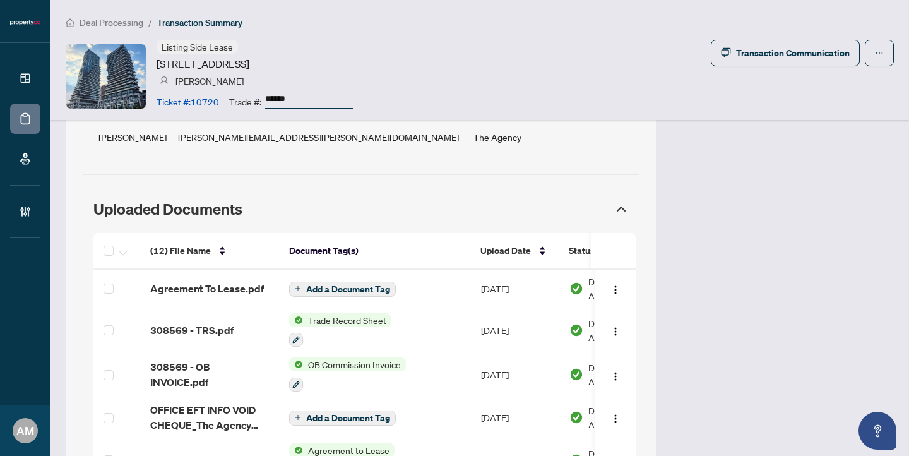
scroll to position [1148, 0]
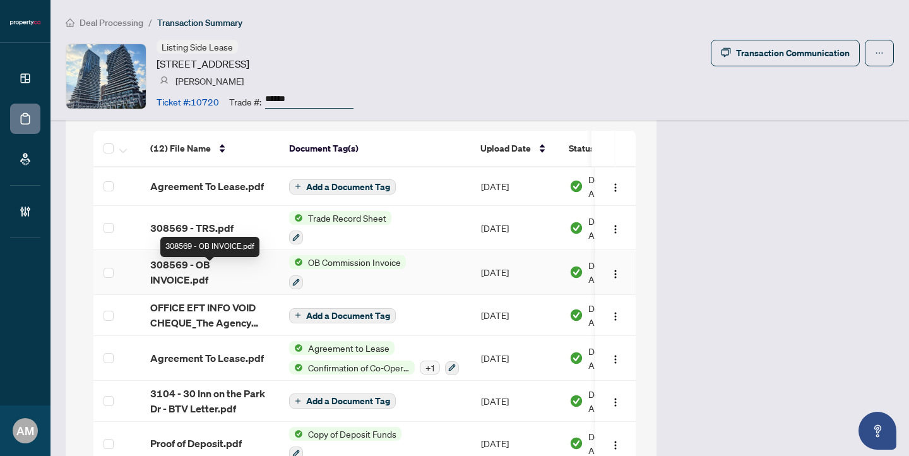
click at [226, 269] on span "308569 - OB INVOICE.pdf" at bounding box center [209, 272] width 119 height 30
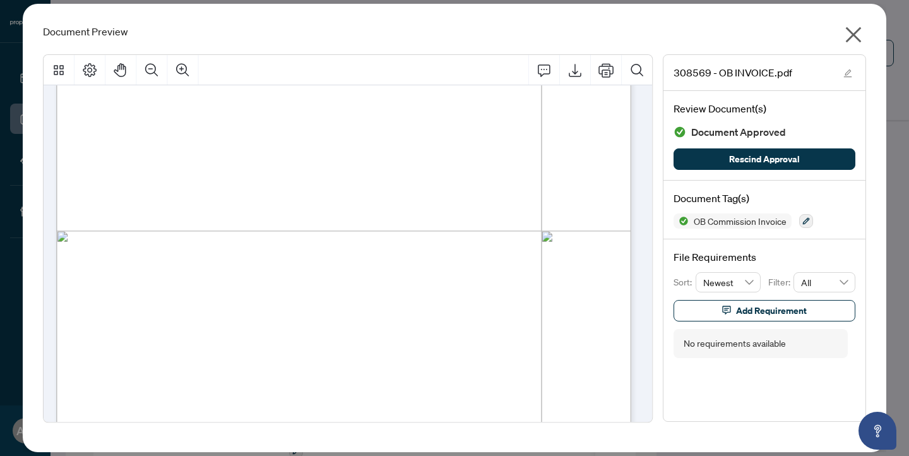
scroll to position [353, 0]
click at [852, 33] on icon "close" at bounding box center [854, 35] width 16 height 16
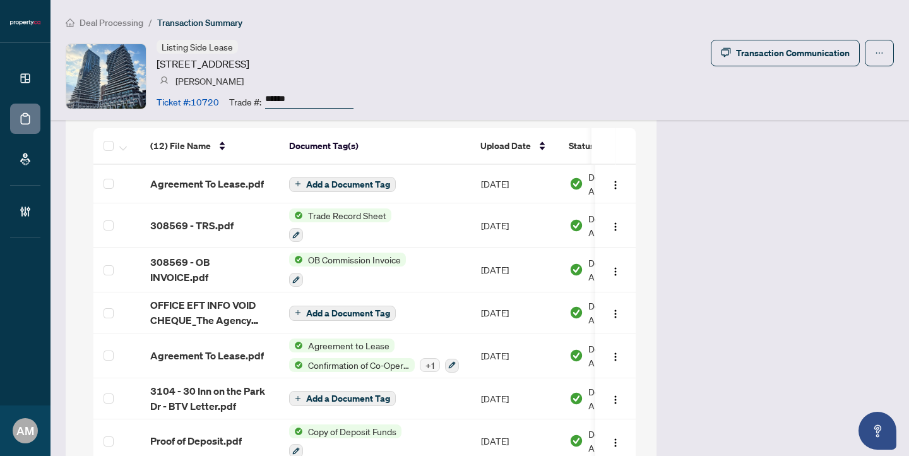
click at [117, 21] on span "Deal Processing" at bounding box center [112, 22] width 64 height 11
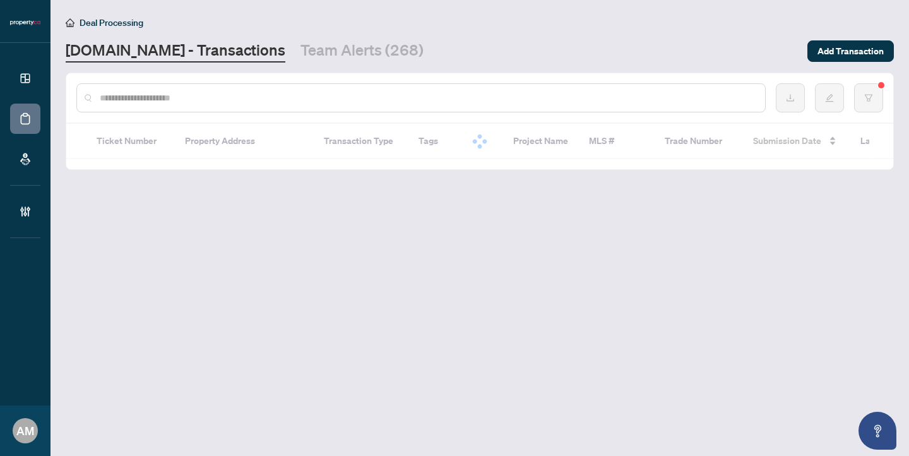
click at [280, 95] on input "text" at bounding box center [427, 98] width 655 height 14
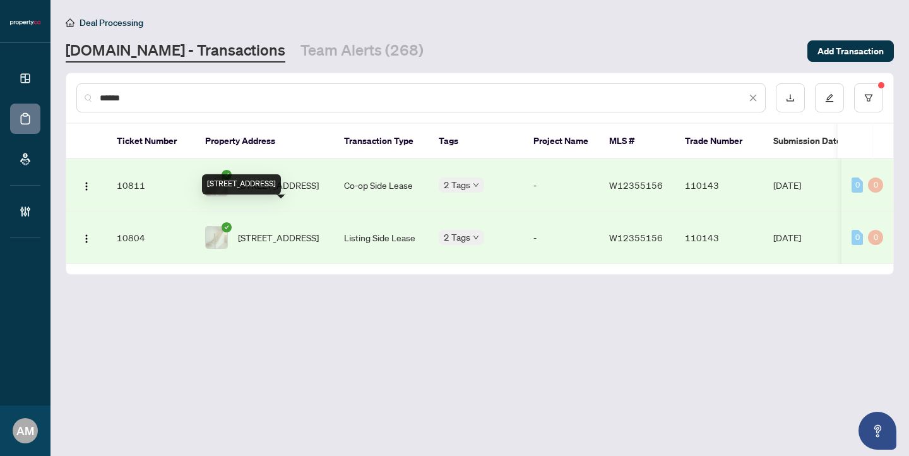
type input "******"
click at [298, 230] on span "106-36 Zorra St, Toronto, Ontario M8Z 0G5, Canada" at bounding box center [278, 237] width 81 height 14
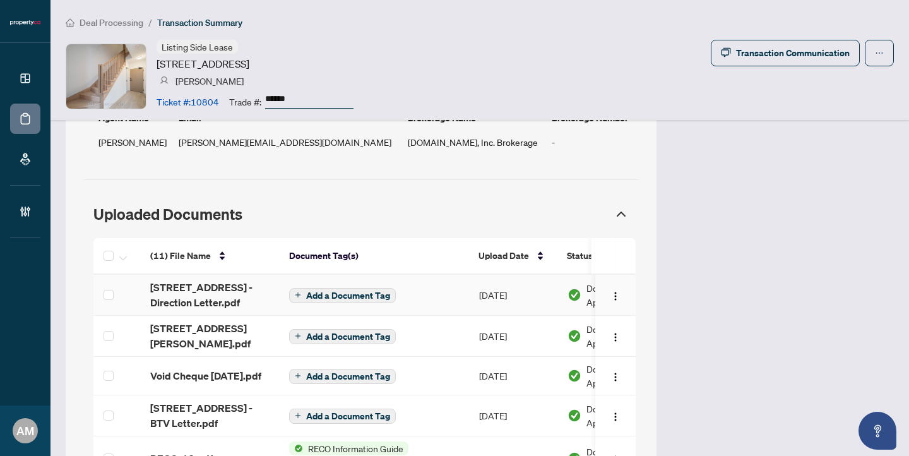
scroll to position [1271, 0]
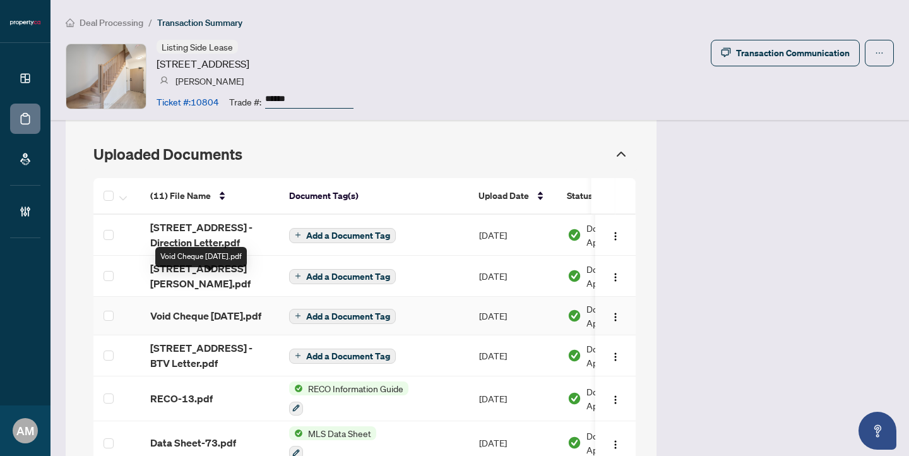
click at [207, 308] on span "Void Cheque Dec 9 2022.pdf" at bounding box center [205, 315] width 111 height 15
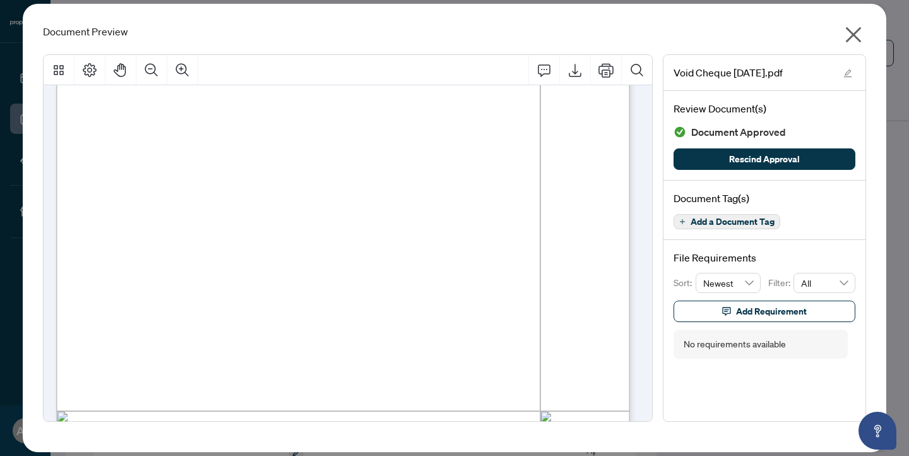
scroll to position [168, 0]
click at [851, 35] on icon "close" at bounding box center [854, 35] width 16 height 16
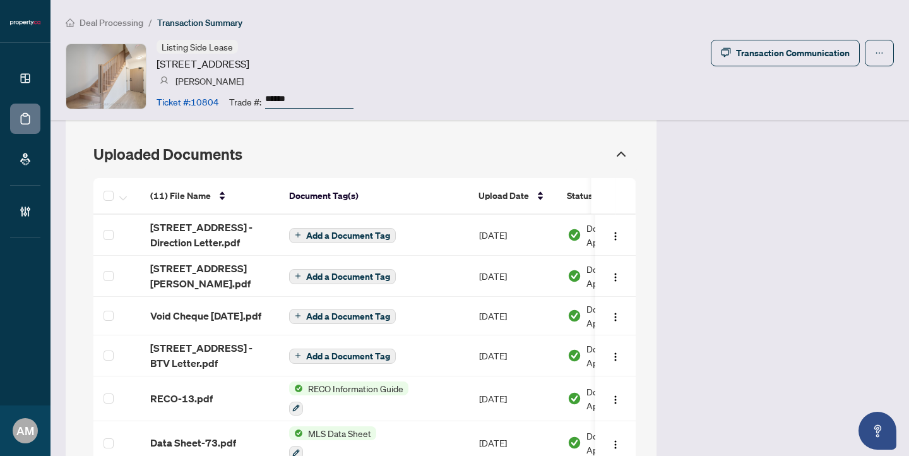
click at [207, 391] on span "RECO-13.pdf" at bounding box center [181, 398] width 62 height 15
click at [207, 377] on div "(11) File Name Document Tag(s) Upload Date Status Uploaded By (11) File Name Do…" at bounding box center [364, 431] width 542 height 507
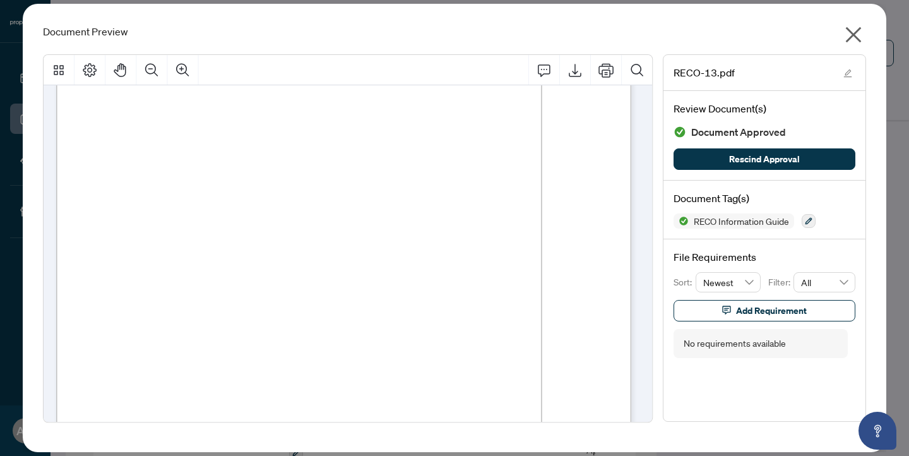
scroll to position [8439, 0]
click at [858, 32] on icon "close" at bounding box center [853, 35] width 20 height 20
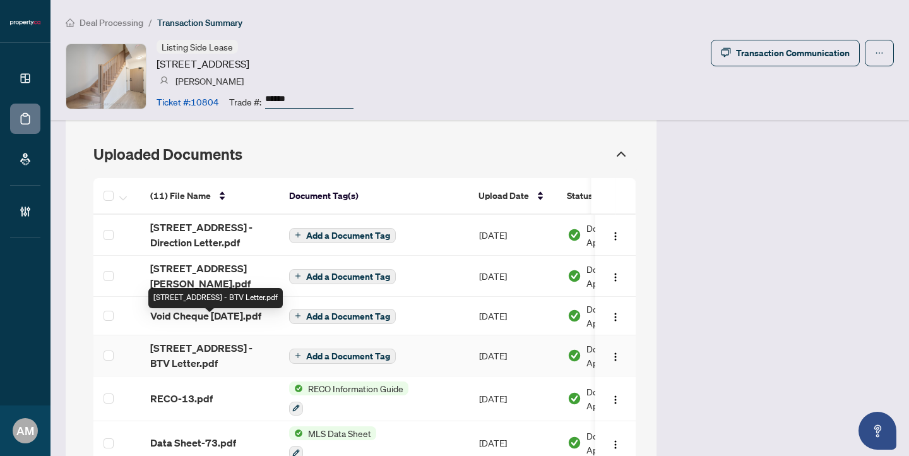
click at [208, 340] on span "106 - 36 Zorra St - BTV Letter.pdf" at bounding box center [209, 355] width 119 height 30
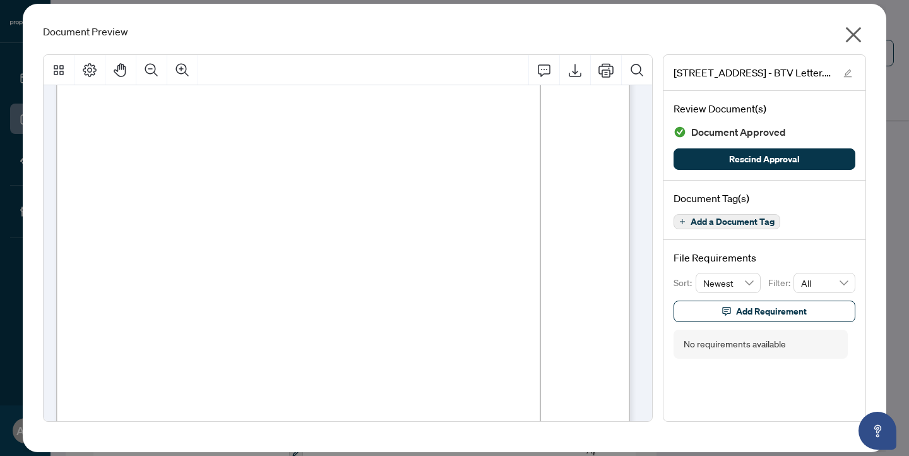
scroll to position [0, 0]
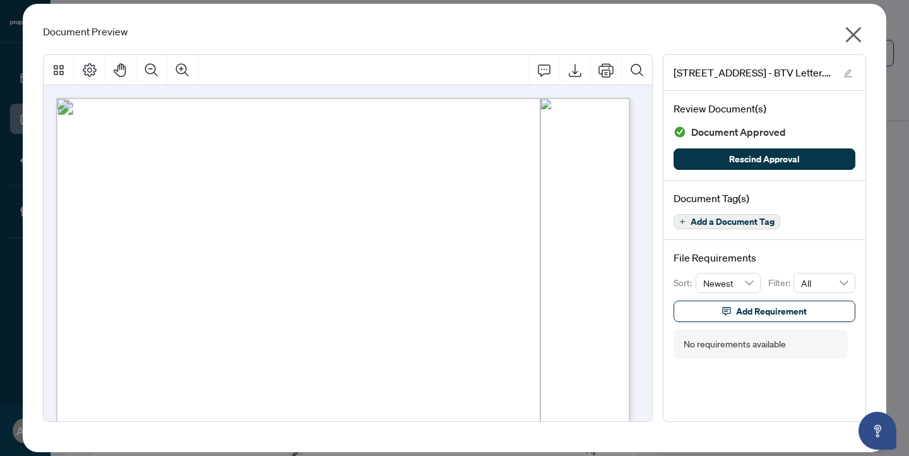
click at [847, 38] on icon "close" at bounding box center [853, 35] width 20 height 20
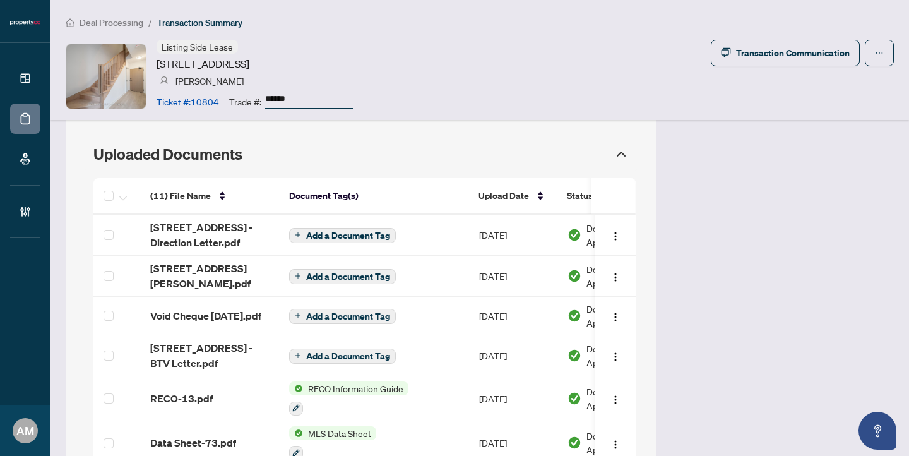
click at [203, 308] on span "Void Cheque Dec 9 2022.pdf" at bounding box center [205, 315] width 111 height 15
click at [203, 297] on div "(11) File Name Document Tag(s) Upload Date Status Uploaded By (11) File Name Do…" at bounding box center [364, 431] width 542 height 507
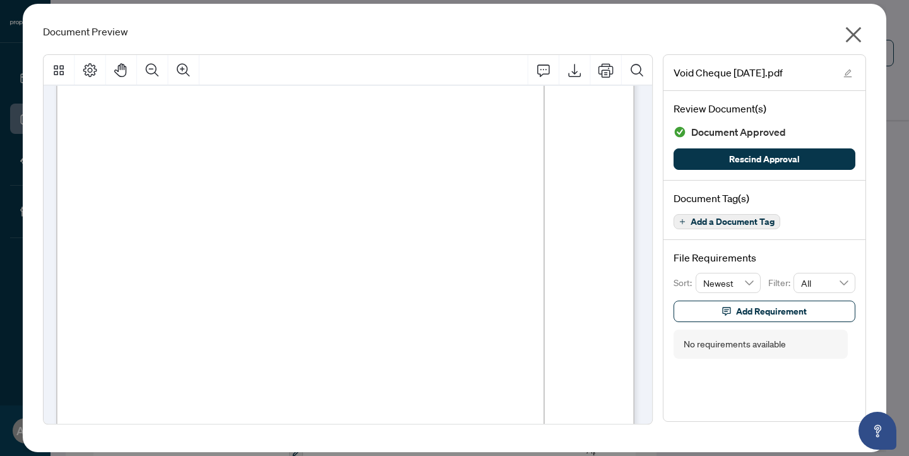
scroll to position [137, 0]
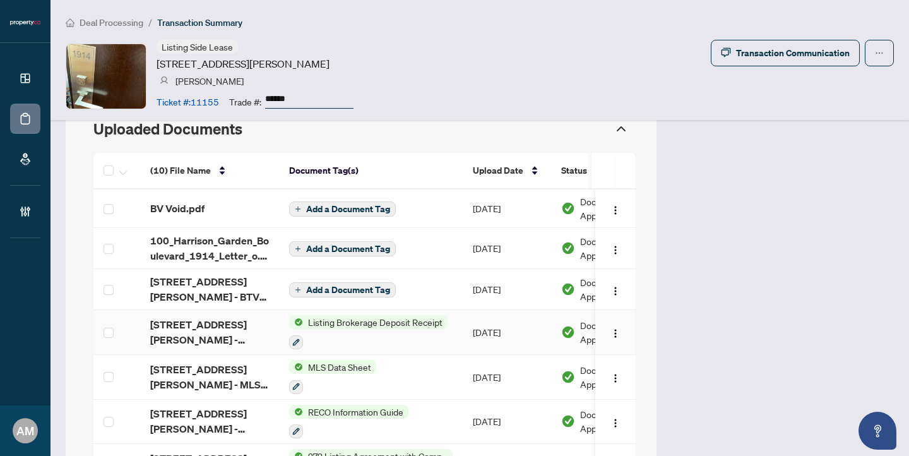
scroll to position [1286, 0]
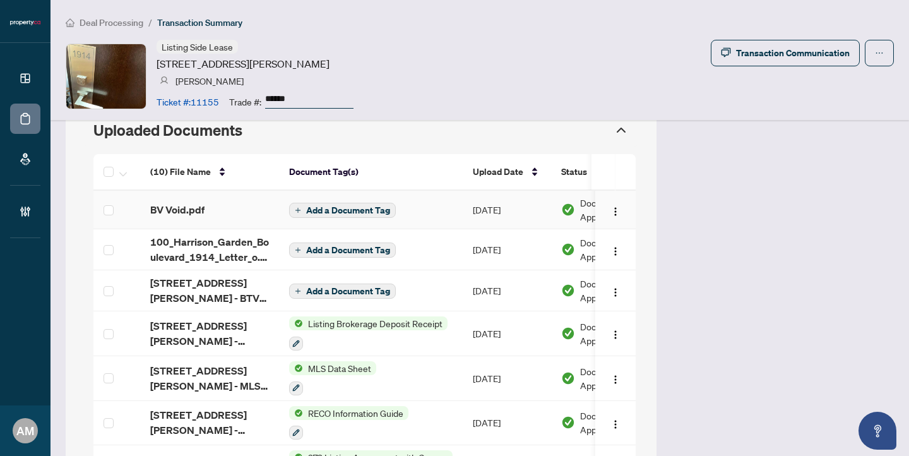
click at [221, 202] on div "BV Void.pdf" at bounding box center [209, 209] width 119 height 15
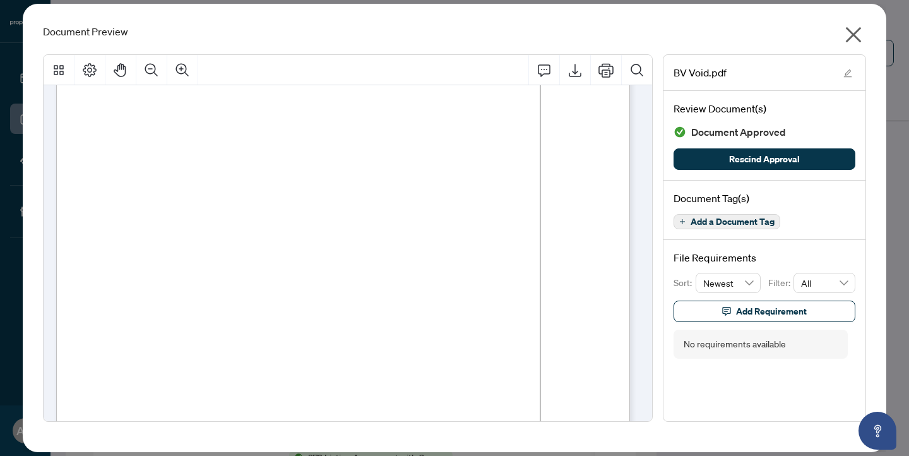
scroll to position [201, 0]
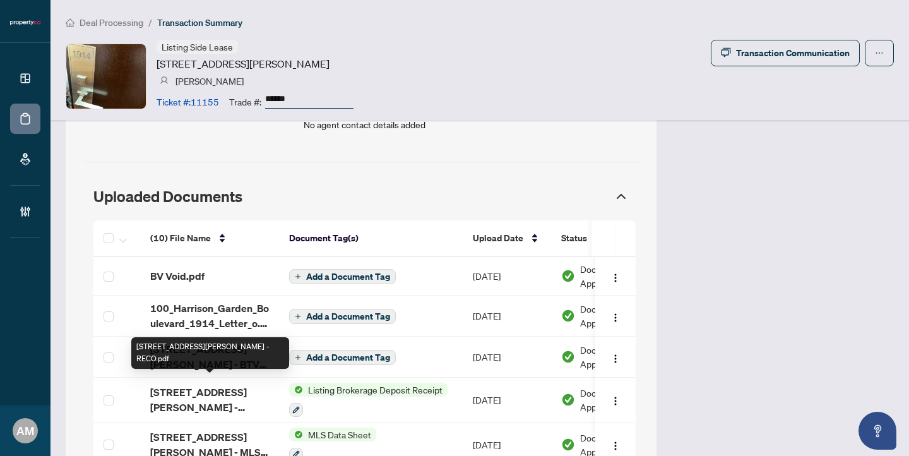
scroll to position [1219, 0]
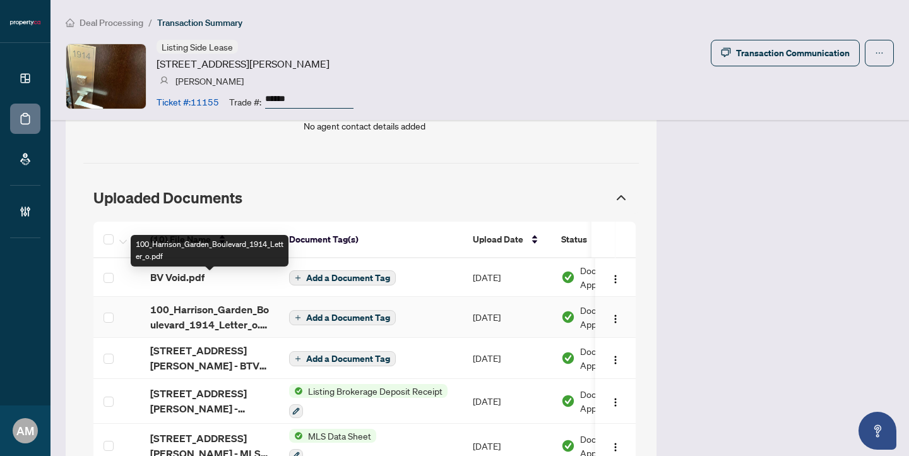
click at [223, 302] on span "100_Harrison_Garden_Boulevard_1914_Letter_o.pdf" at bounding box center [209, 317] width 119 height 30
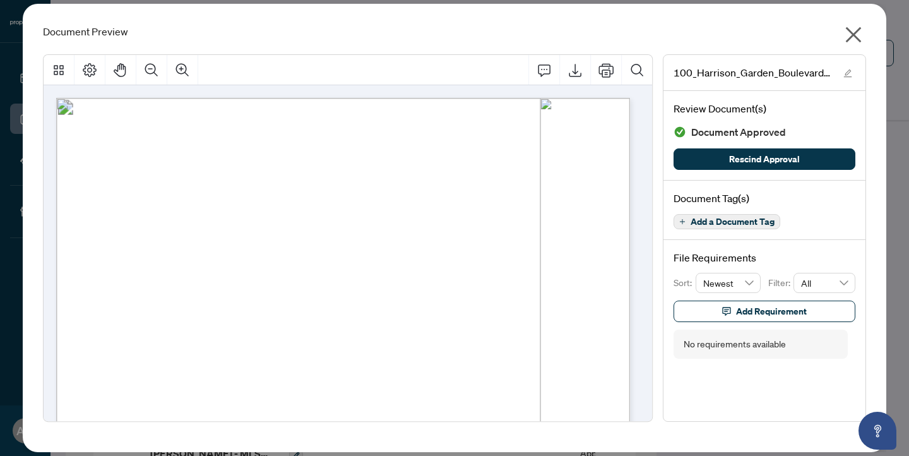
click at [847, 32] on icon "close" at bounding box center [853, 35] width 20 height 20
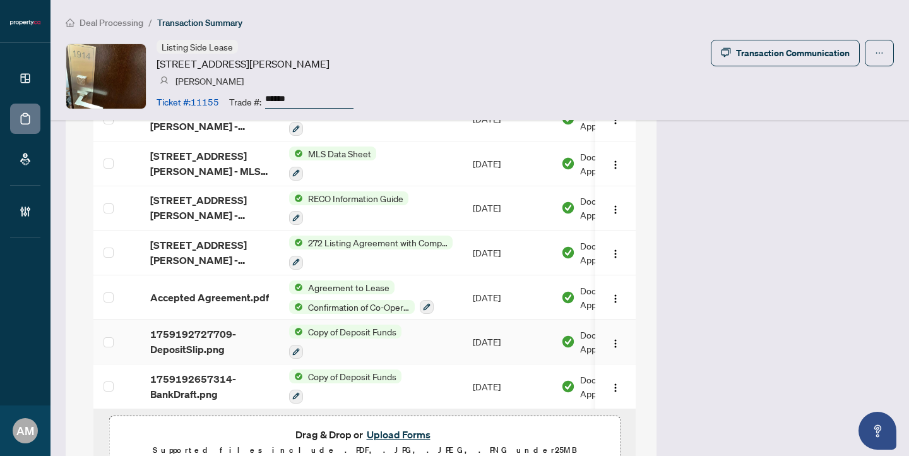
scroll to position [1501, 0]
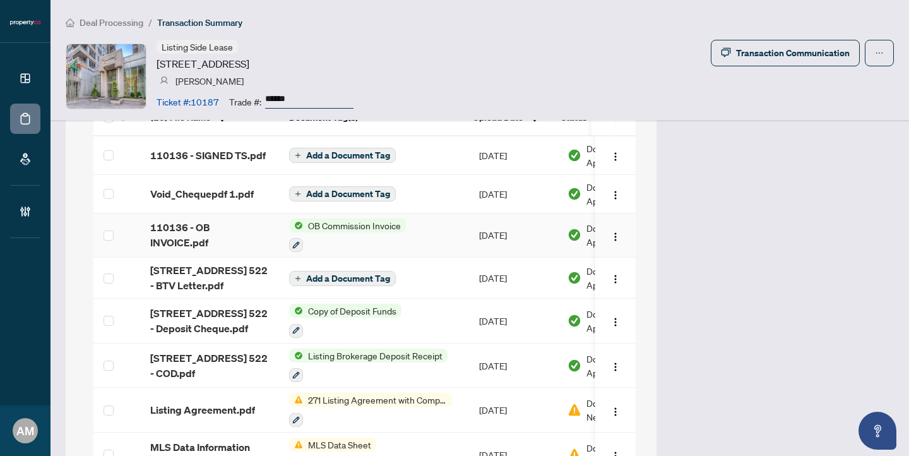
scroll to position [1178, 0]
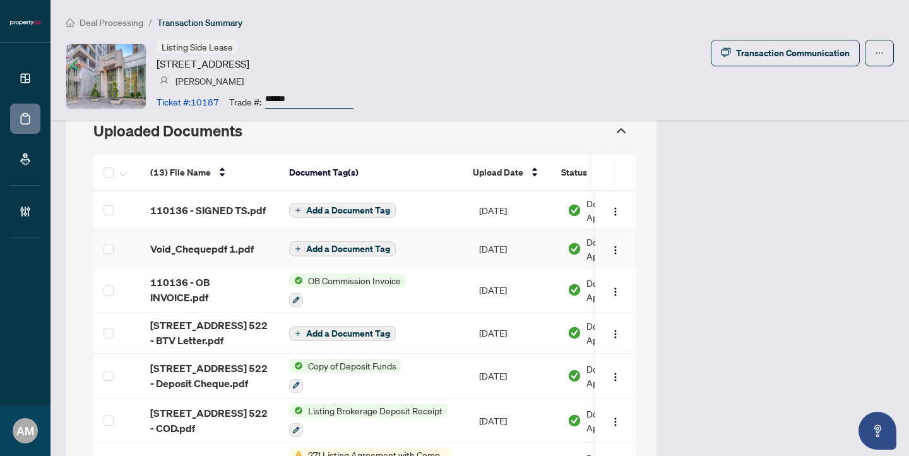
click at [209, 245] on td "Void_Chequepdf 1.pdf" at bounding box center [209, 249] width 139 height 38
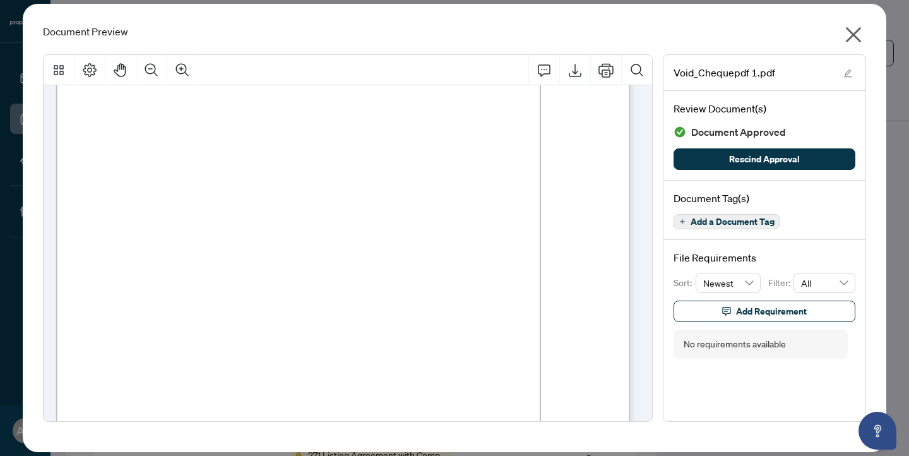
scroll to position [0, 0]
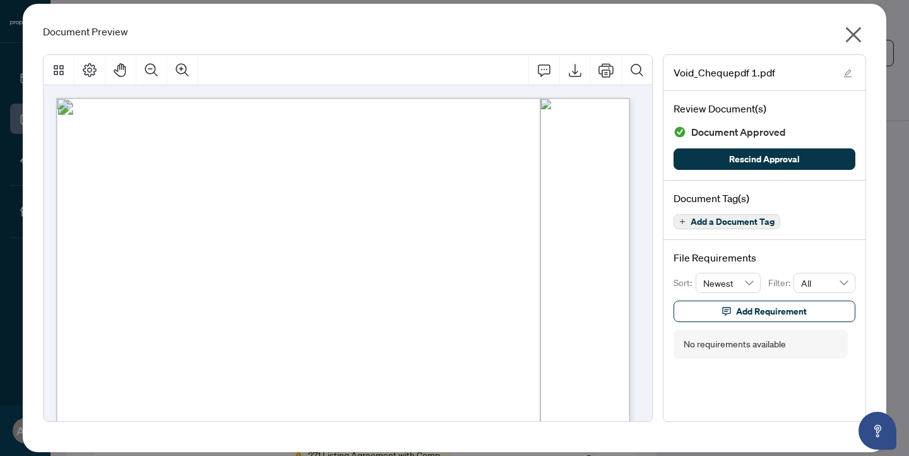
click at [851, 40] on icon "close" at bounding box center [853, 35] width 20 height 20
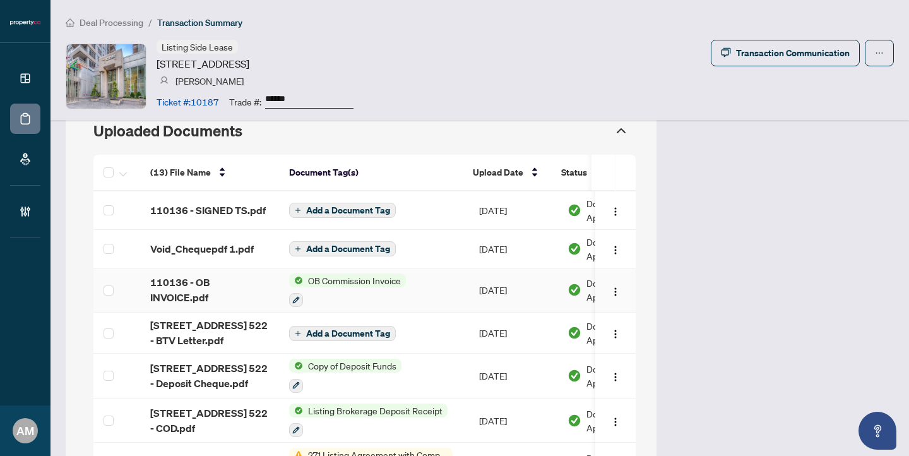
click at [219, 281] on span "110136 - OB INVOICE.pdf" at bounding box center [209, 290] width 119 height 30
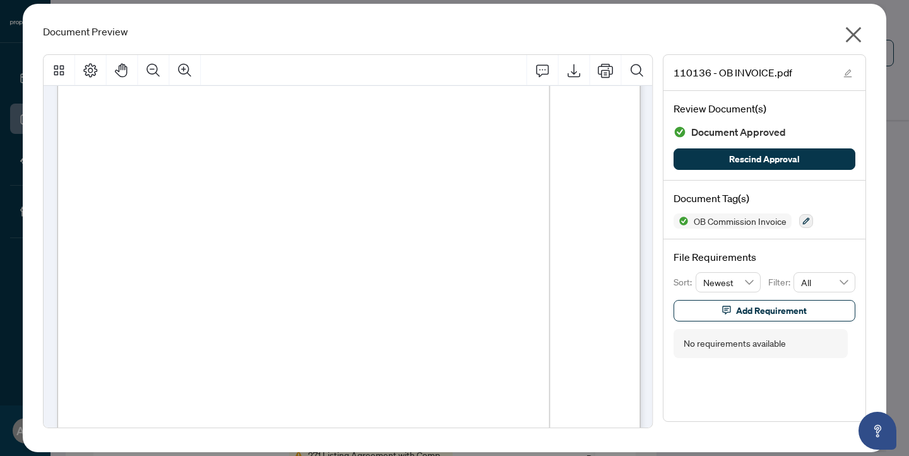
scroll to position [55, 0]
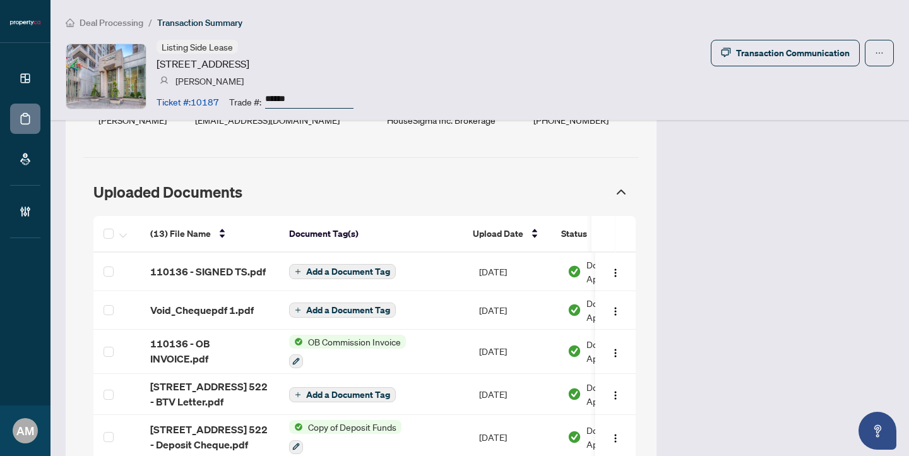
scroll to position [1117, 0]
click at [216, 383] on span "[STREET_ADDRESS] 522 - BTV Letter.pdf" at bounding box center [209, 394] width 119 height 30
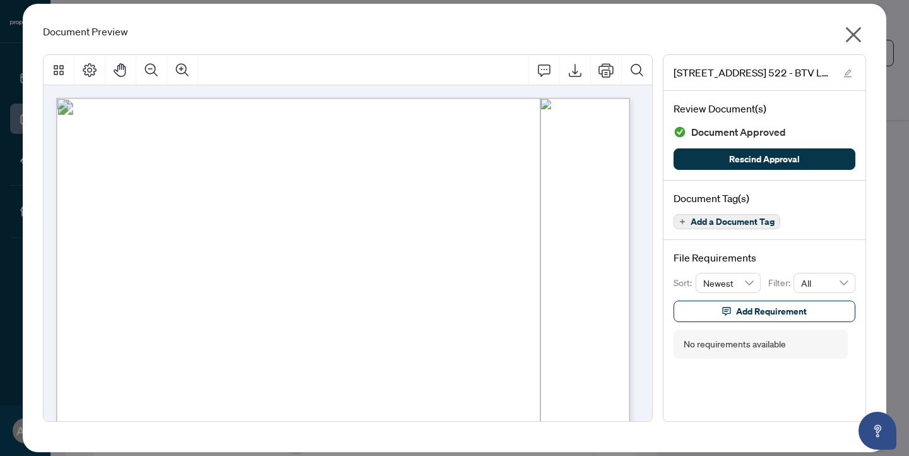
scroll to position [286, 0]
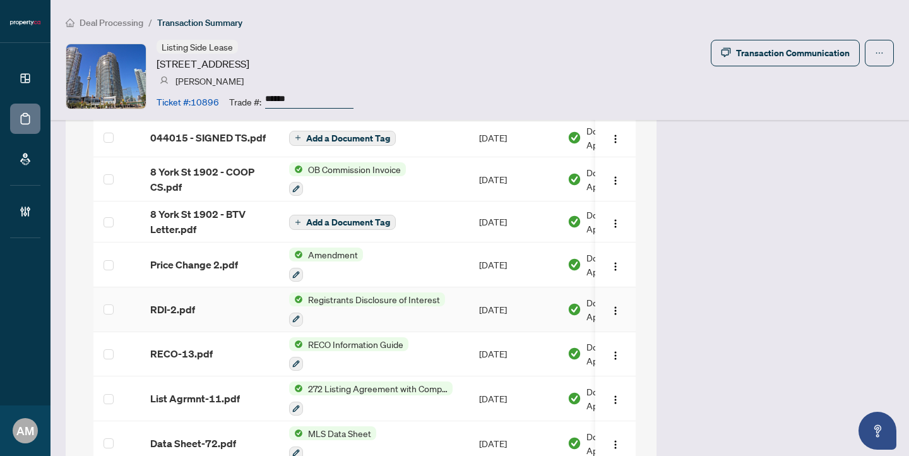
scroll to position [1195, 0]
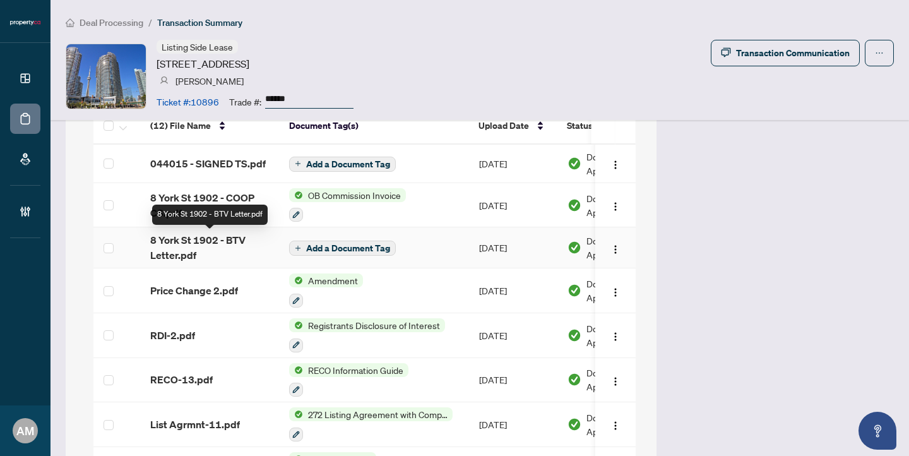
click at [239, 251] on span "8 York St 1902 - BTV Letter.pdf" at bounding box center [209, 247] width 119 height 30
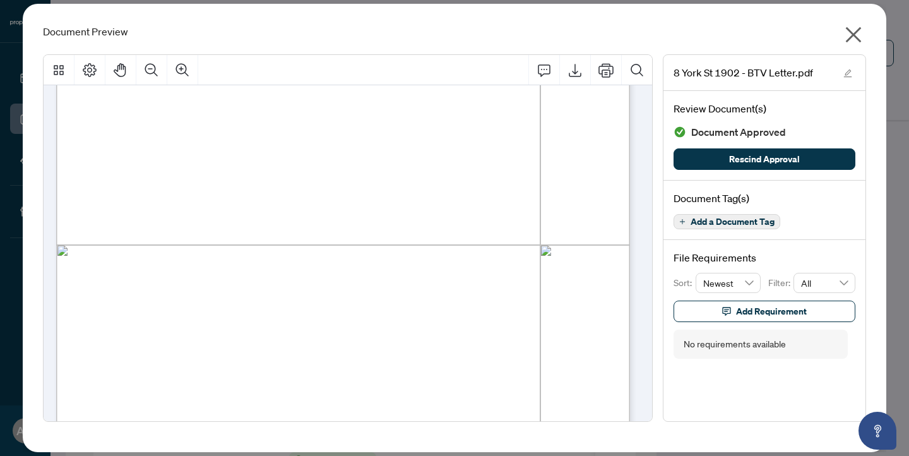
scroll to position [341, 0]
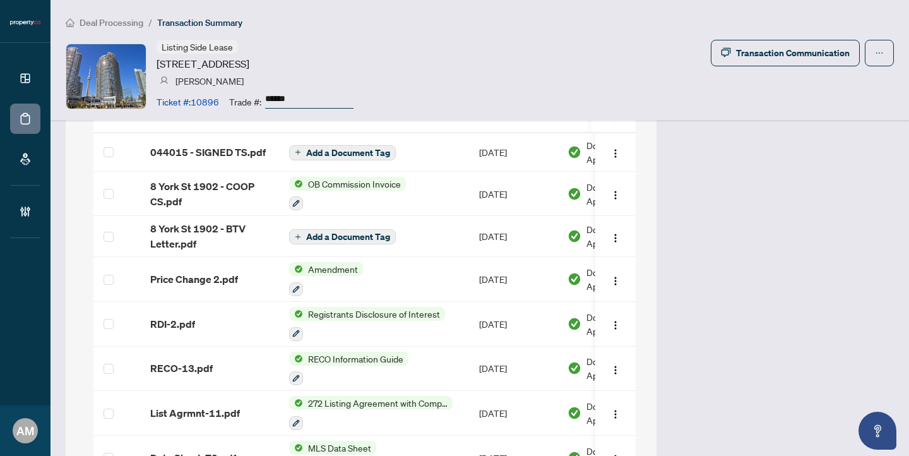
scroll to position [1208, 0]
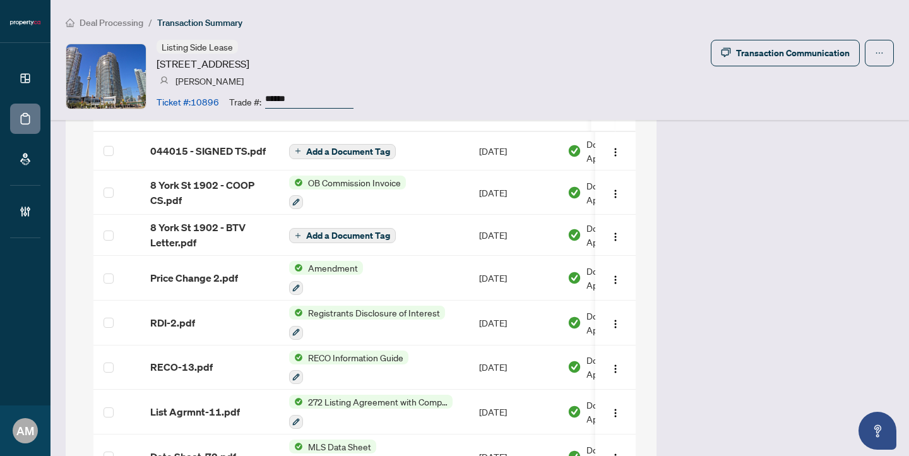
click at [220, 285] on td "Price Change 2.pdf" at bounding box center [209, 278] width 139 height 45
click at [220, 285] on div "(12) File Name Document Tag(s) Upload Date Status Uploaded By (12) File Name Do…" at bounding box center [364, 376] width 542 height 562
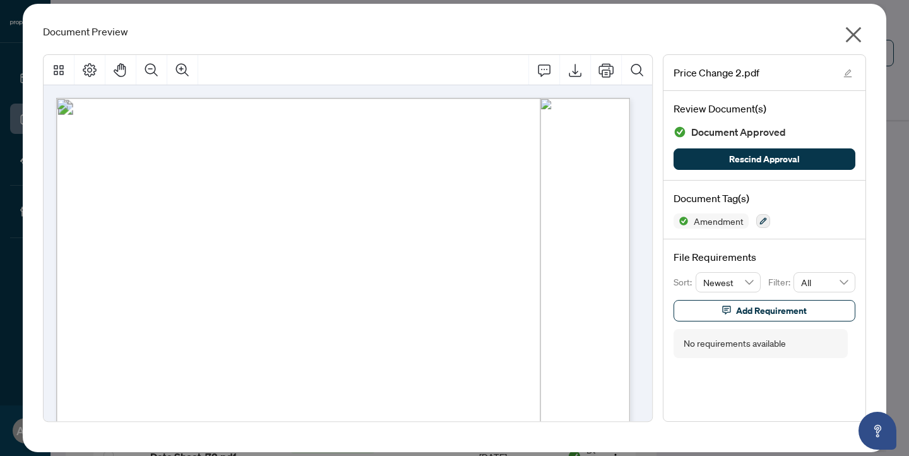
click at [851, 37] on icon "close" at bounding box center [853, 35] width 20 height 20
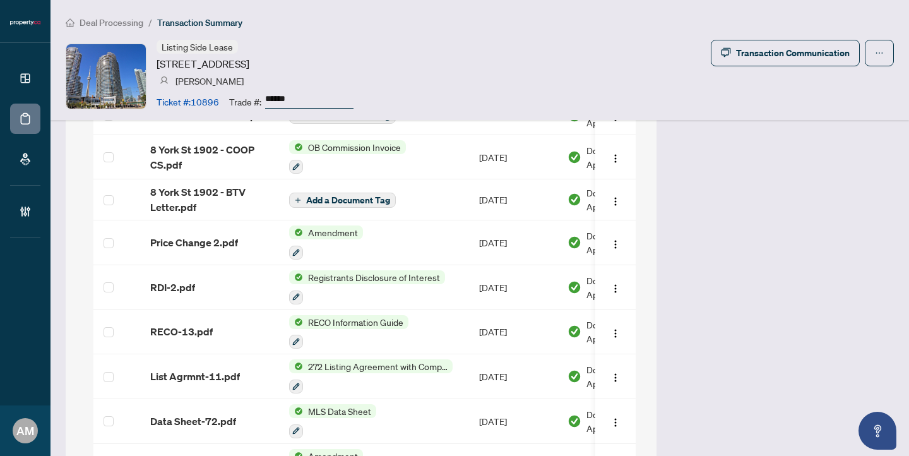
scroll to position [1302, 0]
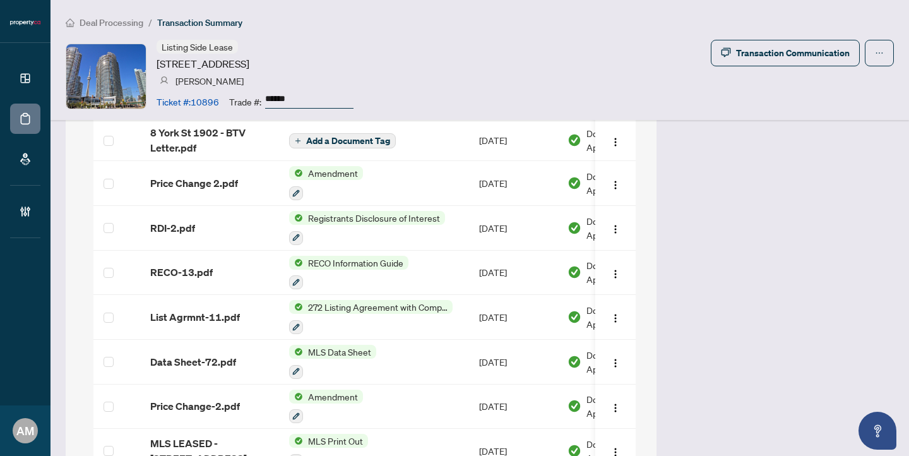
click at [206, 328] on td "List Agrmnt-11.pdf" at bounding box center [209, 317] width 139 height 45
click at [206, 328] on div "(12) File Name Document Tag(s) Upload Date Status Uploaded By (12) File Name Do…" at bounding box center [364, 282] width 542 height 562
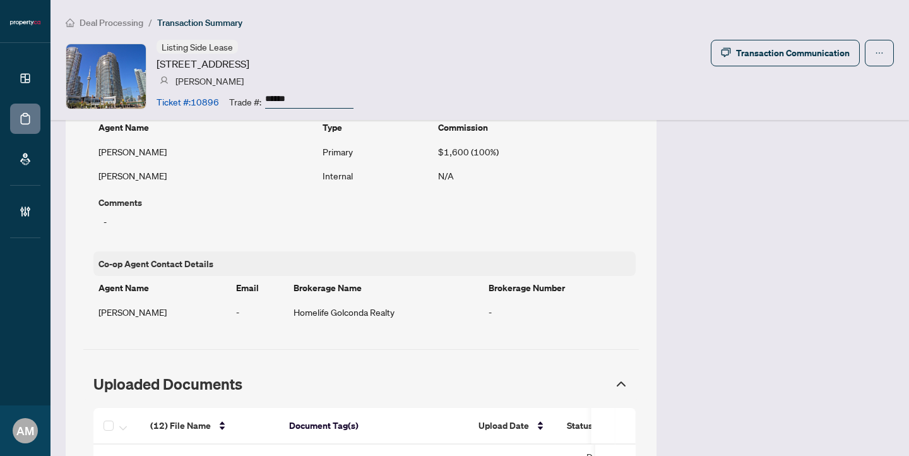
scroll to position [1159, 0]
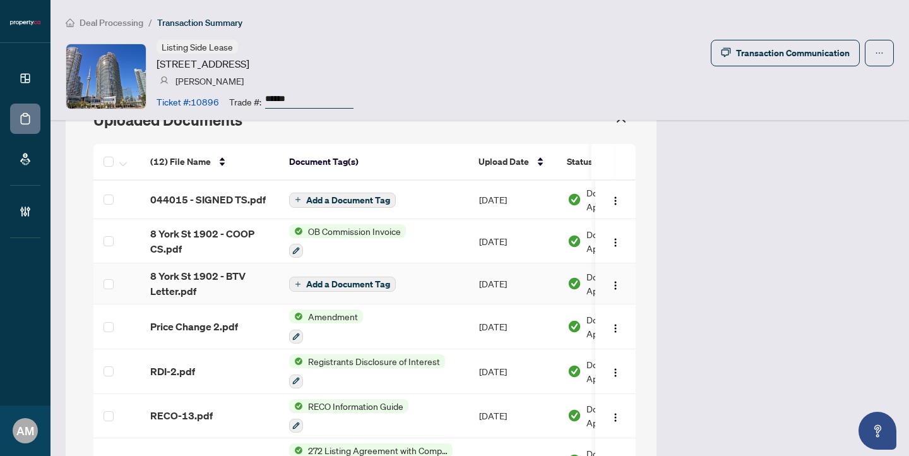
click at [226, 278] on span "8 York St 1902 - BTV Letter.pdf" at bounding box center [209, 283] width 119 height 30
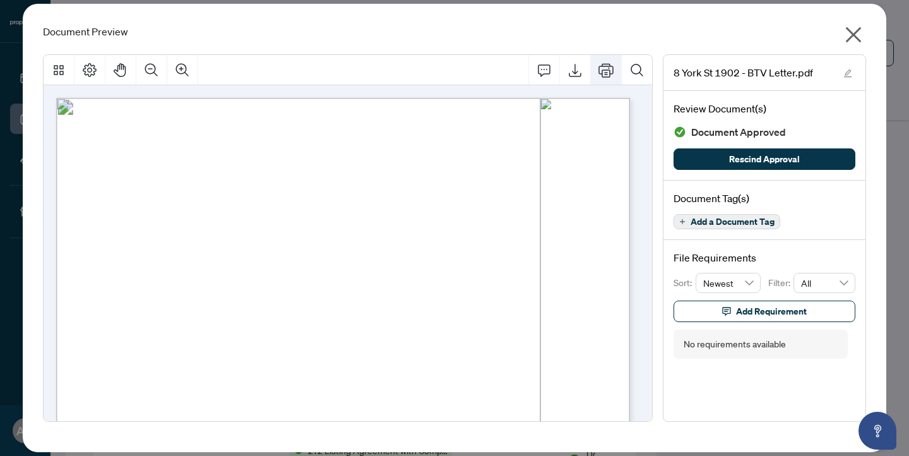
click at [609, 72] on icon "Print" at bounding box center [605, 70] width 15 height 14
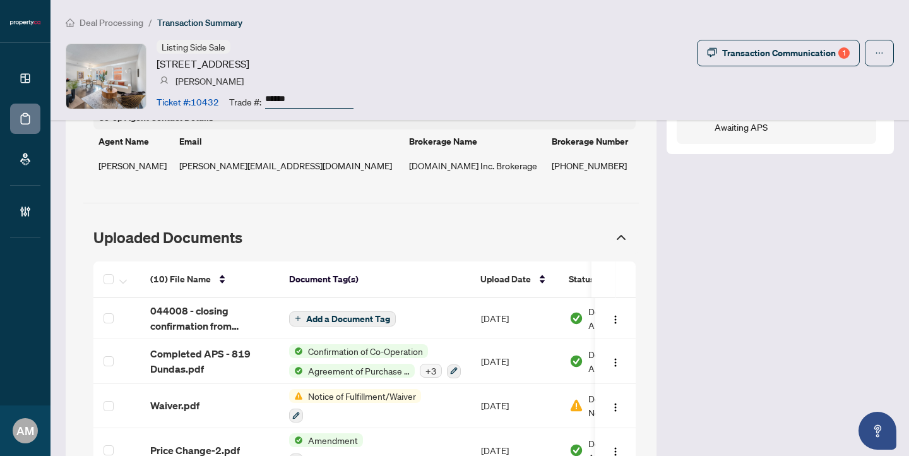
scroll to position [1200, 0]
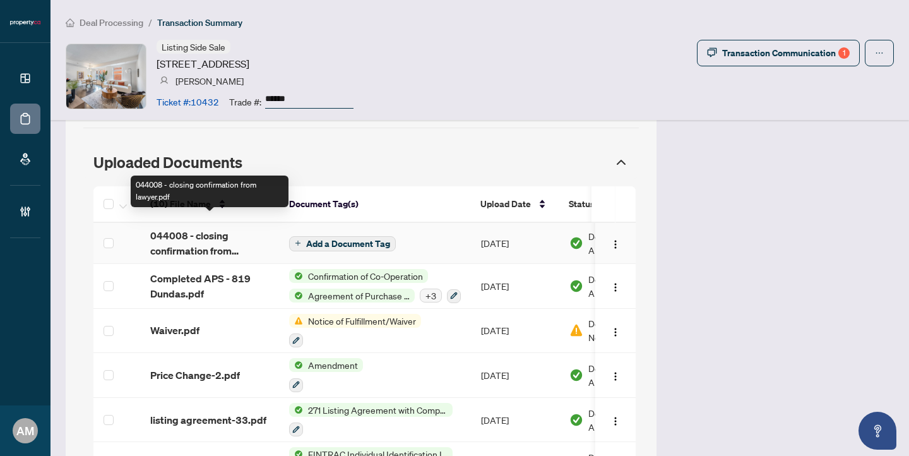
click at [187, 228] on span "044008 - closing confirmation from lawyer.pdf" at bounding box center [209, 243] width 119 height 30
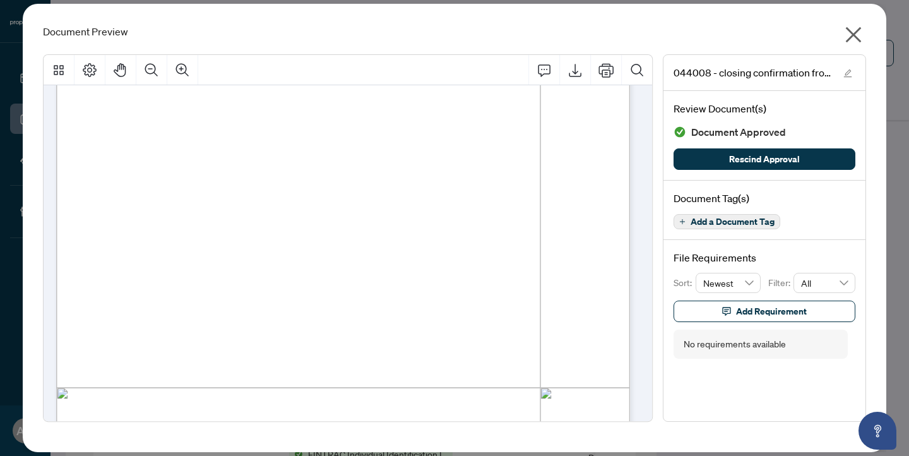
scroll to position [194, 0]
click at [853, 36] on icon "close" at bounding box center [853, 35] width 20 height 20
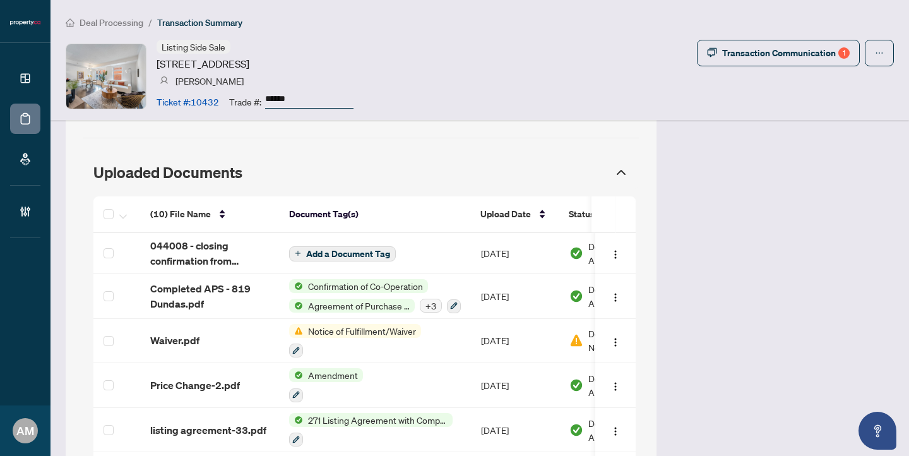
scroll to position [1044, 0]
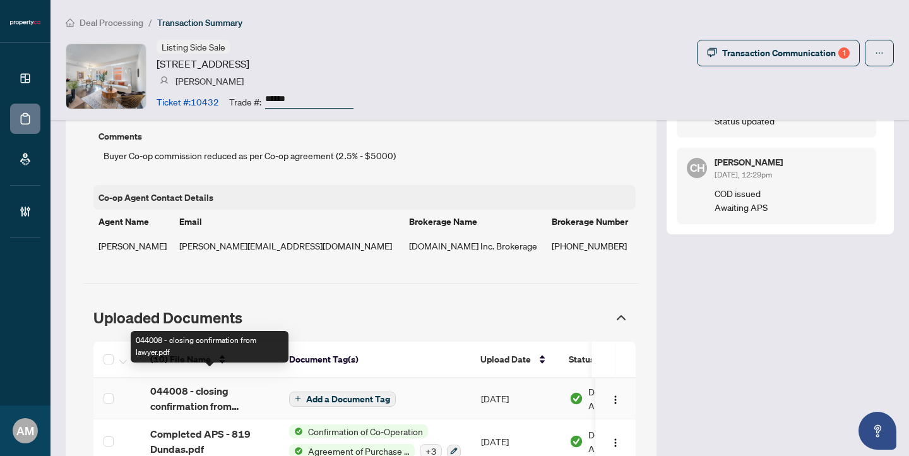
click at [211, 386] on span "044008 - closing confirmation from lawyer.pdf" at bounding box center [209, 398] width 119 height 30
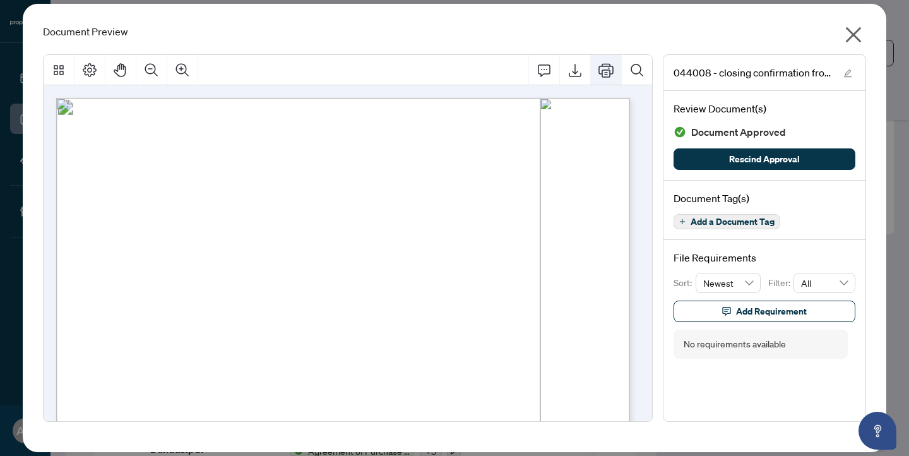
click at [603, 73] on icon "Print" at bounding box center [605, 69] width 15 height 15
click at [850, 30] on icon "close" at bounding box center [854, 35] width 16 height 16
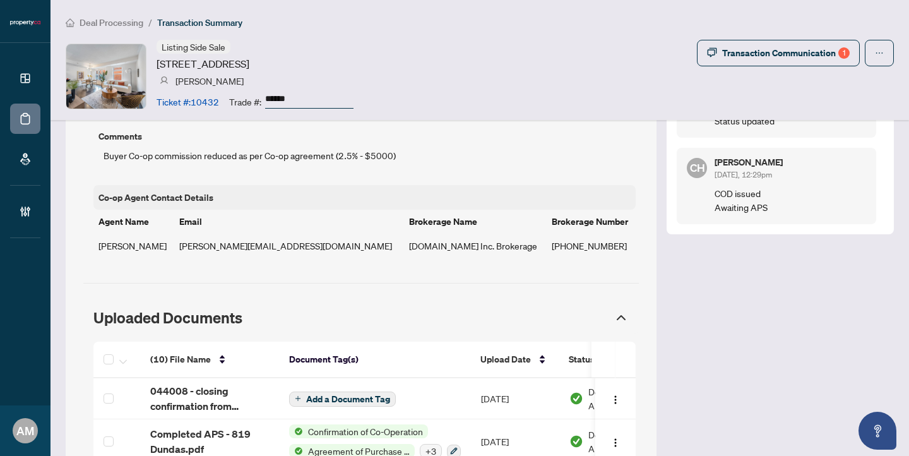
click at [134, 20] on span "Deal Processing" at bounding box center [112, 22] width 64 height 11
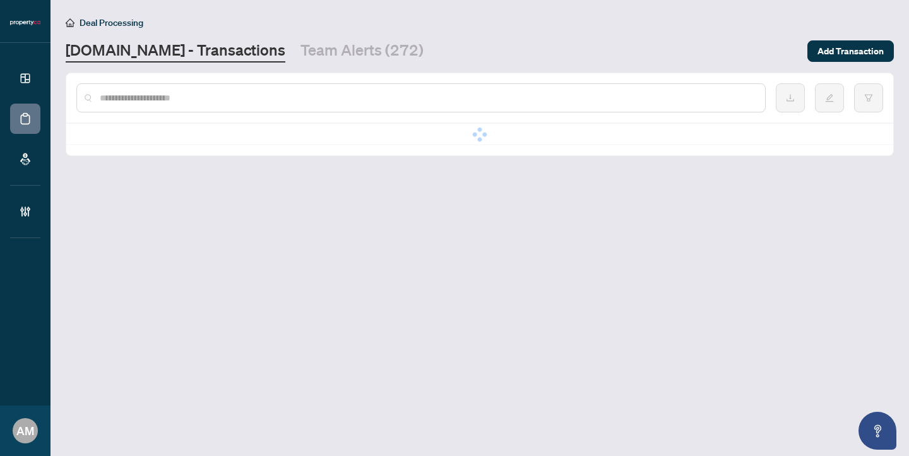
click at [205, 103] on input "text" at bounding box center [427, 98] width 655 height 14
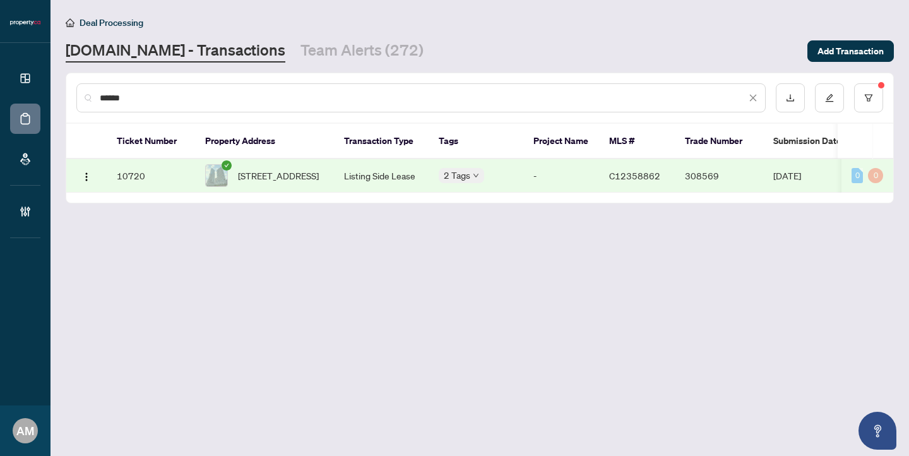
click at [358, 189] on td "Listing Side Lease" at bounding box center [381, 175] width 95 height 33
click at [192, 93] on input "******" at bounding box center [423, 98] width 646 height 14
drag, startPoint x: 163, startPoint y: 97, endPoint x: 38, endPoint y: 72, distance: 127.5
click at [38, 73] on div "Dashboard Deal Processing Mortgage Referrals Brokerage Management AM Alexis Mac…" at bounding box center [454, 228] width 909 height 456
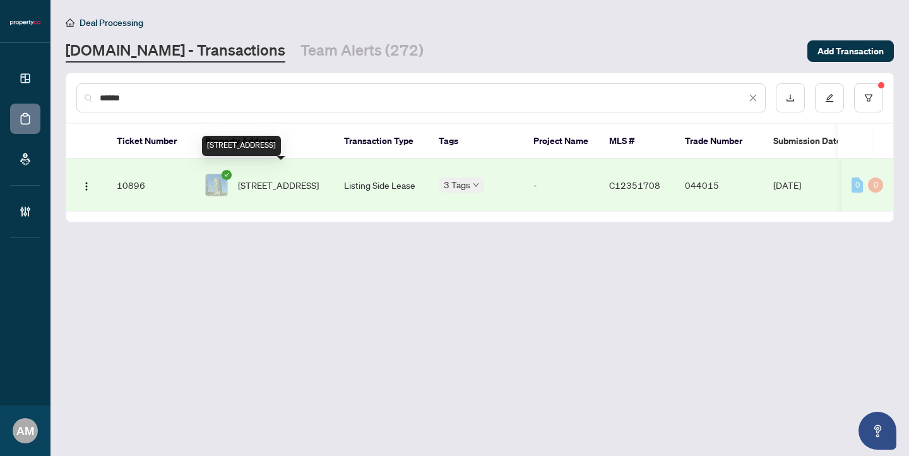
click at [263, 178] on span "1902-8 York St, Toronto, Ontario M5J 2Y2, Canada" at bounding box center [278, 185] width 81 height 14
click at [287, 178] on span "1902-8 York St, Toronto, Ontario M5J 2Y2, Canada" at bounding box center [278, 185] width 81 height 14
click at [400, 101] on input "******" at bounding box center [423, 98] width 646 height 14
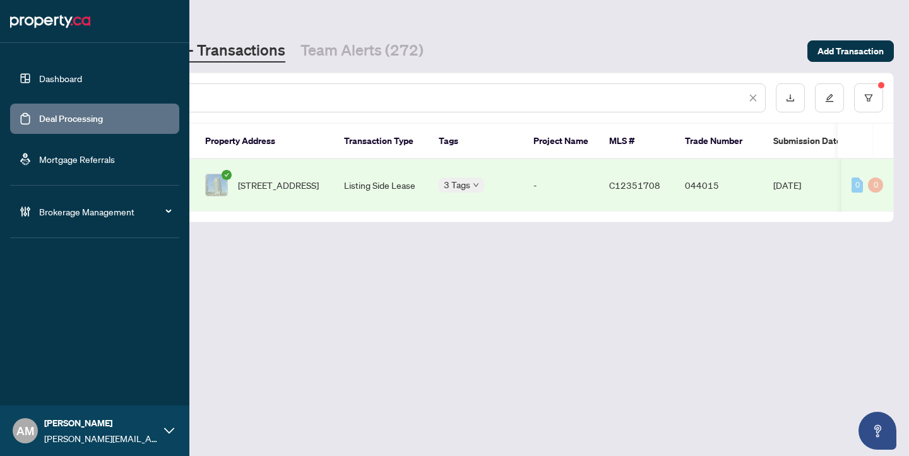
drag, startPoint x: 149, startPoint y: 93, endPoint x: 23, endPoint y: 64, distance: 128.7
click at [23, 64] on div "Dashboard Deal Processing Mortgage Referrals Brokerage Management AM Alexis Mac…" at bounding box center [454, 228] width 909 height 456
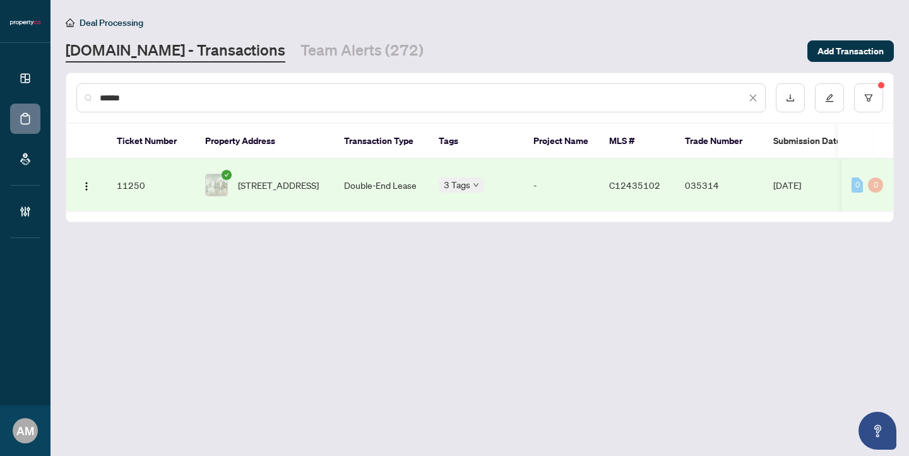
click at [293, 178] on span "613-550 Front St, Toronto, Ontario M5V 3N5, Canada" at bounding box center [278, 185] width 81 height 14
click at [271, 178] on span "613-550 Front St, Toronto, Ontario M5V 3N5, Canada" at bounding box center [278, 185] width 81 height 14
click at [263, 178] on span "613-550 Front St, Toronto, Ontario M5V 3N5, Canada" at bounding box center [278, 185] width 81 height 14
drag, startPoint x: 177, startPoint y: 96, endPoint x: 66, endPoint y: 81, distance: 112.0
click at [66, 81] on div "****** Ticket Number Property Address Transaction Type Tags Project Name MLS # …" at bounding box center [480, 148] width 828 height 150
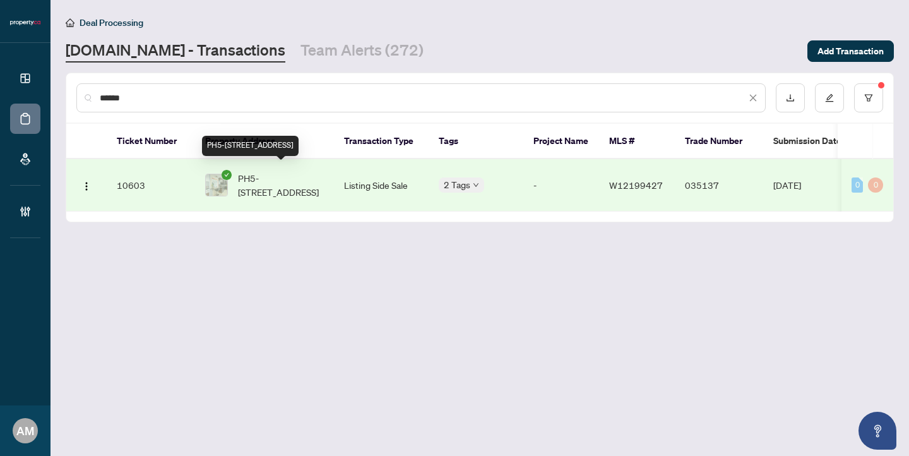
click at [270, 174] on span "PH5-1515 Lakeshore Rd, Mississauga, Ontario L5E 3E2, Canada" at bounding box center [281, 185] width 86 height 28
drag, startPoint x: 156, startPoint y: 97, endPoint x: 68, endPoint y: 81, distance: 89.0
click at [68, 81] on div "******" at bounding box center [479, 97] width 827 height 49
click at [290, 180] on span "509-231 Fort York Blvd, Toronto, Ontario M5V 1B2, Canada" at bounding box center [278, 185] width 81 height 14
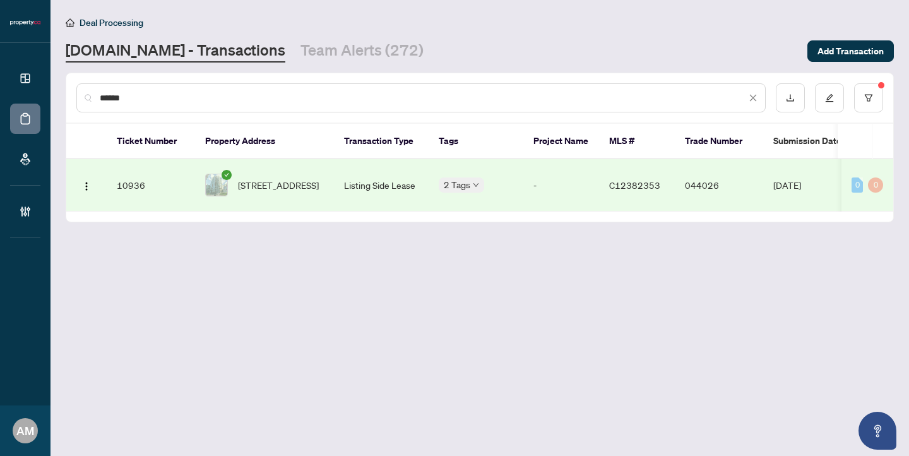
click at [158, 96] on input "******" at bounding box center [423, 98] width 646 height 14
drag, startPoint x: 163, startPoint y: 95, endPoint x: 267, endPoint y: 112, distance: 104.8
click at [267, 112] on div "******" at bounding box center [479, 97] width 827 height 49
click at [272, 184] on span "509-231 Fort York Blvd, Toronto, Ontario M5V 1B2, Canada" at bounding box center [278, 185] width 81 height 14
click at [273, 184] on span "509-231 Fort York Blvd, Toronto, Ontario M5V 1B2, Canada" at bounding box center [278, 185] width 81 height 14
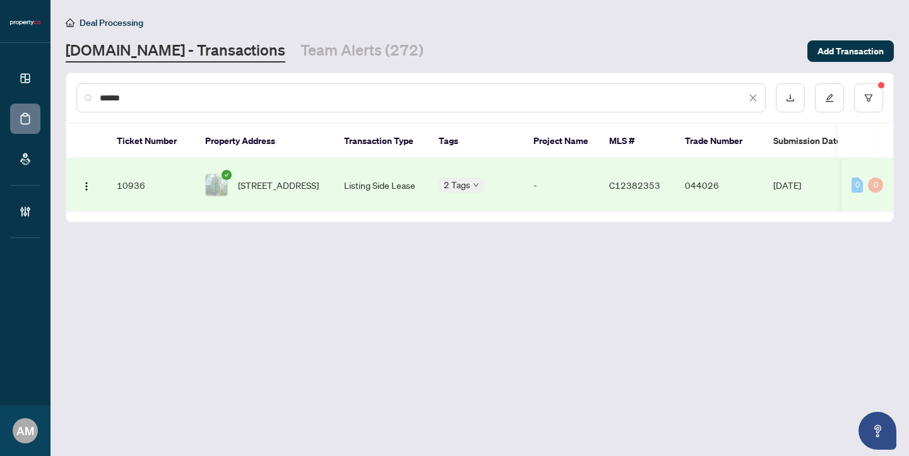
click at [384, 174] on td "Listing Side Lease" at bounding box center [381, 185] width 95 height 52
drag, startPoint x: 145, startPoint y: 97, endPoint x: 71, endPoint y: 85, distance: 74.8
click at [71, 85] on div "******" at bounding box center [479, 97] width 827 height 49
click at [159, 100] on input "******" at bounding box center [423, 98] width 646 height 14
drag, startPoint x: 157, startPoint y: 98, endPoint x: 78, endPoint y: 86, distance: 80.3
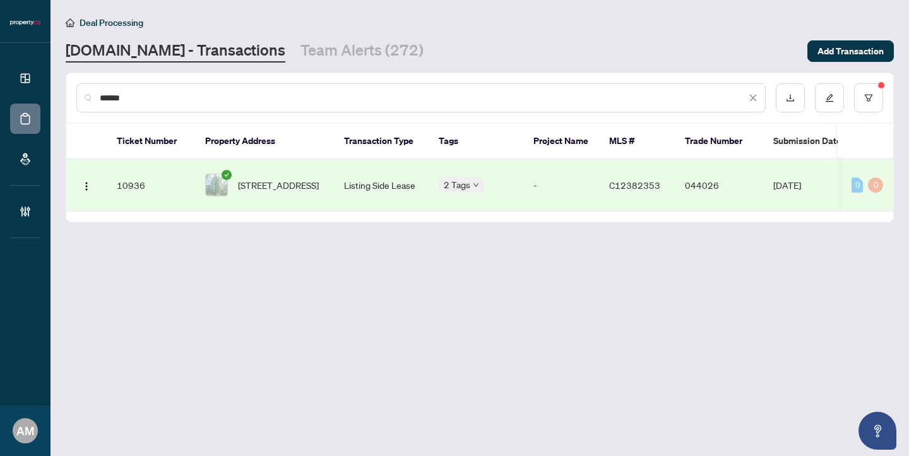
click at [78, 86] on div "******" at bounding box center [420, 97] width 689 height 29
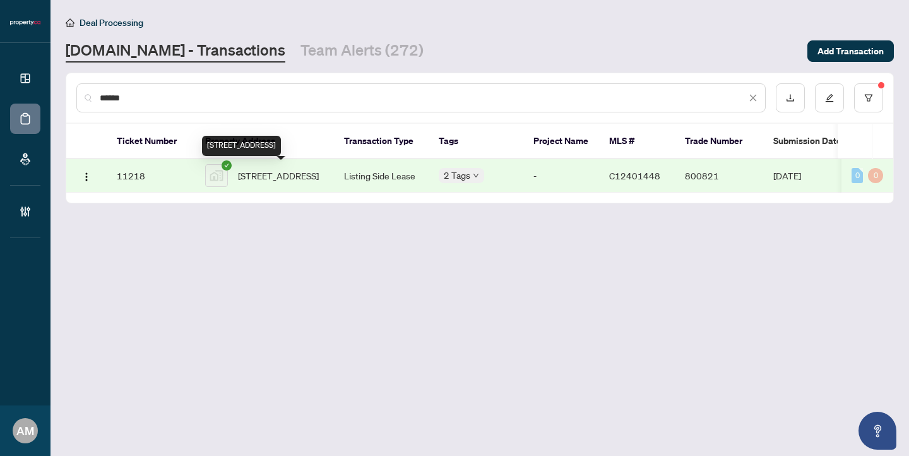
type input "******"
click at [275, 177] on span "803-127 Broadway Avenue, Toronto, ON, Canada" at bounding box center [278, 175] width 81 height 14
click at [285, 170] on span "803-127 Broadway Avenue, Toronto, ON, Canada" at bounding box center [278, 175] width 81 height 14
click at [305, 177] on span "803-127 Broadway Avenue, Toronto, ON, Canada" at bounding box center [278, 175] width 81 height 14
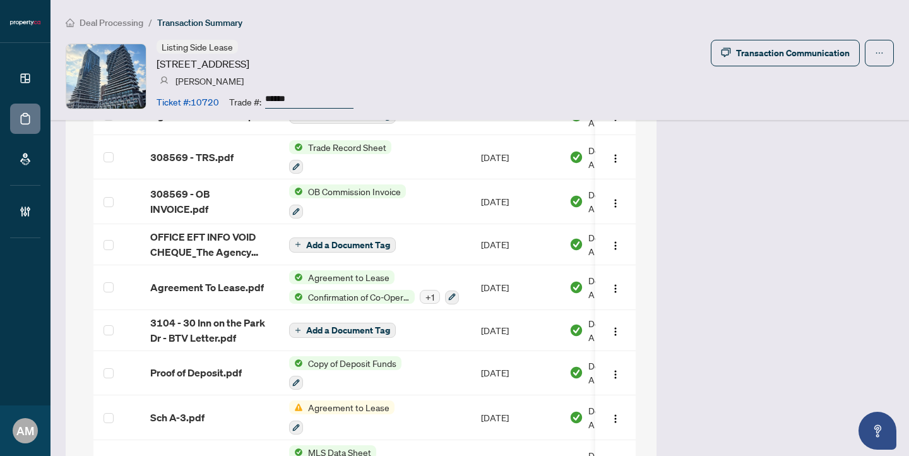
scroll to position [1222, 0]
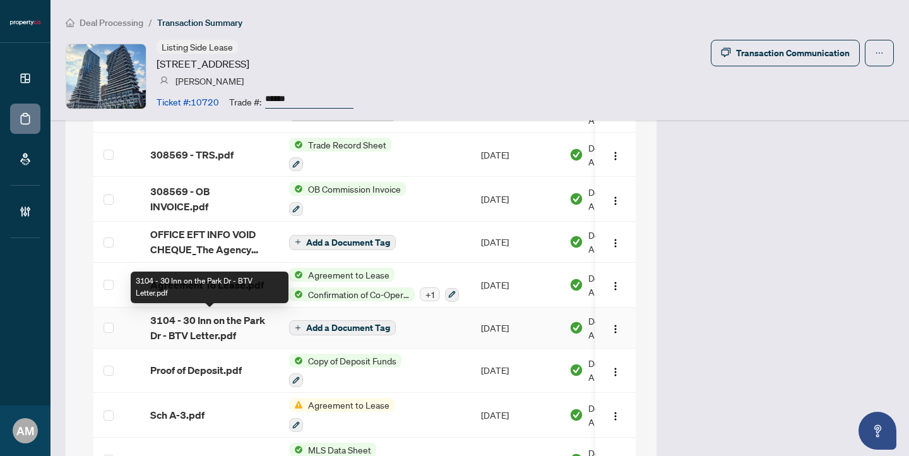
click at [218, 321] on span "3104 - 30 Inn on the Park Dr - BTV Letter.pdf" at bounding box center [209, 327] width 119 height 30
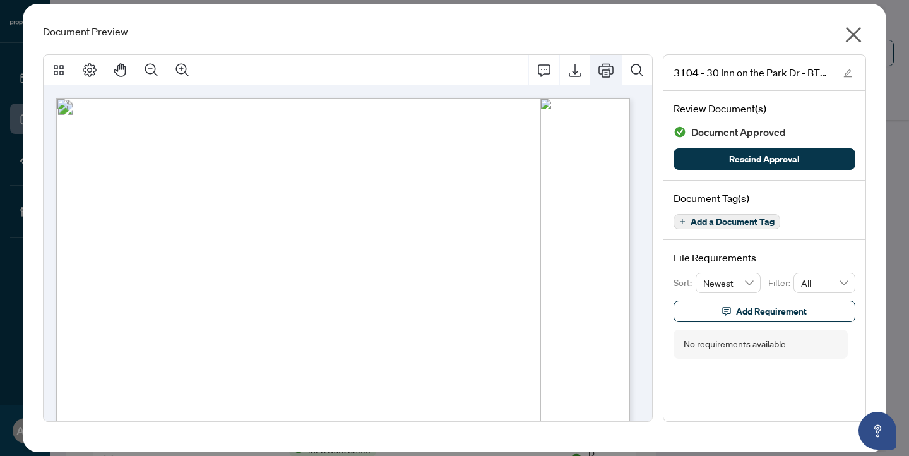
click at [605, 73] on icon "Print" at bounding box center [605, 69] width 15 height 15
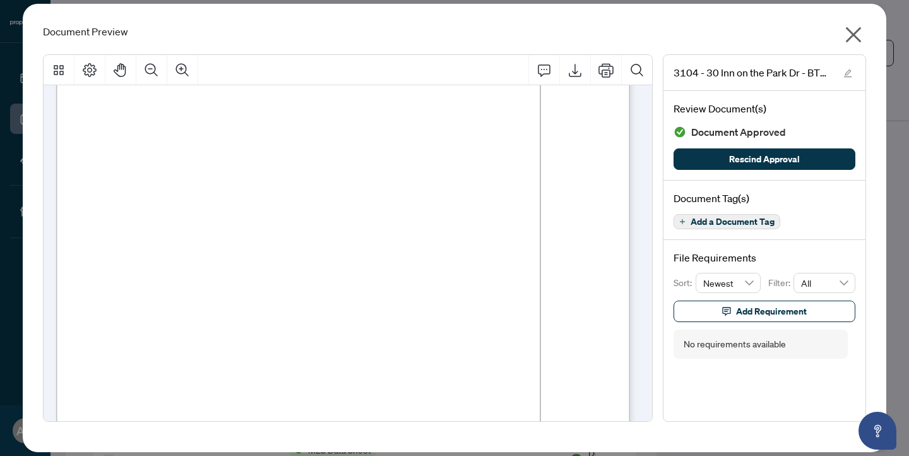
scroll to position [0, 0]
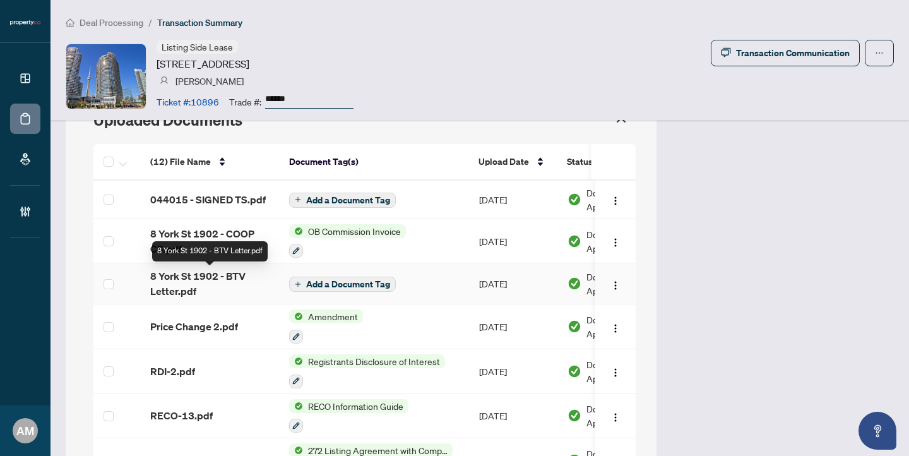
scroll to position [1159, 0]
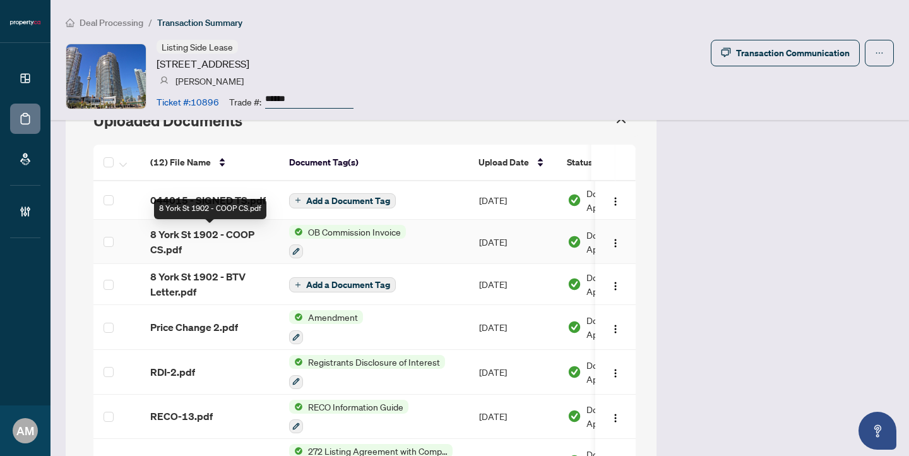
click at [213, 247] on span "8 York St 1902 - COOP CS.pdf" at bounding box center [209, 242] width 119 height 30
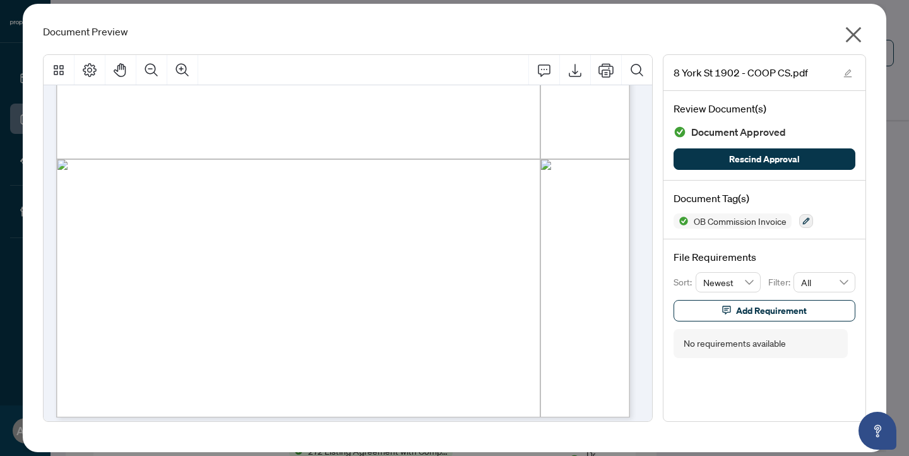
scroll to position [432, 0]
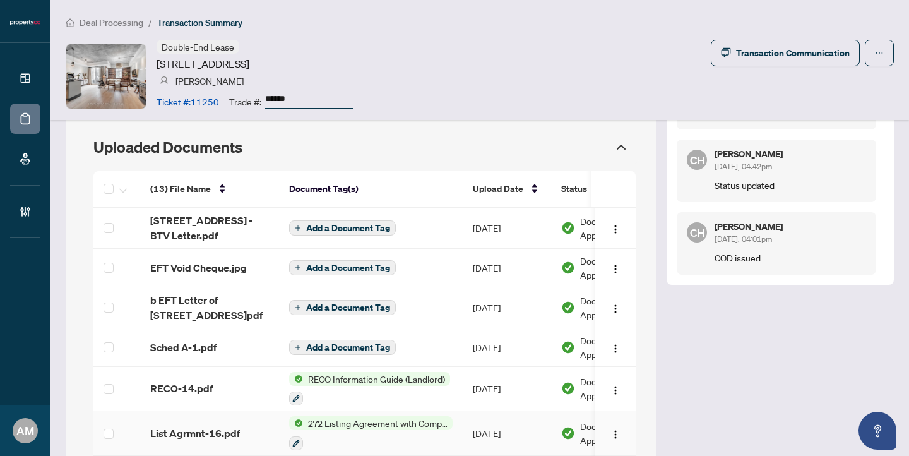
scroll to position [1217, 0]
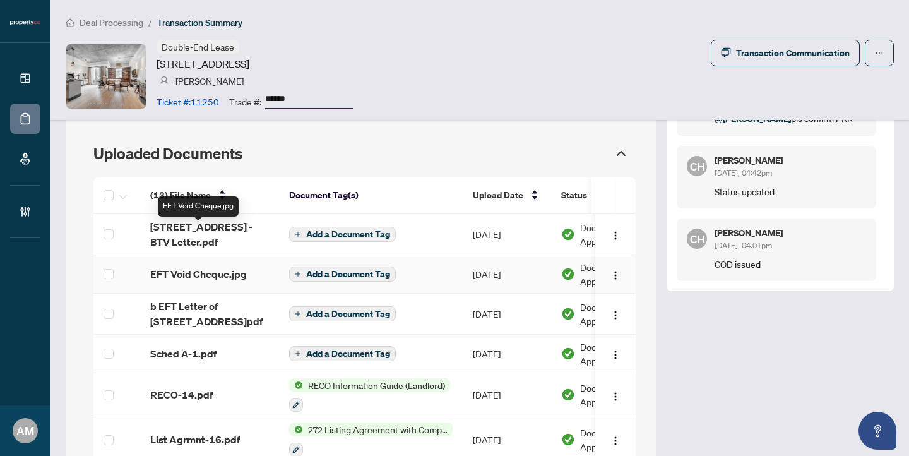
click at [192, 266] on span "EFT Void Cheque.jpg" at bounding box center [198, 273] width 97 height 15
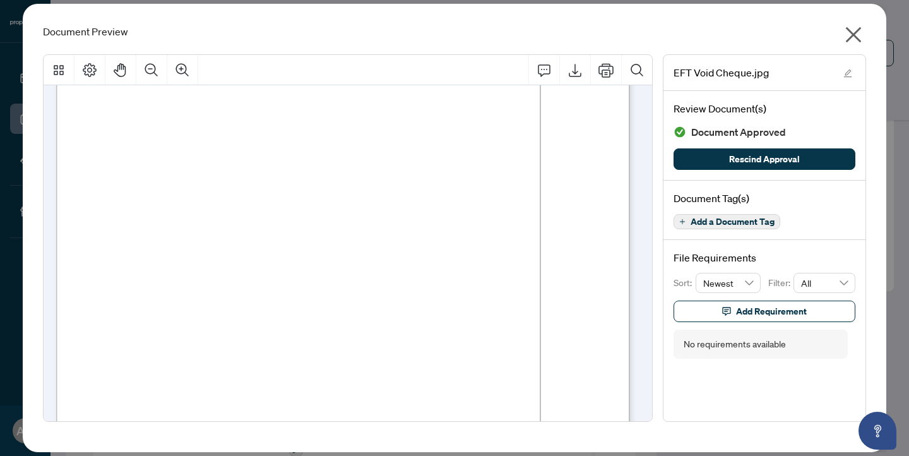
scroll to position [90, 0]
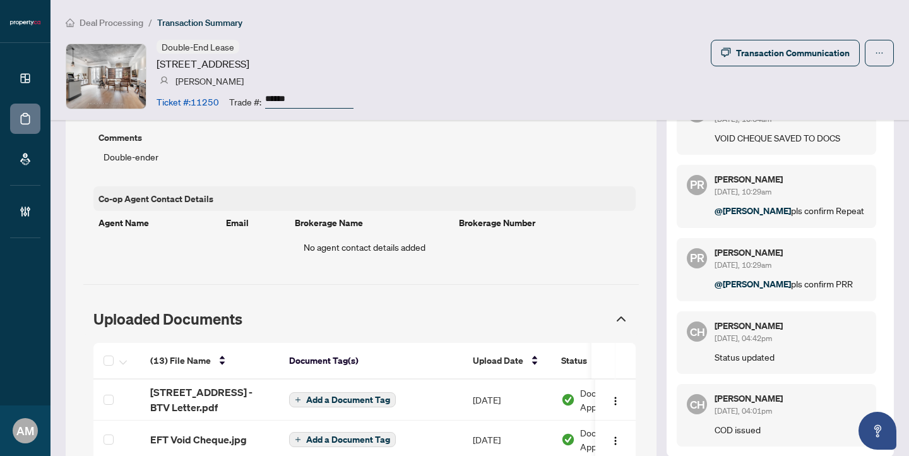
scroll to position [1112, 0]
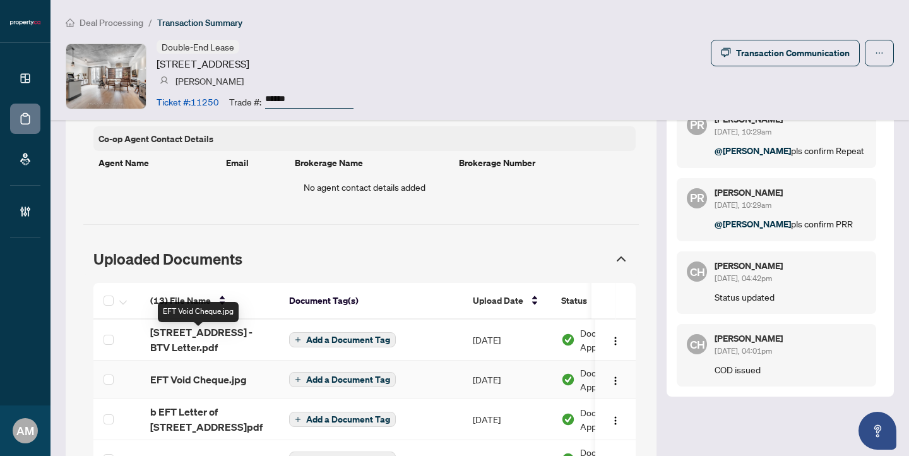
click at [210, 372] on span "EFT Void Cheque.jpg" at bounding box center [198, 379] width 97 height 15
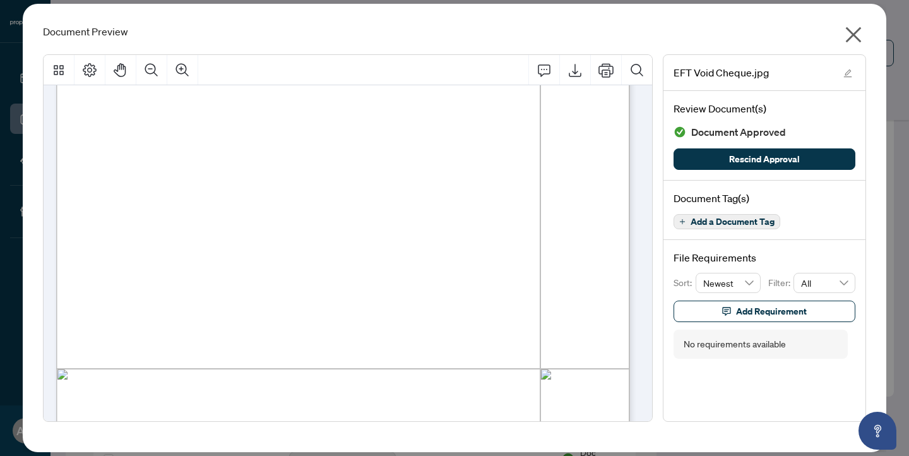
scroll to position [220, 0]
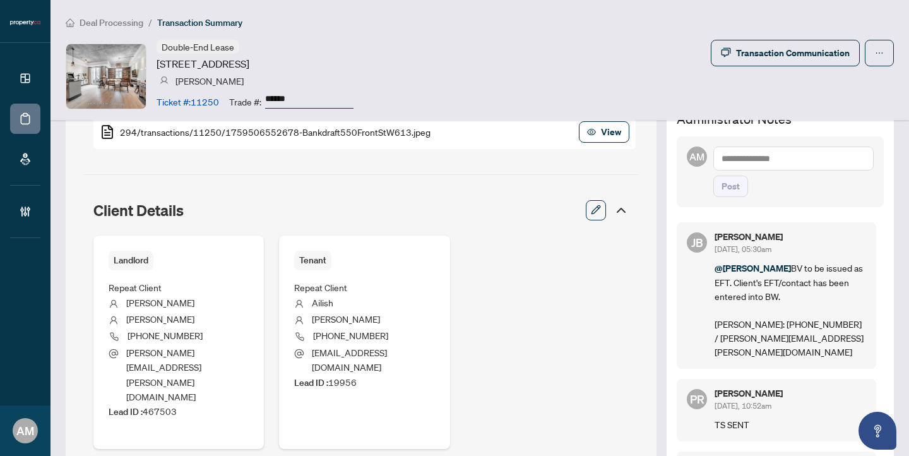
scroll to position [473, 0]
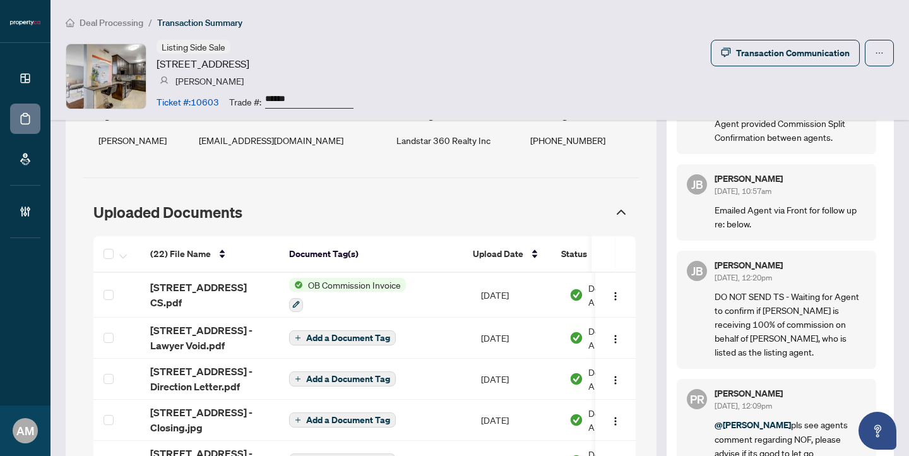
scroll to position [1271, 0]
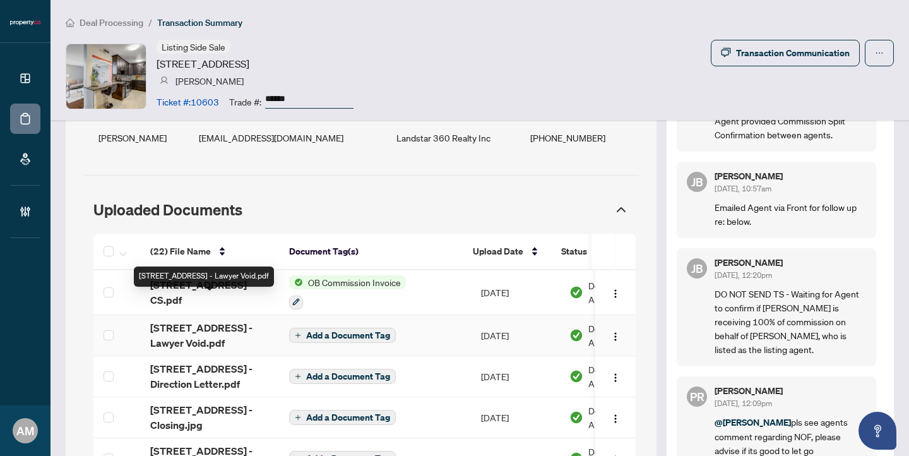
click at [218, 320] on span "1515 Lakeshore Rd Ph5 - Lawyer Void.pdf" at bounding box center [209, 335] width 119 height 30
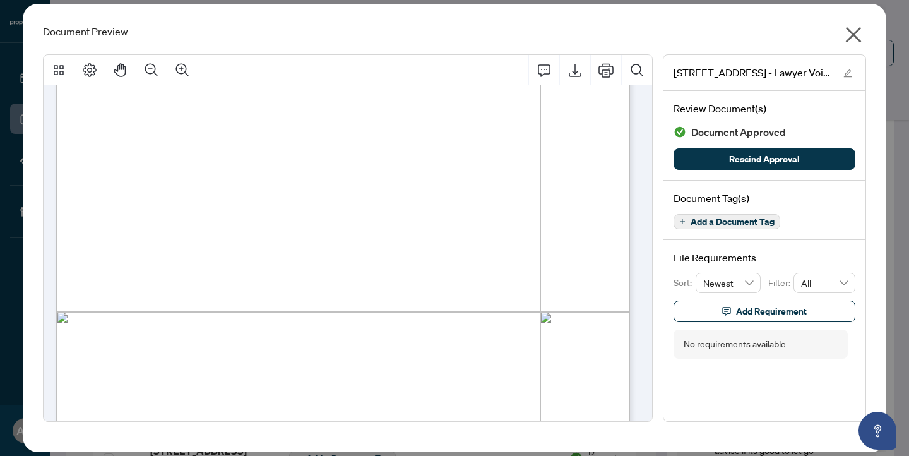
scroll to position [257, 0]
click at [851, 30] on icon "close" at bounding box center [853, 35] width 20 height 20
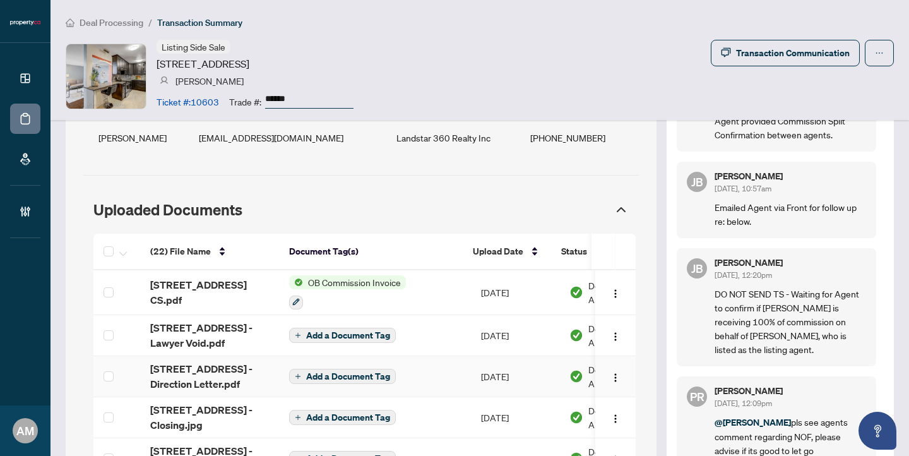
click at [227, 361] on span "1515 Lakeshore Rd Ph5 - Direction Letter.pdf" at bounding box center [209, 376] width 119 height 30
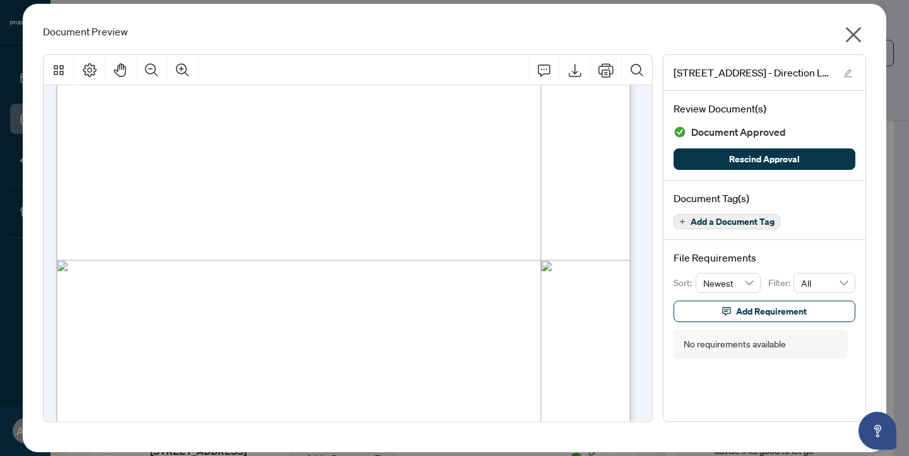
scroll to position [297, 0]
click at [850, 36] on icon "close" at bounding box center [854, 35] width 16 height 16
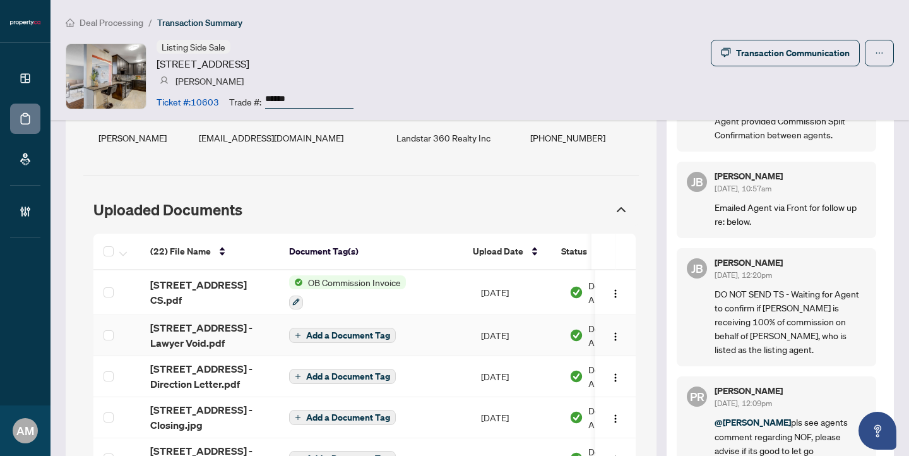
click at [127, 315] on td at bounding box center [116, 335] width 47 height 41
click at [211, 320] on span "1515 Lakeshore Rd Ph5 - Lawyer Void.pdf" at bounding box center [209, 335] width 119 height 30
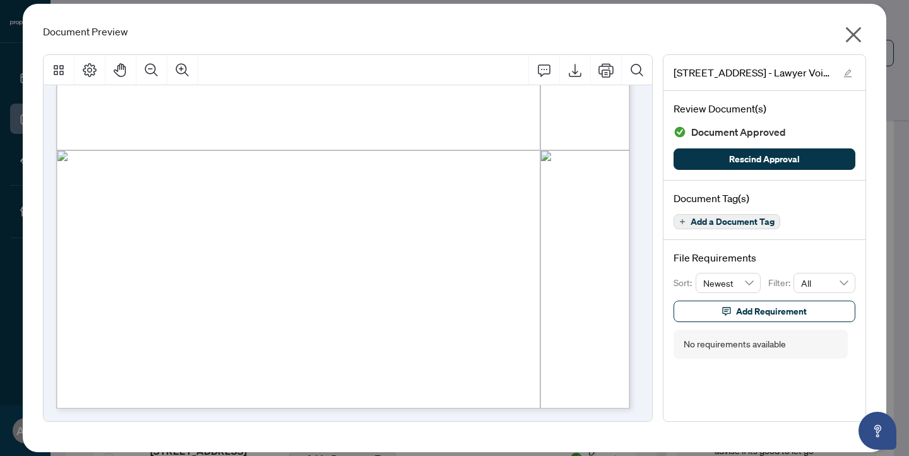
scroll to position [0, 0]
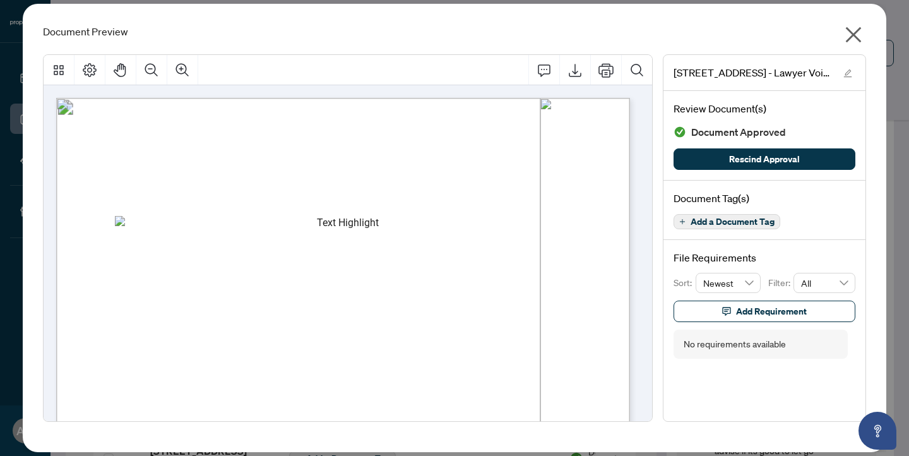
click at [852, 34] on icon "close" at bounding box center [854, 35] width 16 height 16
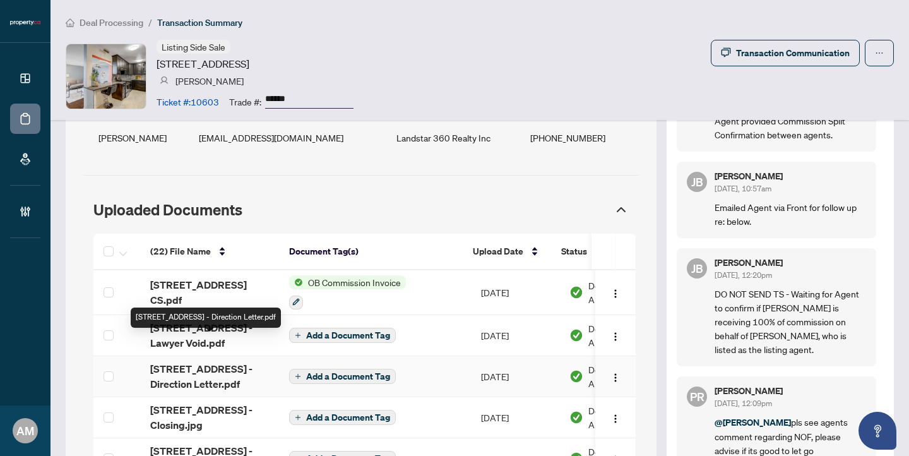
click at [216, 361] on span "1515 Lakeshore Rd Ph5 - Direction Letter.pdf" at bounding box center [209, 376] width 119 height 30
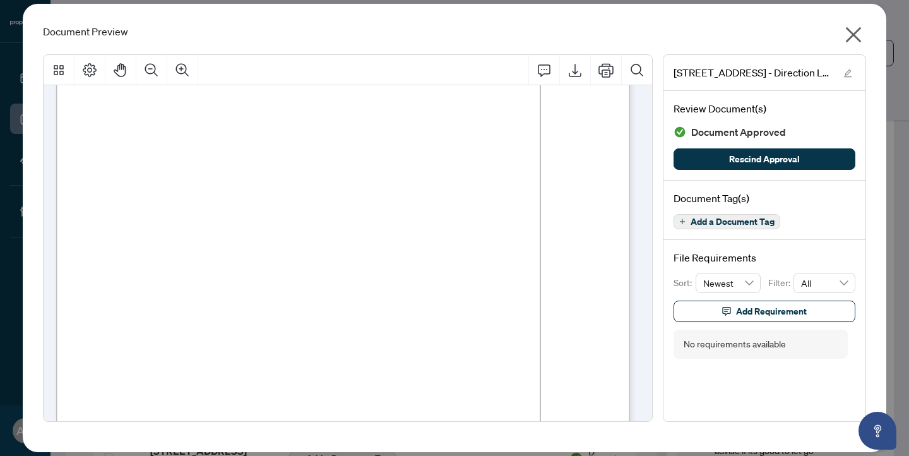
scroll to position [114, 0]
click at [849, 38] on icon "close" at bounding box center [854, 35] width 16 height 16
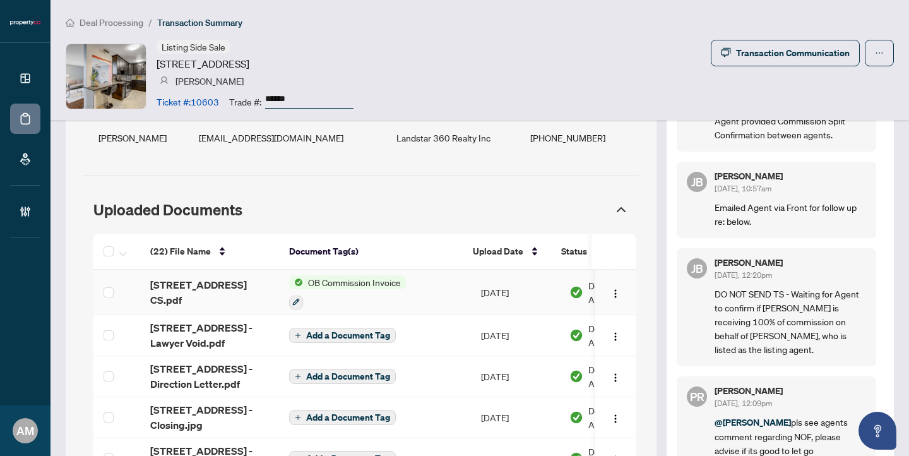
click at [192, 277] on span "1515 Lakeshore Rd Ph5 - COOP CS.pdf" at bounding box center [209, 292] width 119 height 30
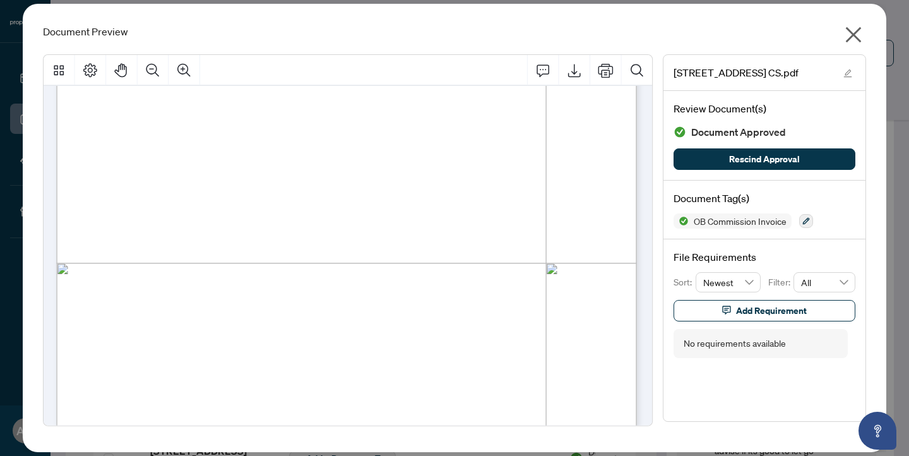
scroll to position [339, 0]
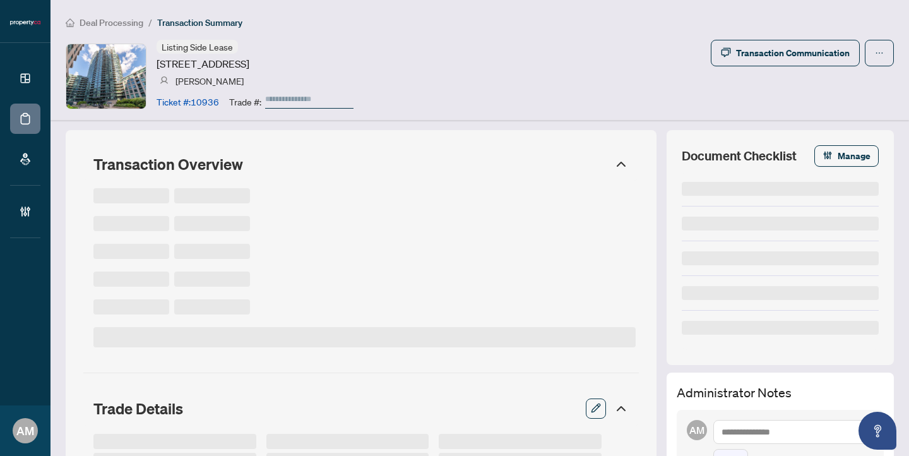
type input "******"
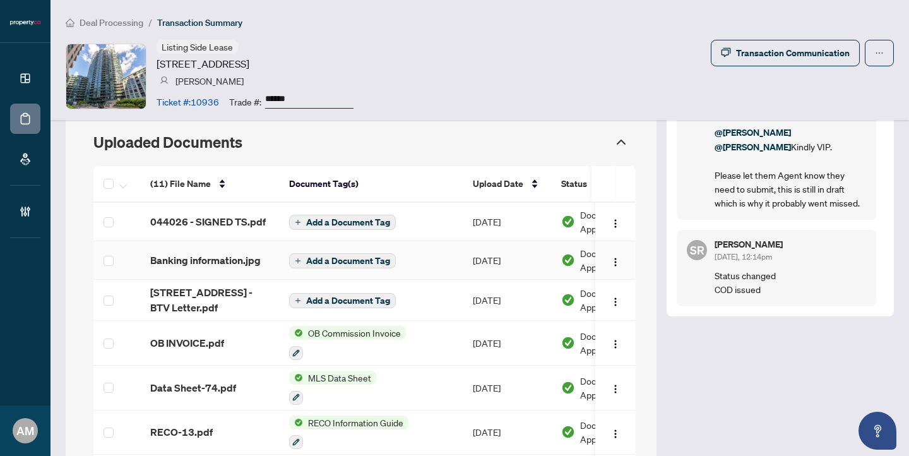
scroll to position [1190, 0]
click at [191, 252] on span "Banking information.jpg" at bounding box center [205, 259] width 110 height 15
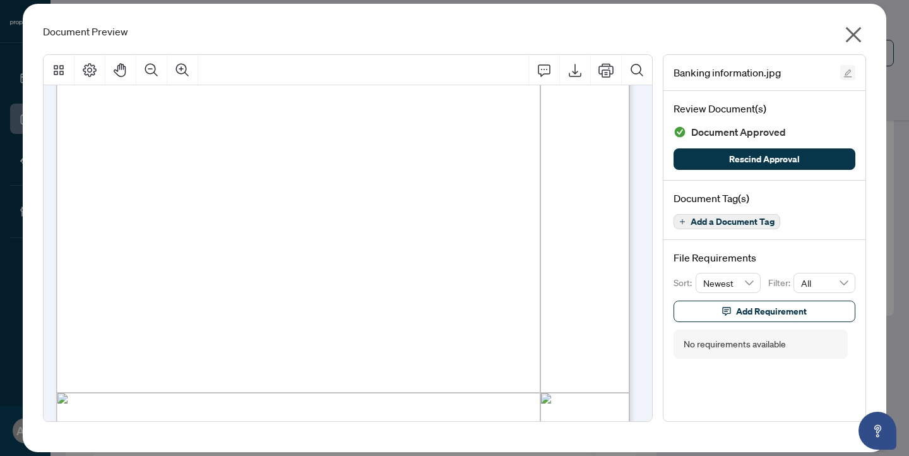
scroll to position [191, 0]
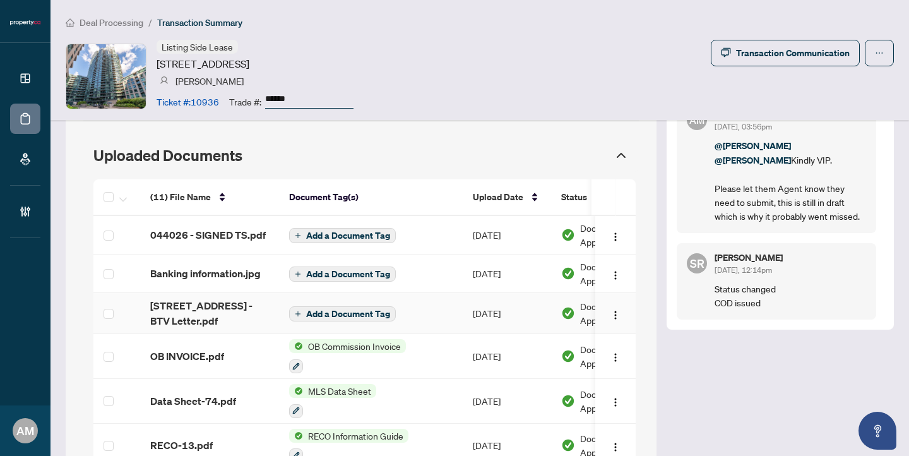
scroll to position [1176, 0]
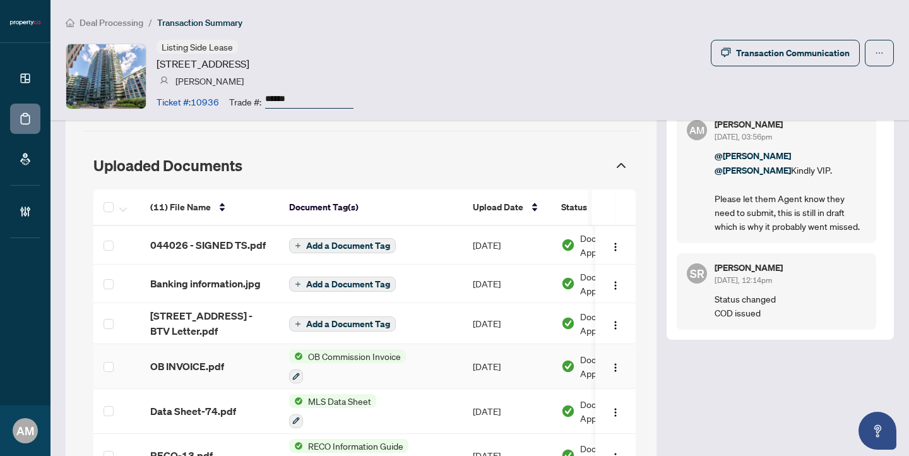
scroll to position [1190, 0]
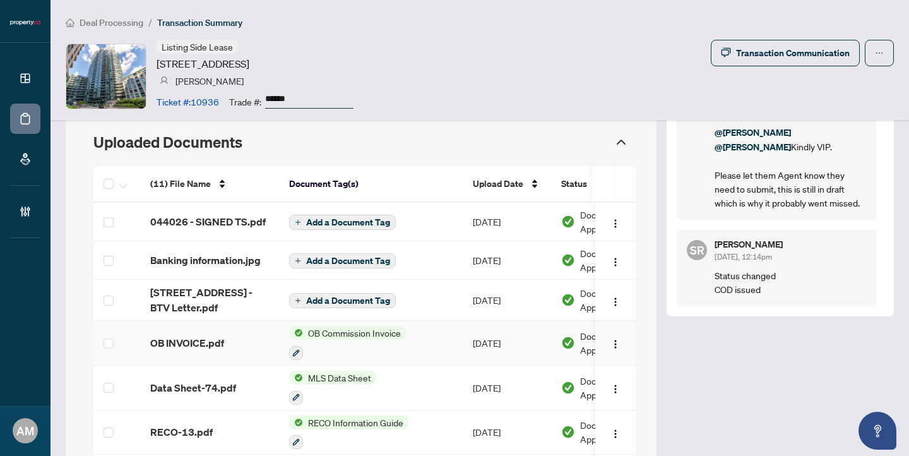
click at [213, 335] on span "OB INVOICE.pdf" at bounding box center [187, 342] width 74 height 15
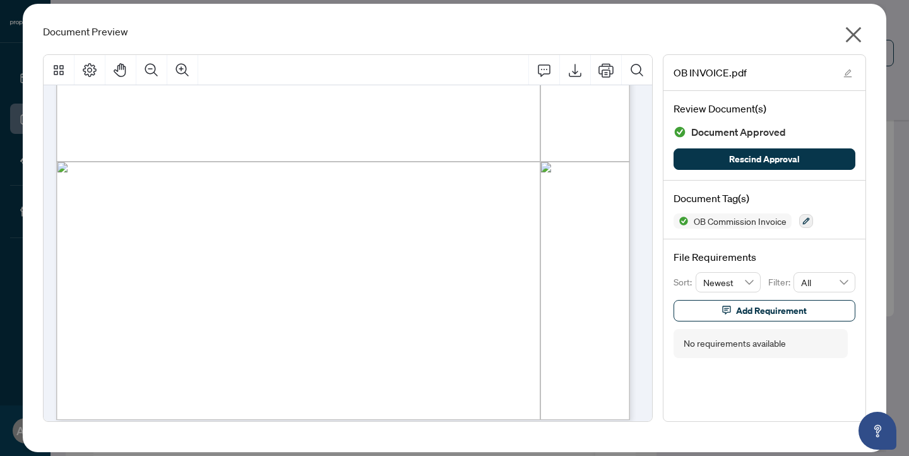
scroll to position [432, 0]
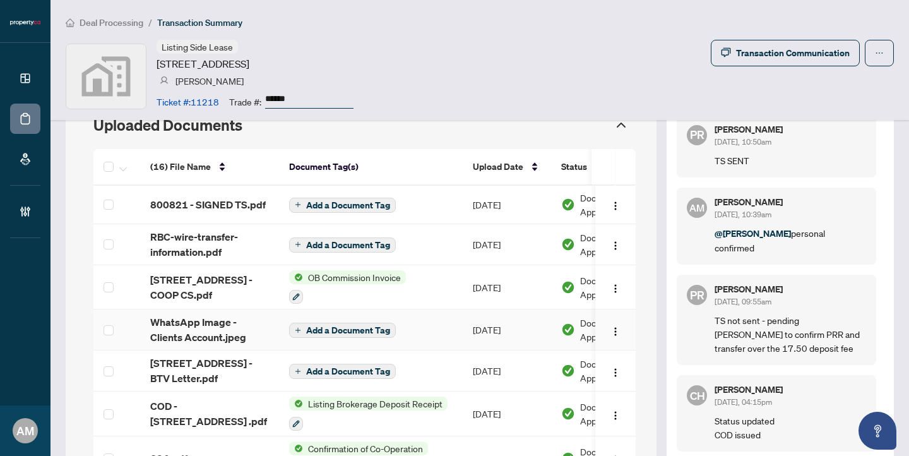
scroll to position [1084, 0]
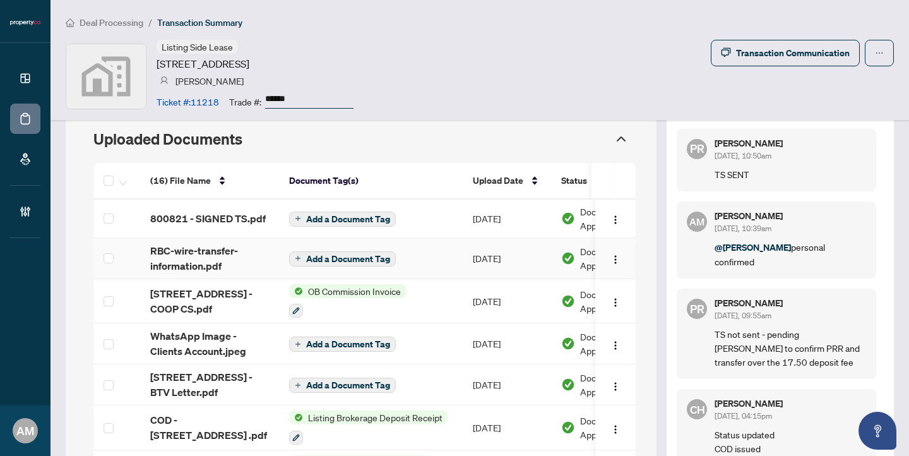
click at [240, 263] on span "RBC-wire-transfer-information.pdf" at bounding box center [209, 258] width 119 height 30
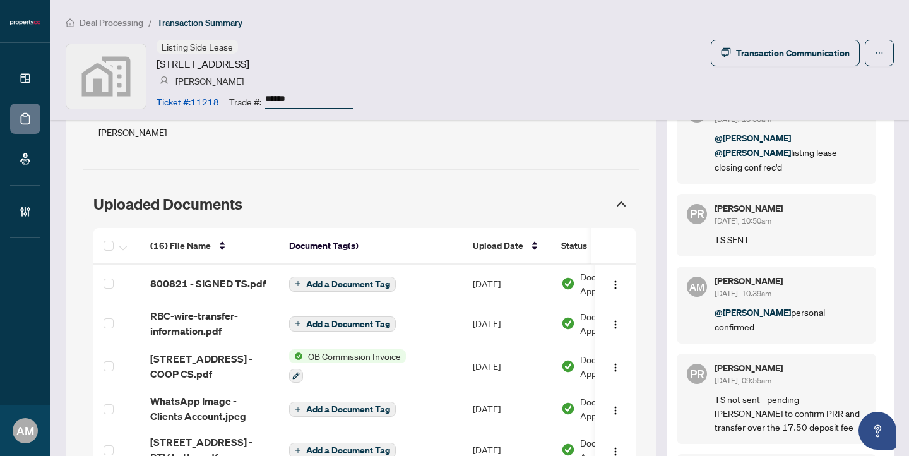
scroll to position [1111, 0]
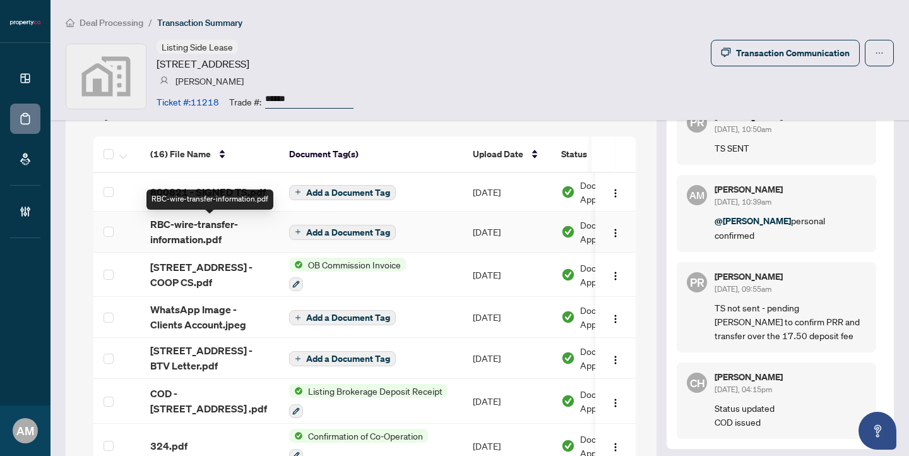
click at [219, 226] on span "RBC-wire-transfer-information.pdf" at bounding box center [209, 231] width 119 height 30
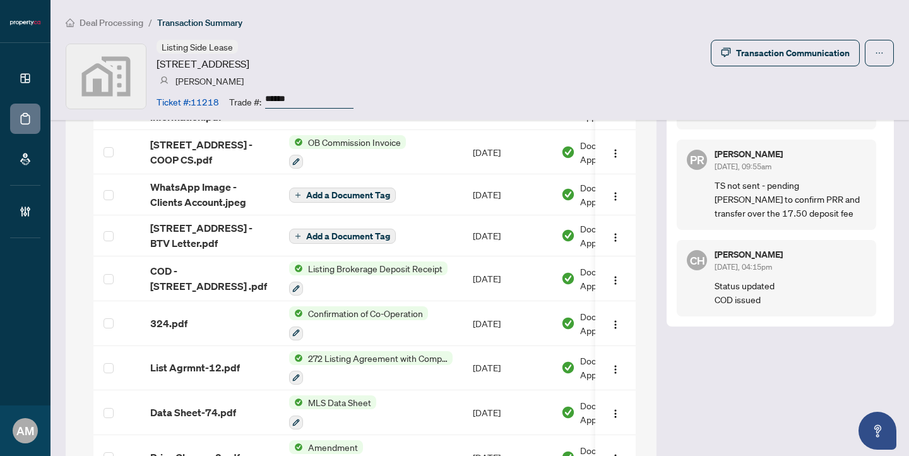
scroll to position [1076, 0]
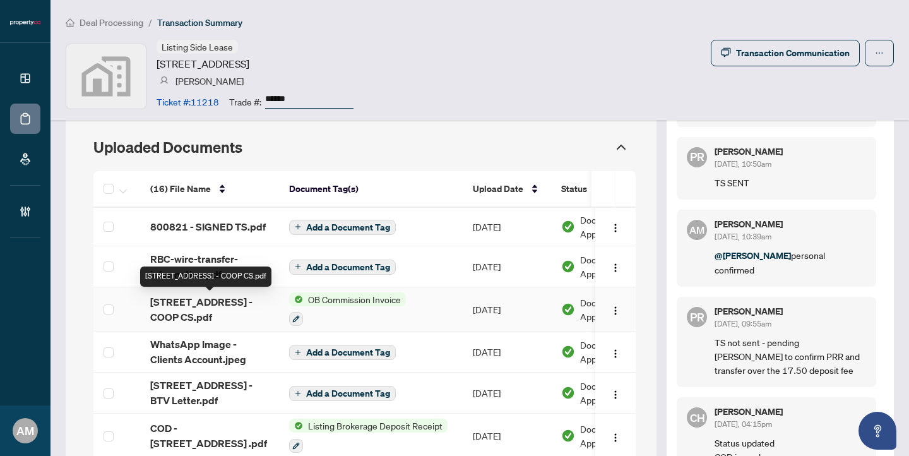
click at [225, 319] on span "[STREET_ADDRESS] - COOP CS.pdf" at bounding box center [209, 309] width 119 height 30
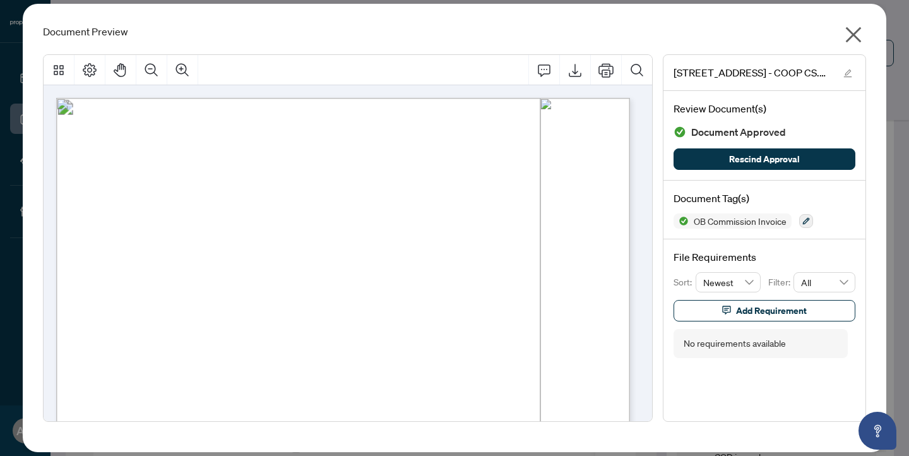
click at [845, 28] on icon "close" at bounding box center [853, 35] width 20 height 20
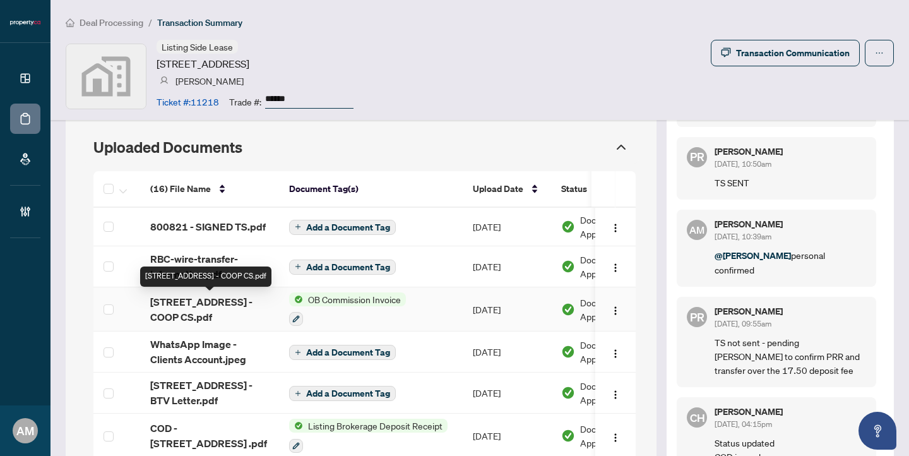
click at [246, 300] on span "[STREET_ADDRESS] - COOP CS.pdf" at bounding box center [209, 309] width 119 height 30
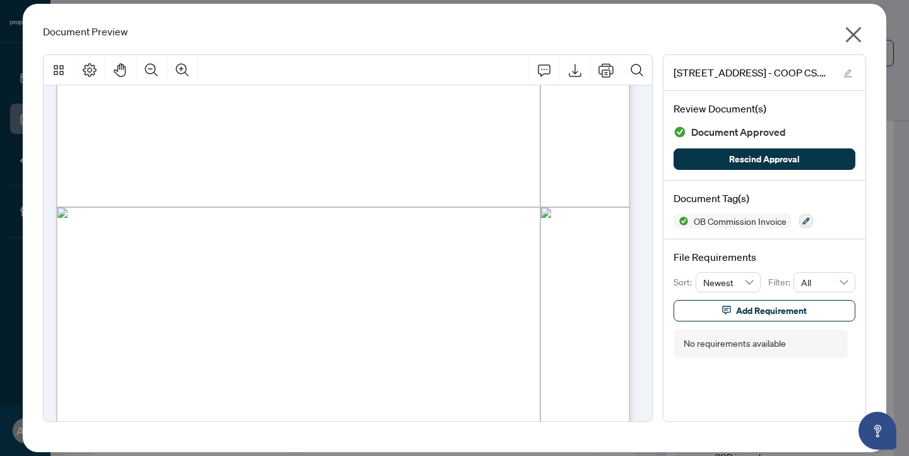
scroll to position [432, 0]
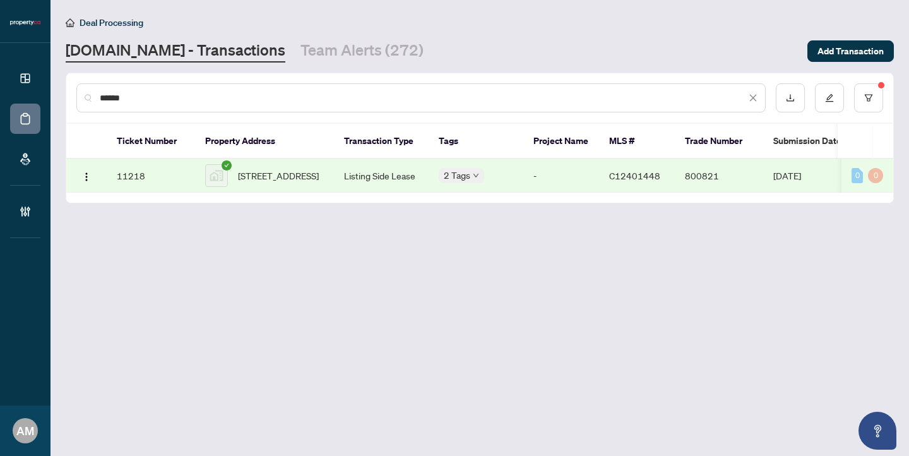
drag, startPoint x: 158, startPoint y: 92, endPoint x: 47, endPoint y: 88, distance: 111.8
click at [47, 88] on div "Dashboard Deal Processing Mortgage Referrals Brokerage Management AM [PERSON_NA…" at bounding box center [454, 228] width 909 height 456
click at [310, 170] on span "[STREET_ADDRESS]" at bounding box center [278, 175] width 81 height 14
drag, startPoint x: 163, startPoint y: 96, endPoint x: 61, endPoint y: 83, distance: 102.4
click at [61, 83] on main "Deal Processing [DOMAIN_NAME] - Transactions Team Alerts (272) Add Transaction …" at bounding box center [479, 228] width 858 height 456
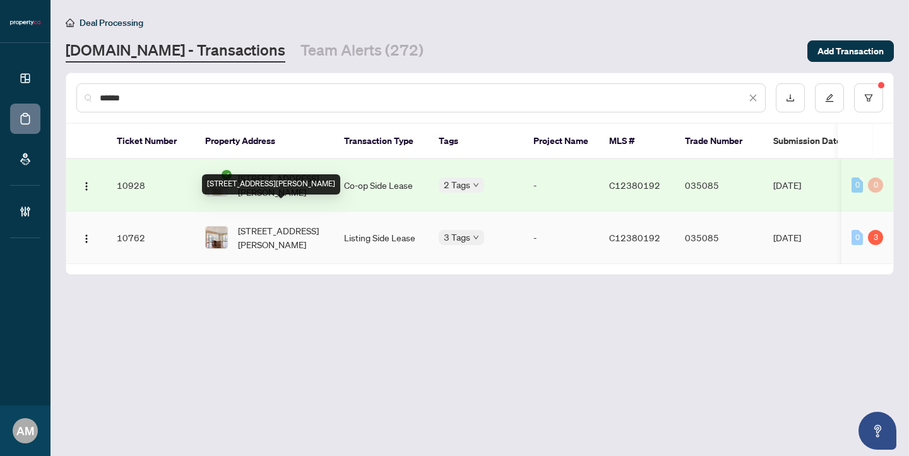
type input "******"
click at [290, 223] on span "[STREET_ADDRESS][PERSON_NAME]" at bounding box center [281, 237] width 86 height 28
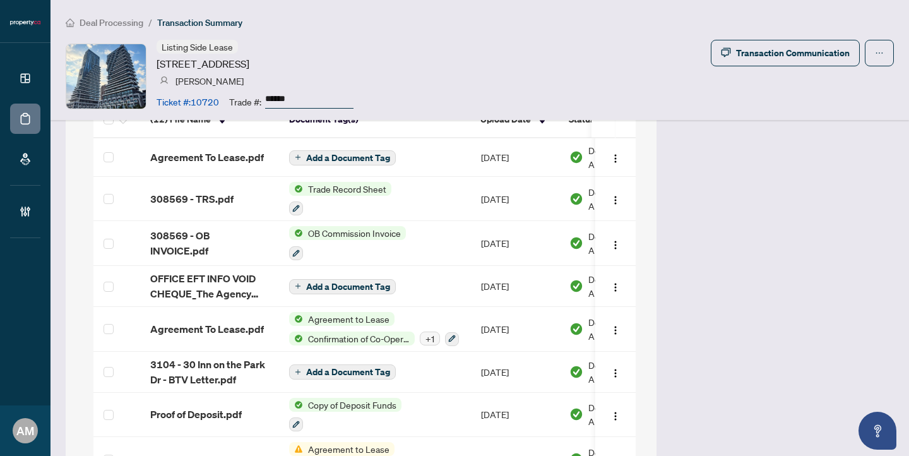
scroll to position [1203, 0]
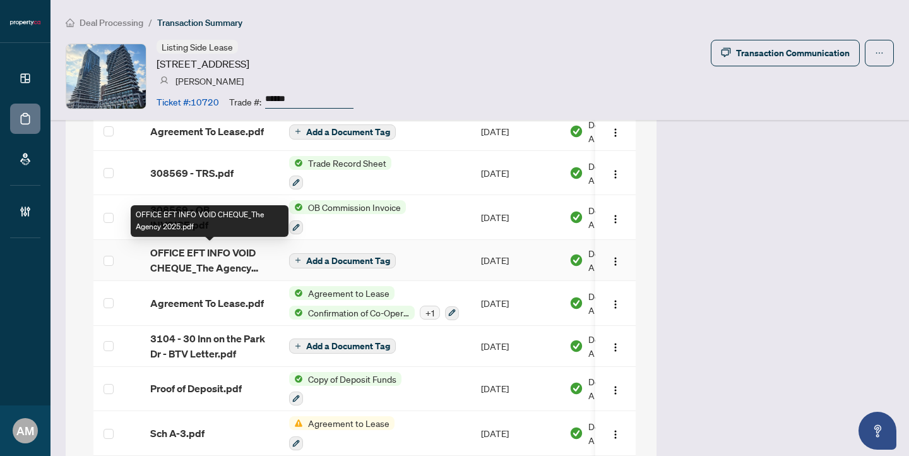
click at [248, 256] on span "OFFICE EFT INFO VOID CHEQUE_The Agency 2025.pdf" at bounding box center [209, 260] width 119 height 30
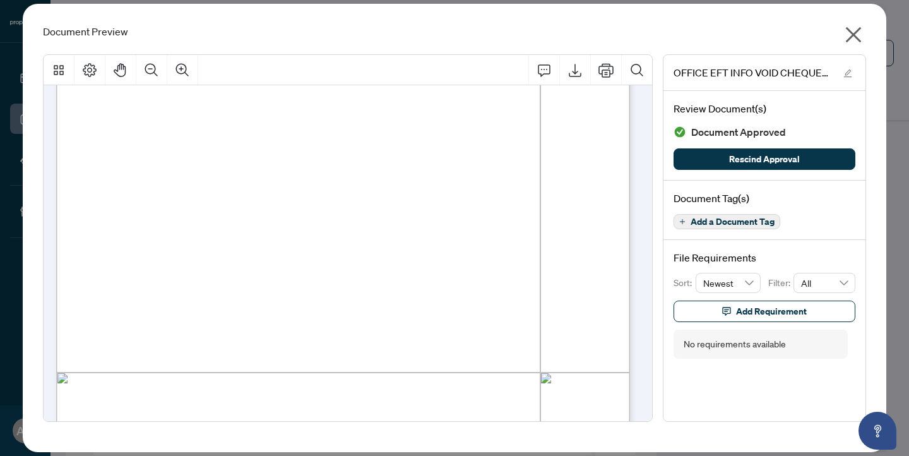
scroll to position [208, 0]
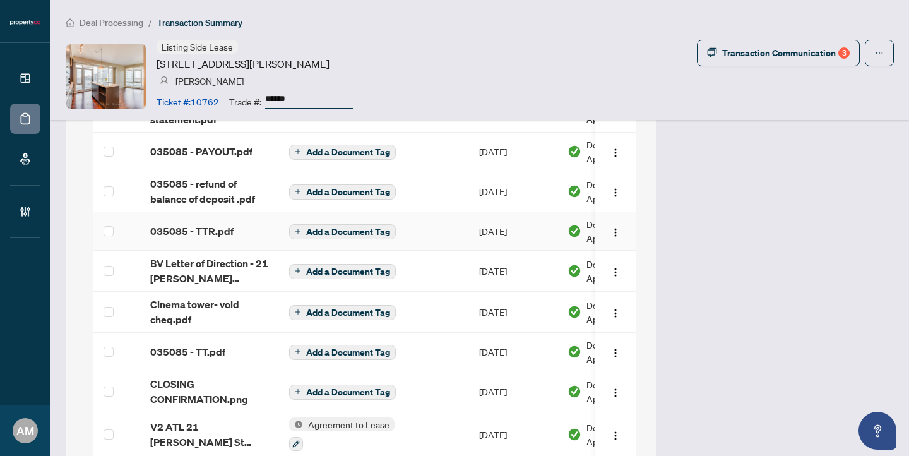
scroll to position [1203, 0]
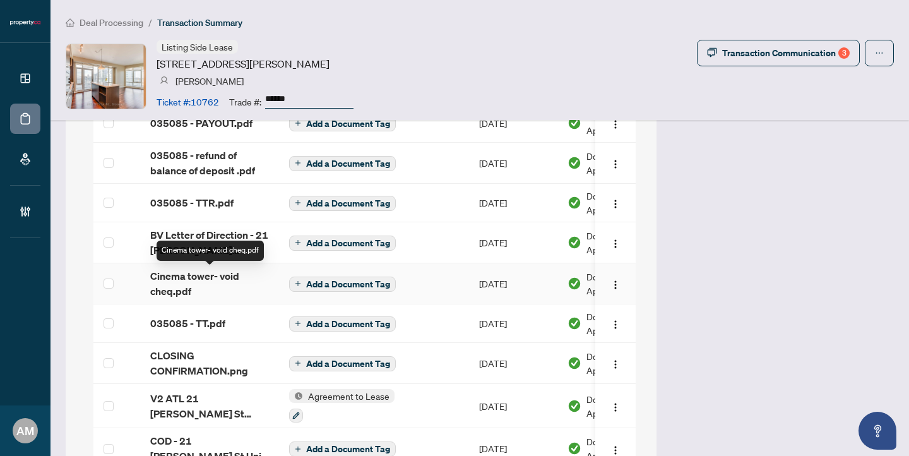
click at [227, 285] on span "Cinema tower- void cheq.pdf" at bounding box center [209, 283] width 119 height 30
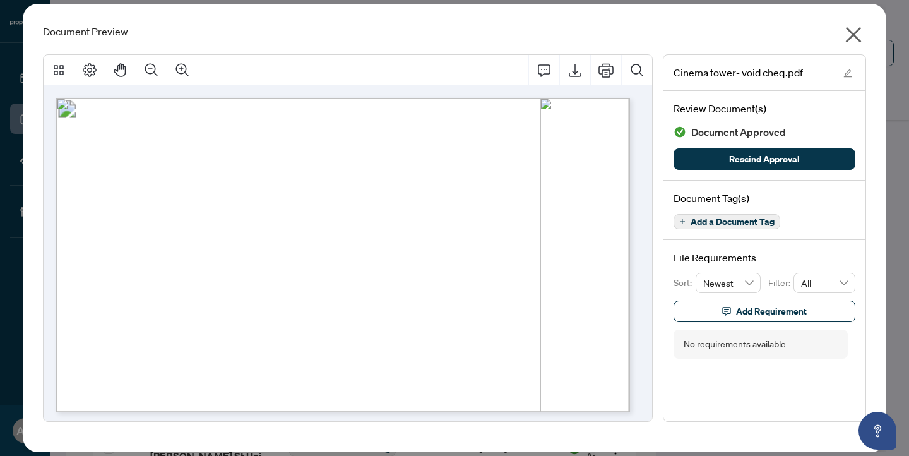
click at [854, 31] on icon "close" at bounding box center [853, 35] width 20 height 20
